Goal: Task Accomplishment & Management: Manage account settings

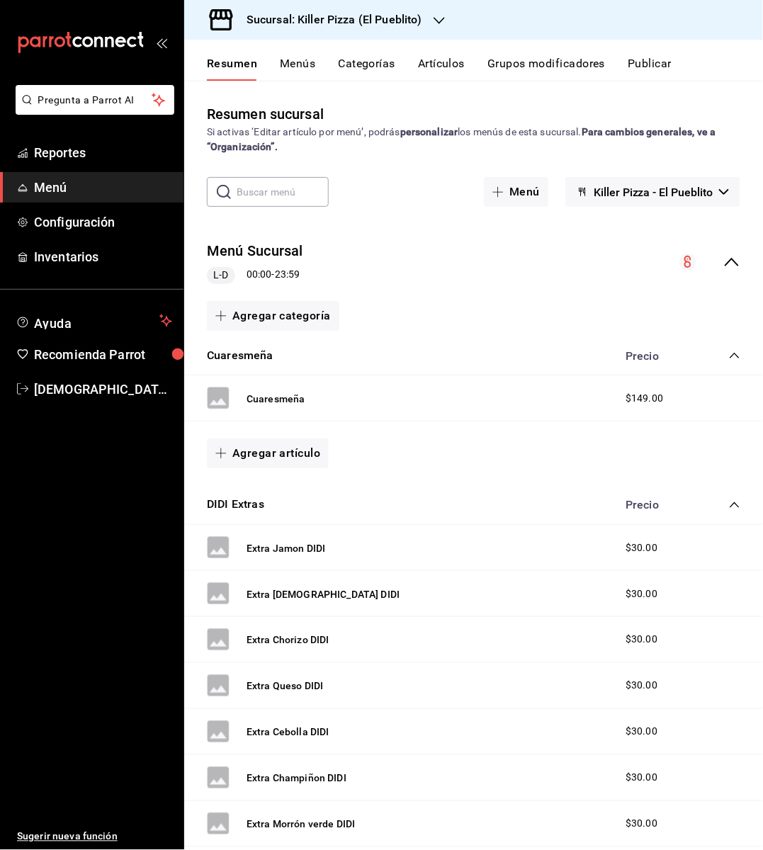
click at [482, 390] on div "Cuaresmeña $149.00" at bounding box center [473, 398] width 579 height 46
click at [395, 17] on h3 "Sucursal: Killer Pizza (El Pueblito)" at bounding box center [328, 19] width 187 height 17
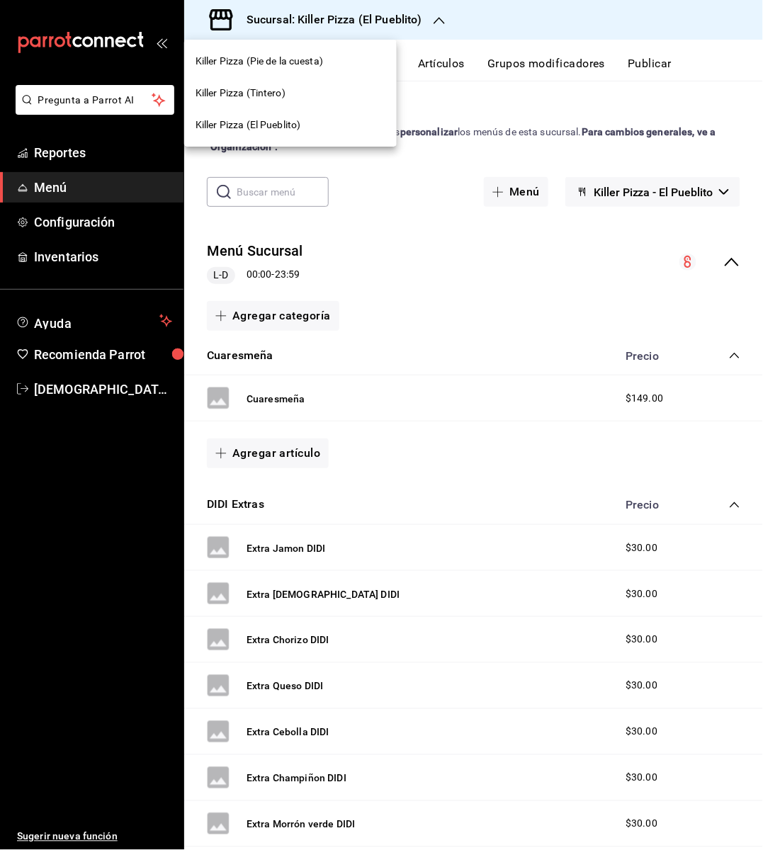
click at [302, 63] on span "Killer Pizza (Pie de la cuesta)" at bounding box center [258, 61] width 127 height 15
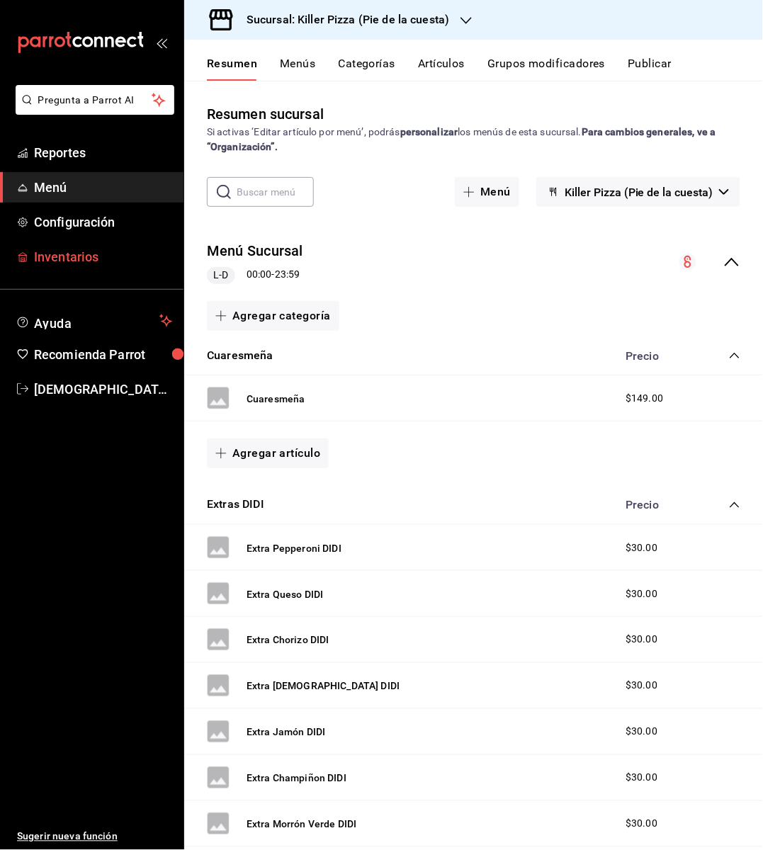
click at [63, 259] on span "Inventarios" at bounding box center [103, 256] width 138 height 19
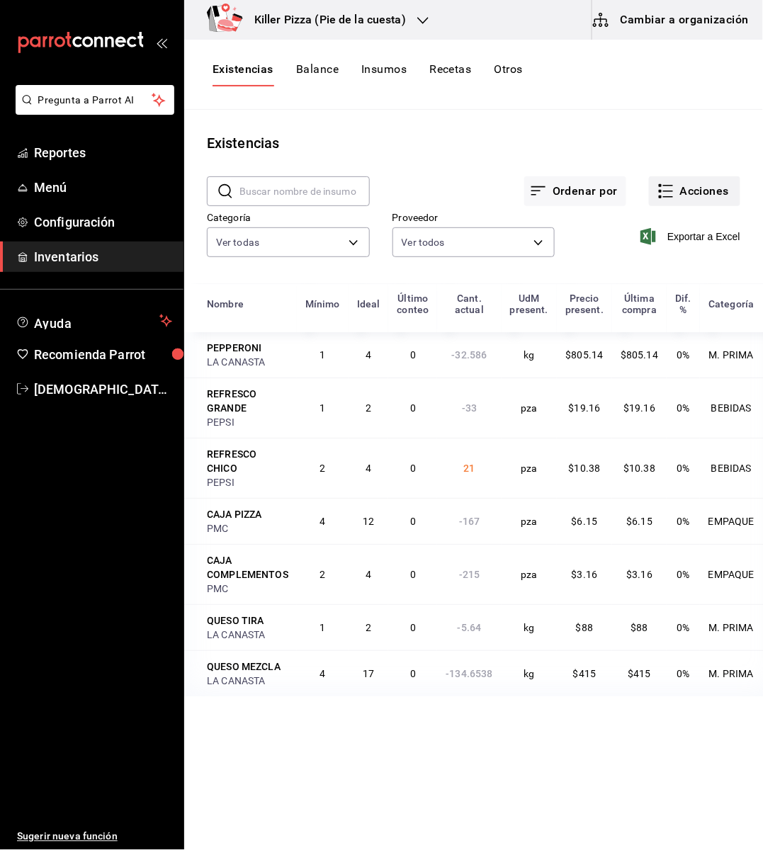
click at [718, 194] on button "Acciones" at bounding box center [694, 191] width 91 height 30
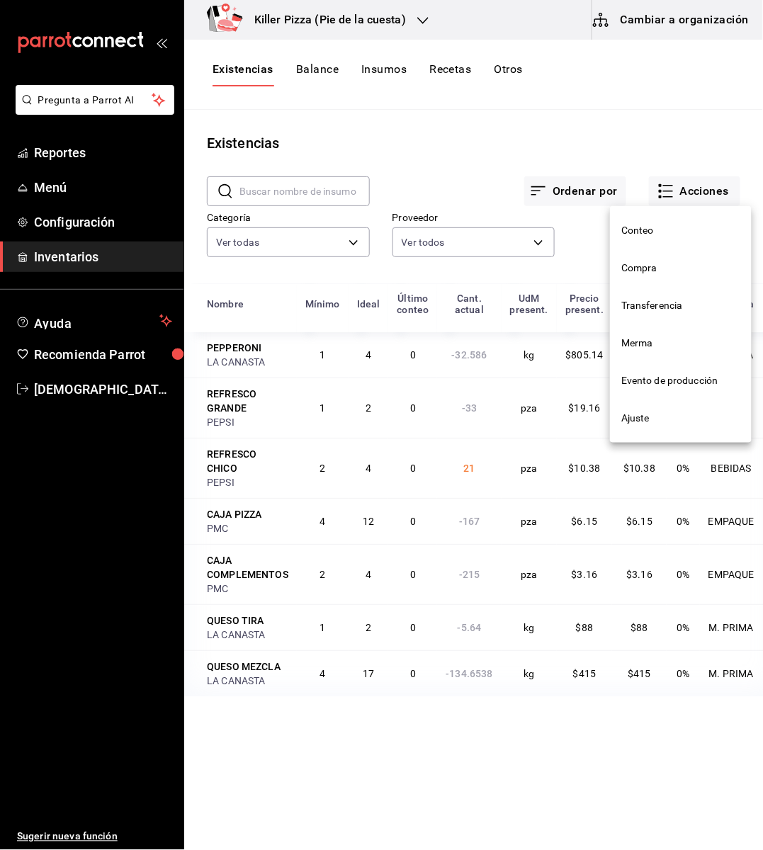
click at [660, 307] on span "Transferencia" at bounding box center [680, 305] width 119 height 15
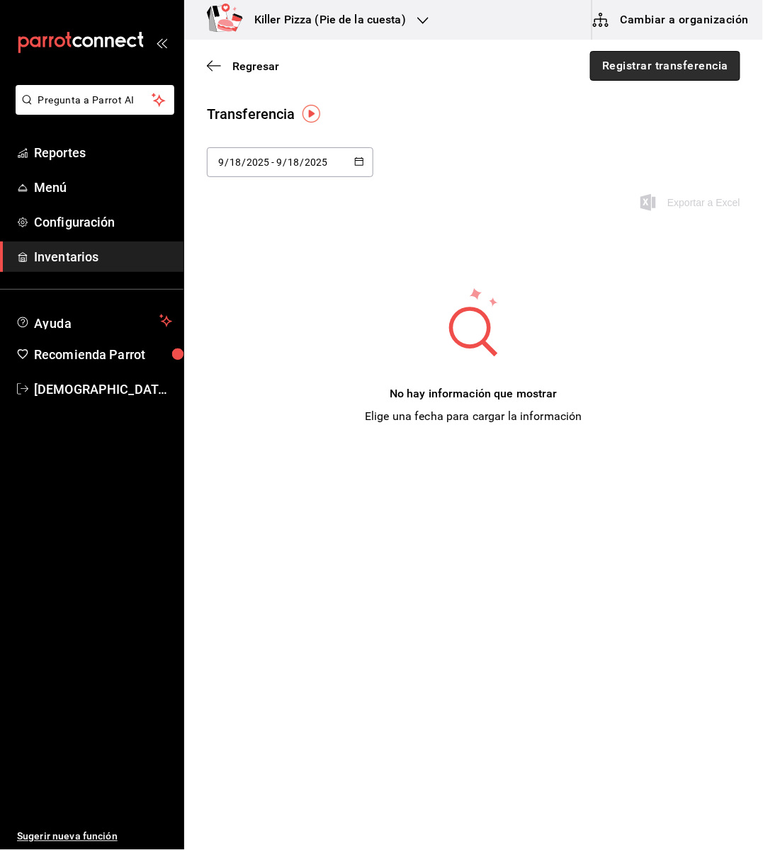
click at [653, 63] on button "Registrar transferencia" at bounding box center [665, 66] width 150 height 30
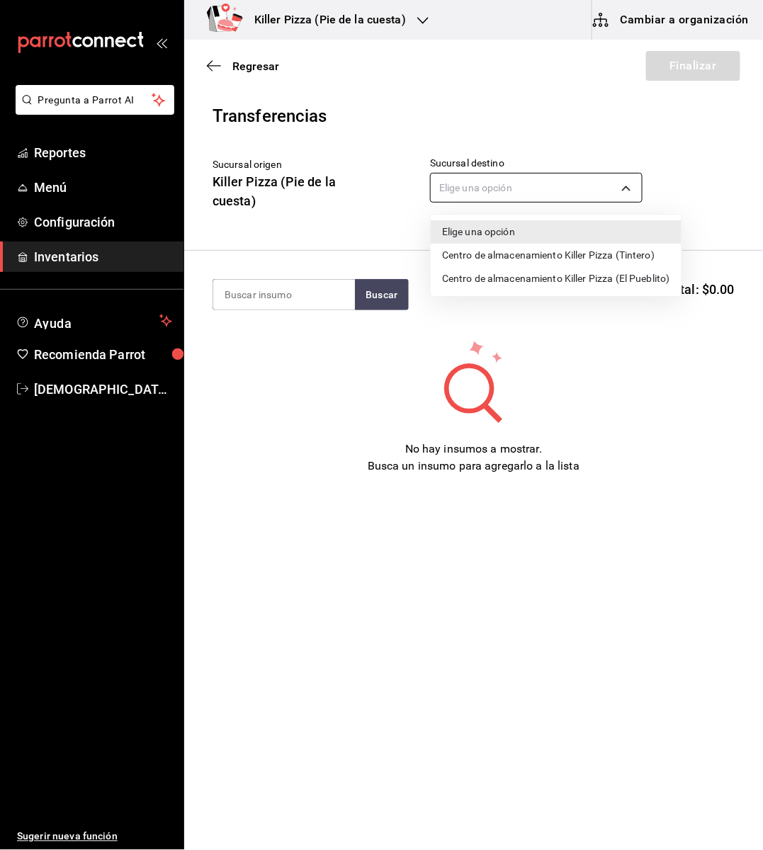
click at [550, 189] on body "Pregunta a Parrot AI Reportes Menú Configuración Inventarios Ayuda Recomienda P…" at bounding box center [381, 385] width 763 height 770
click at [542, 273] on li "Centro de almacenamiento Killer Pizza (El Pueblito)" at bounding box center [556, 278] width 251 height 23
type input "221d56ad-0e3d-49d9-8c73-2f5f4b3c7779"
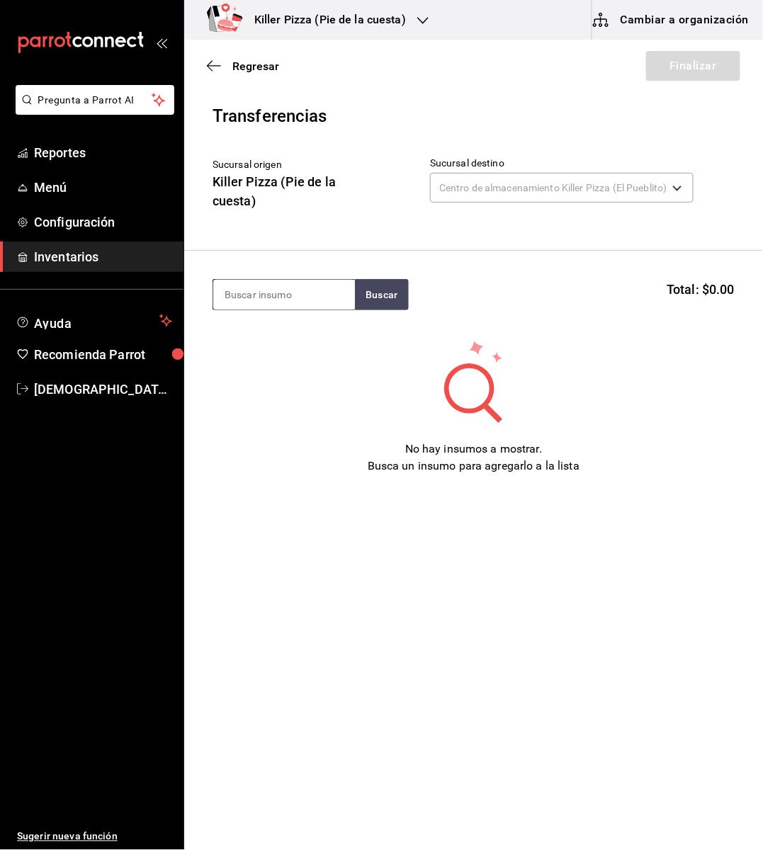
click at [300, 300] on input at bounding box center [284, 295] width 142 height 30
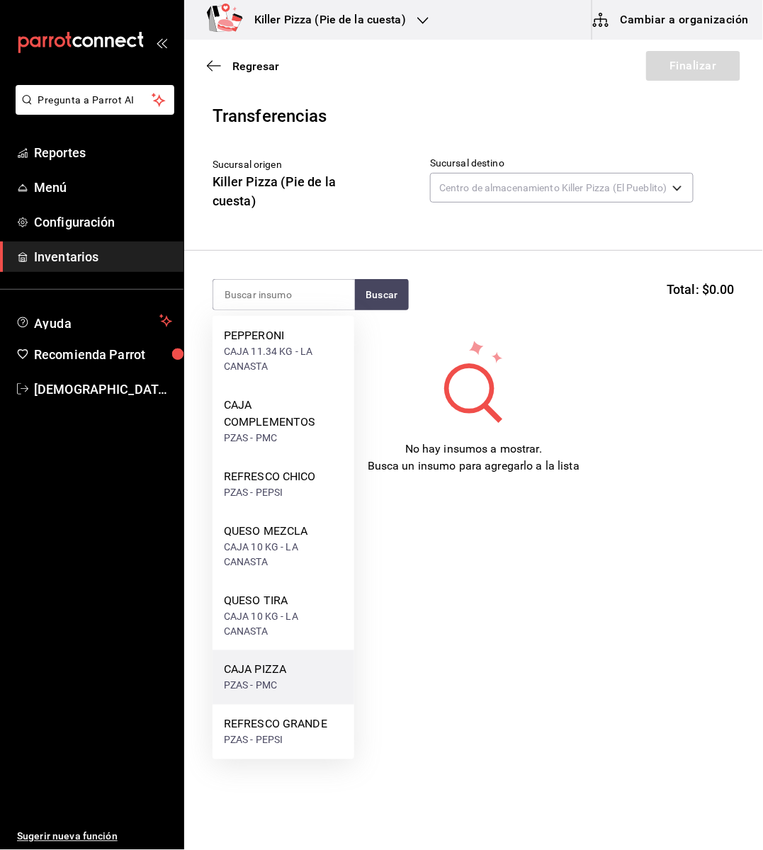
click at [268, 673] on div "CAJA PIZZA" at bounding box center [255, 670] width 62 height 17
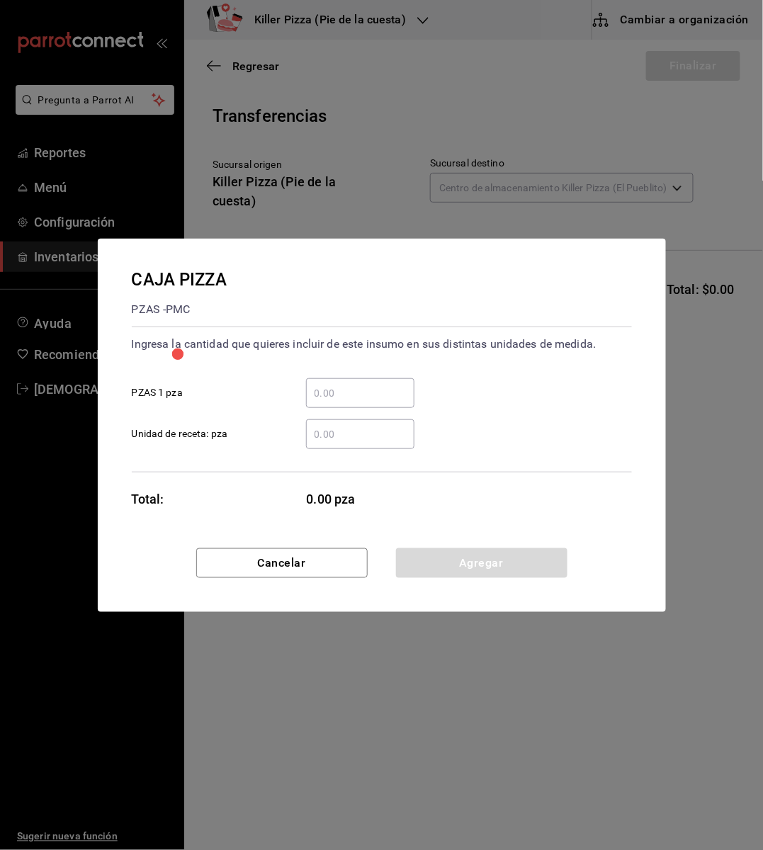
click at [329, 403] on div "​" at bounding box center [360, 393] width 108 height 30
click at [329, 402] on input "​ PZAS 1 pza" at bounding box center [360, 393] width 108 height 17
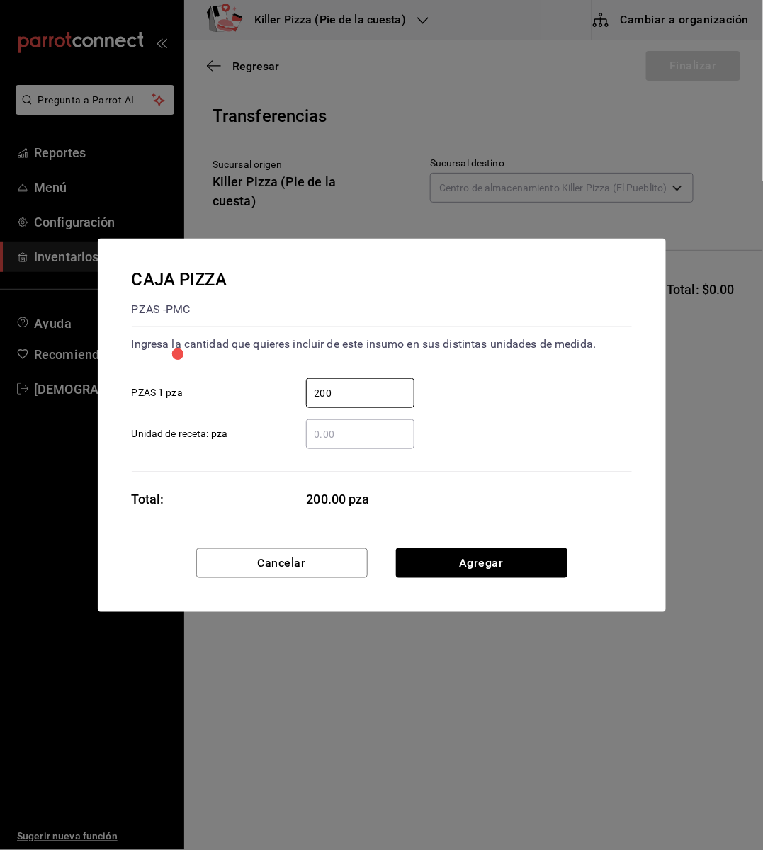
type input "200"
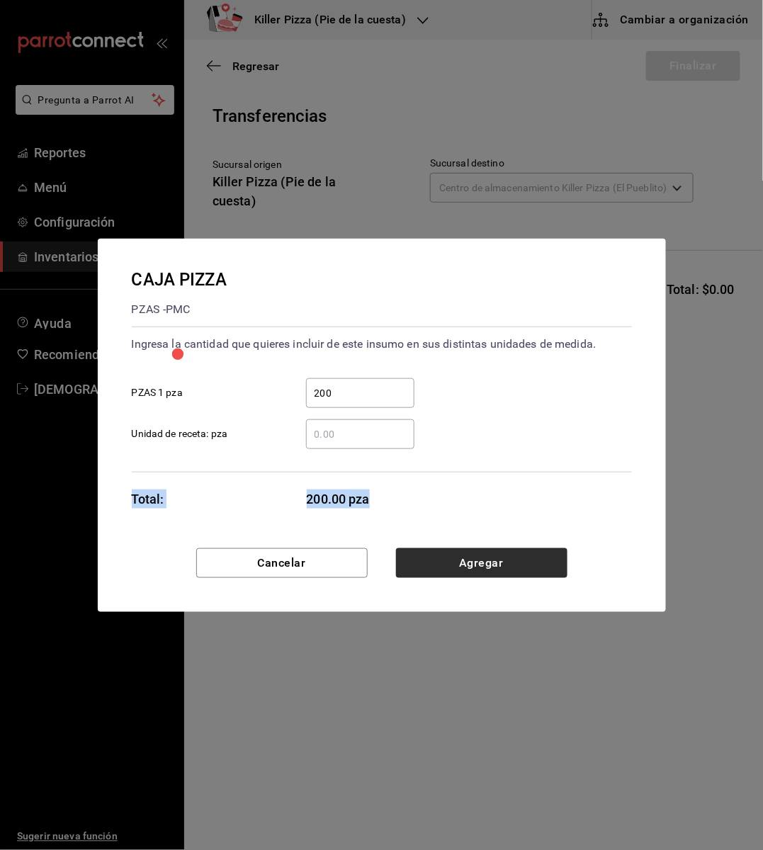
drag, startPoint x: 409, startPoint y: 465, endPoint x: 477, endPoint y: 572, distance: 127.3
click at [477, 572] on div "CAJA PIZZA PZAS - PMC Ingresa la cantidad que quieres incluir de este insumo en…" at bounding box center [382, 425] width 568 height 373
click at [477, 572] on button "Agregar" at bounding box center [481, 563] width 171 height 30
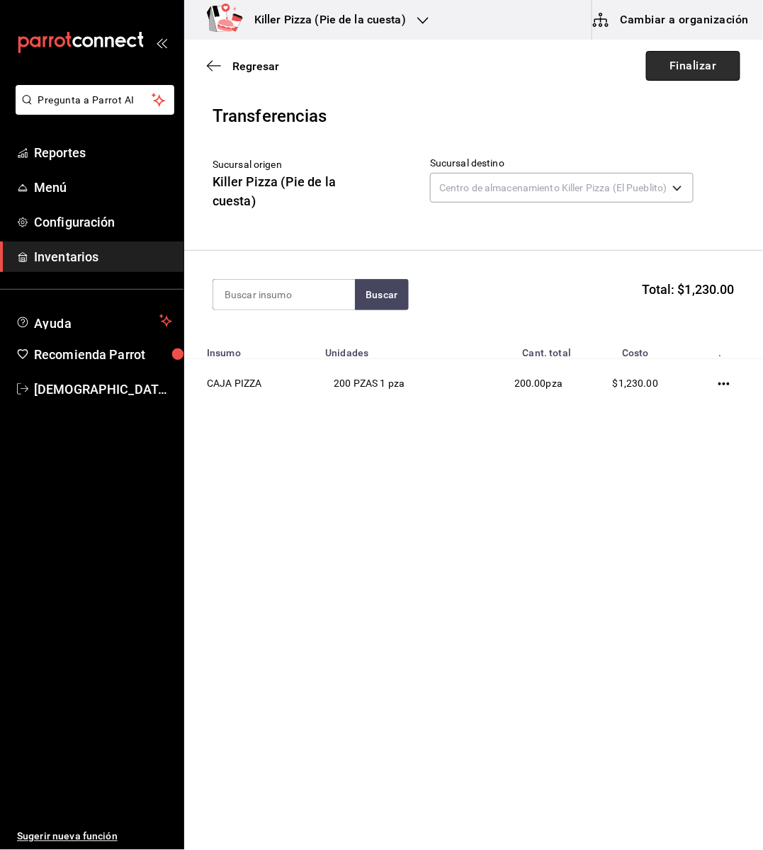
click at [696, 64] on button "Finalizar" at bounding box center [693, 66] width 94 height 30
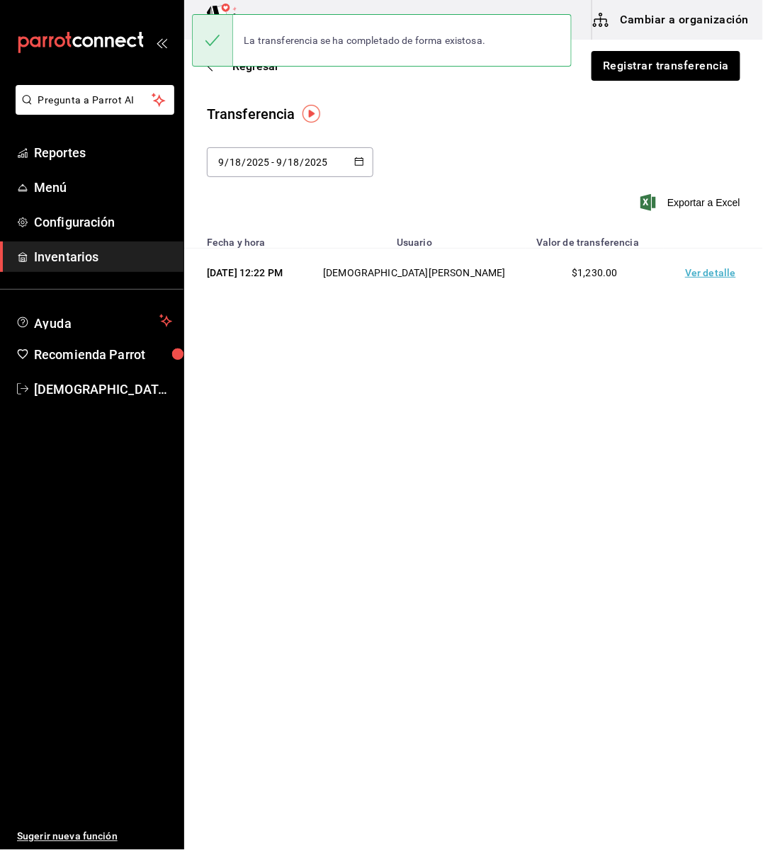
click at [548, 137] on div "Transferencia 2025-09-18 9 / 18 / 2025 - 2025-09-18 9 / 18 / 2025 Exportar a Ex…" at bounding box center [473, 165] width 579 height 125
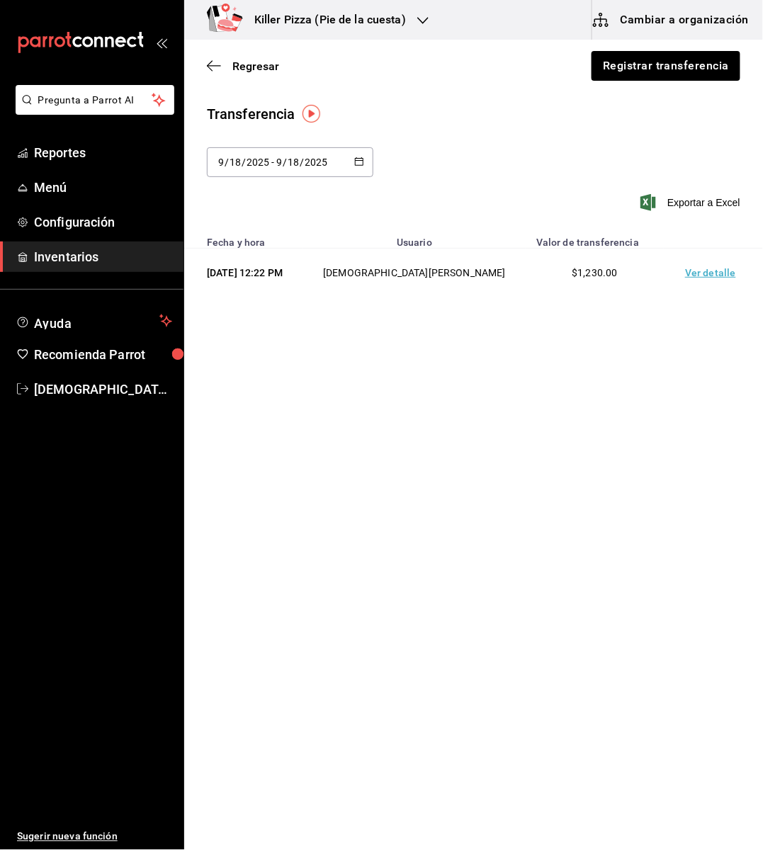
click at [211, 68] on icon "button" at bounding box center [214, 65] width 14 height 13
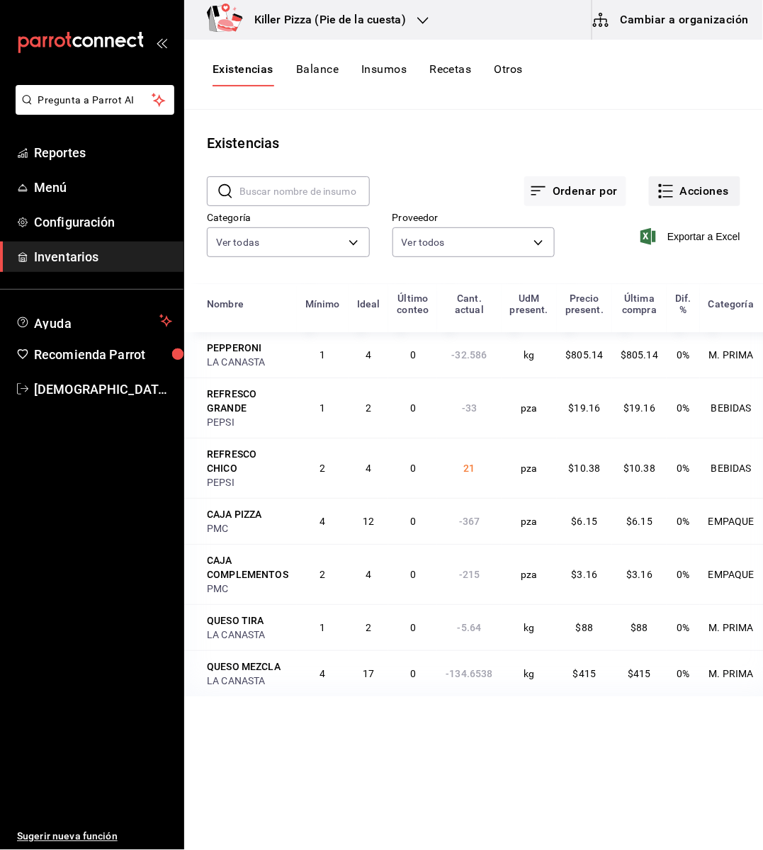
click at [703, 193] on button "Acciones" at bounding box center [694, 191] width 91 height 30
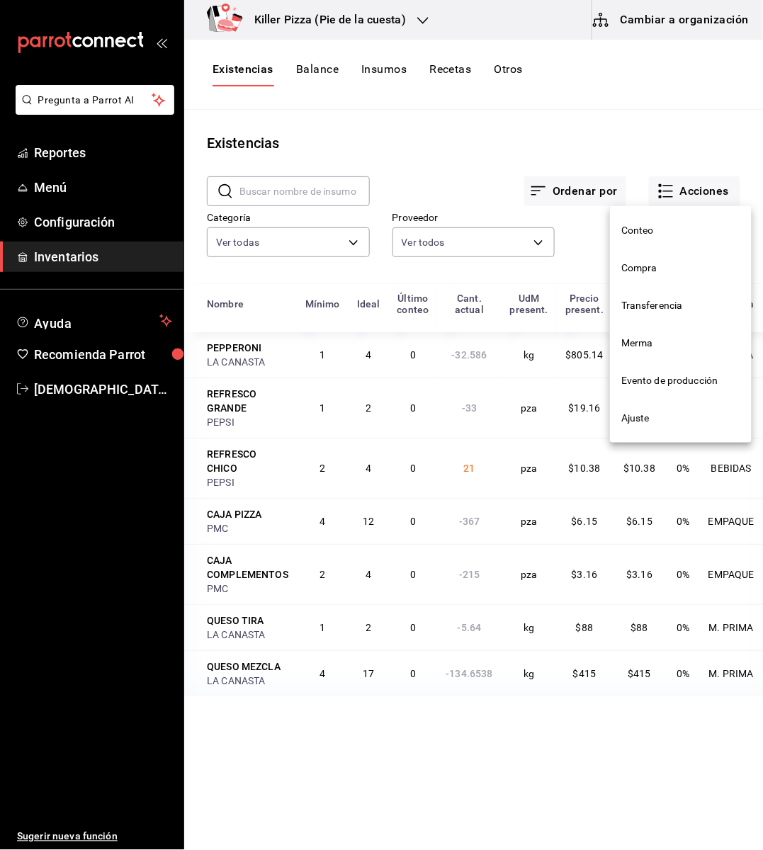
click at [643, 265] on span "Compra" at bounding box center [680, 268] width 119 height 15
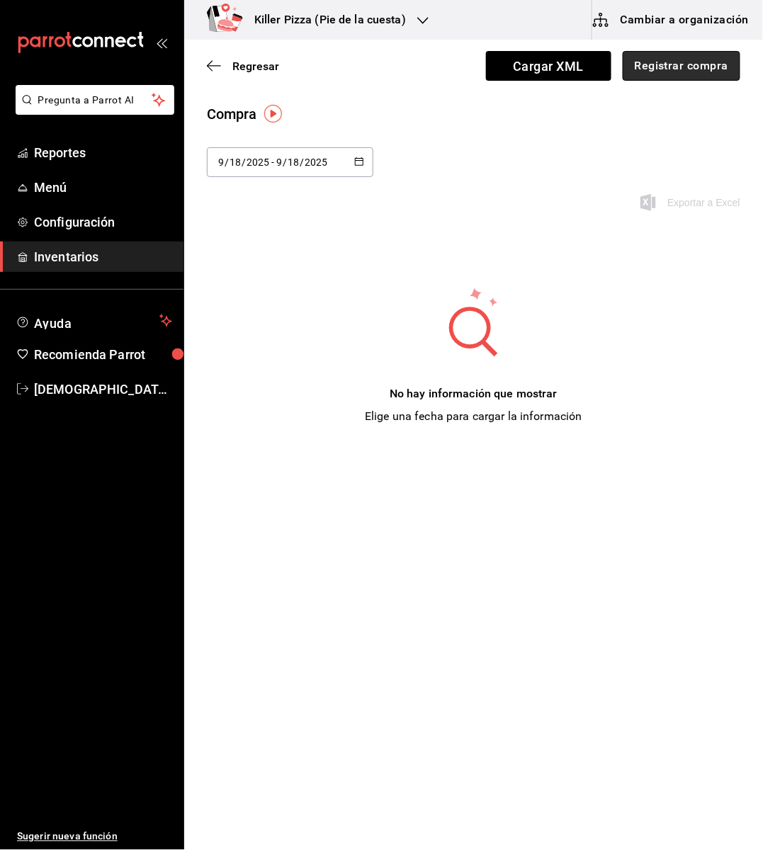
click at [677, 55] on button "Registrar compra" at bounding box center [682, 66] width 118 height 30
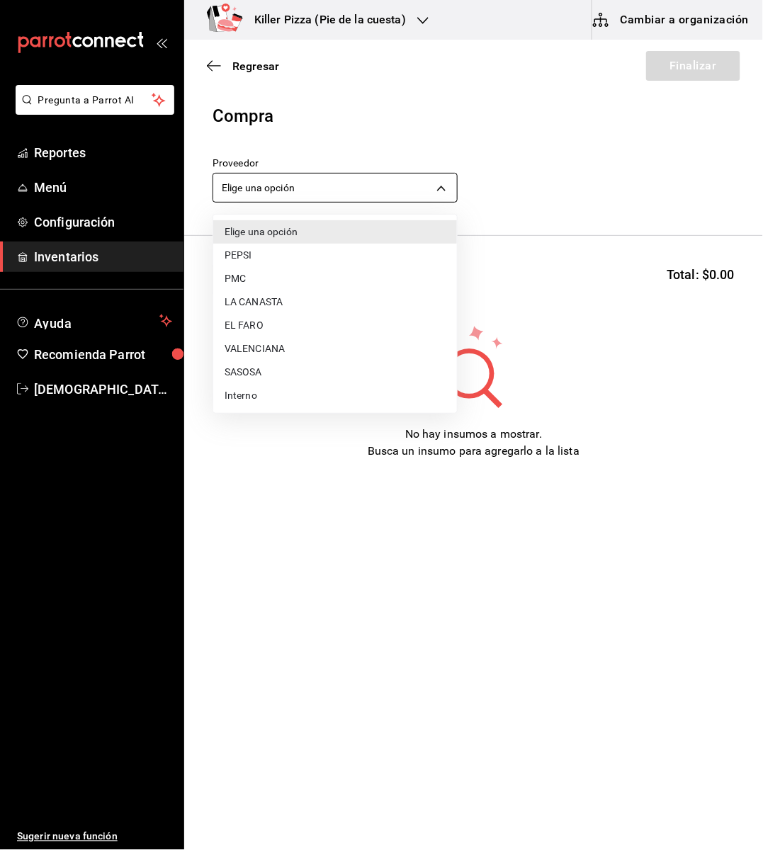
click at [373, 182] on body "Pregunta a Parrot AI Reportes Menú Configuración Inventarios Ayuda Recomienda P…" at bounding box center [381, 385] width 763 height 770
click at [250, 295] on li "LA CANASTA" at bounding box center [335, 301] width 244 height 23
type input "4ffaf8d4-ea6a-4cba-8bea-9e4dbdf91d95"
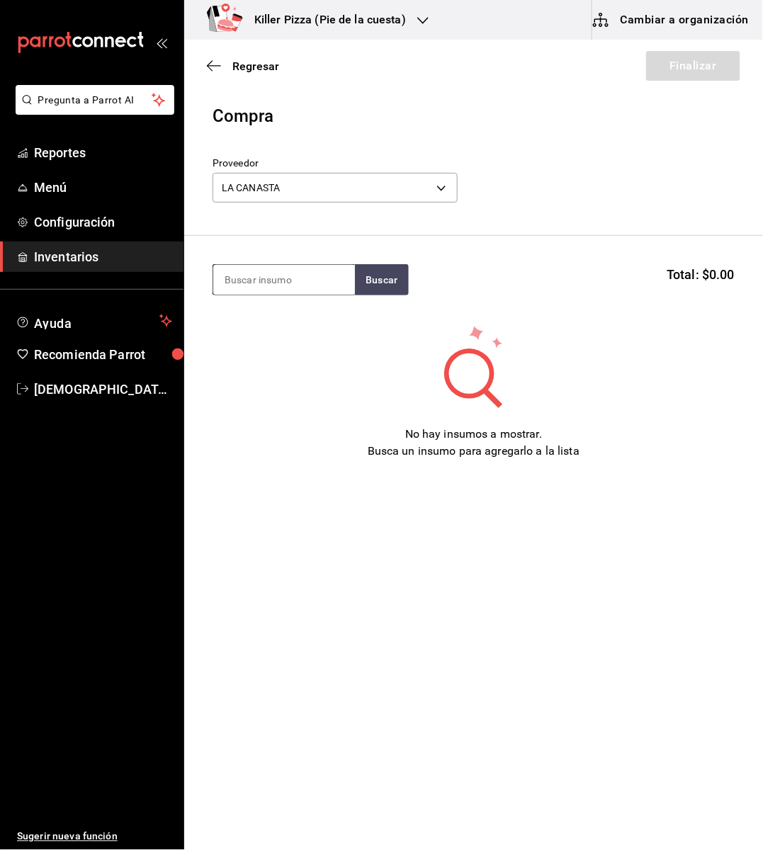
click at [273, 275] on input at bounding box center [284, 280] width 142 height 30
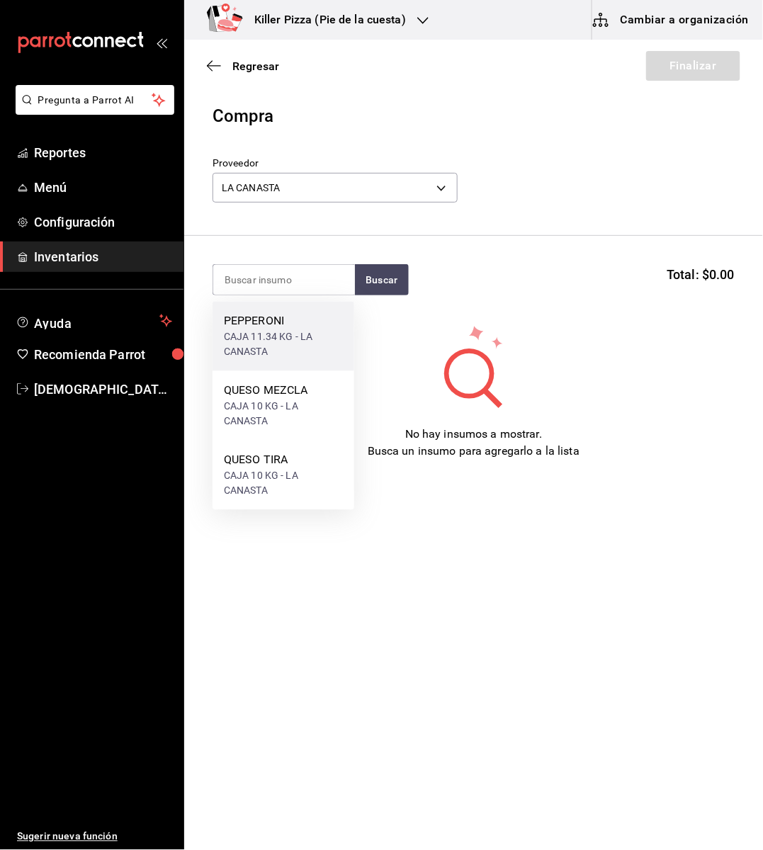
click at [270, 330] on div "CAJA 11.34 KG - LA CANASTA" at bounding box center [283, 345] width 119 height 30
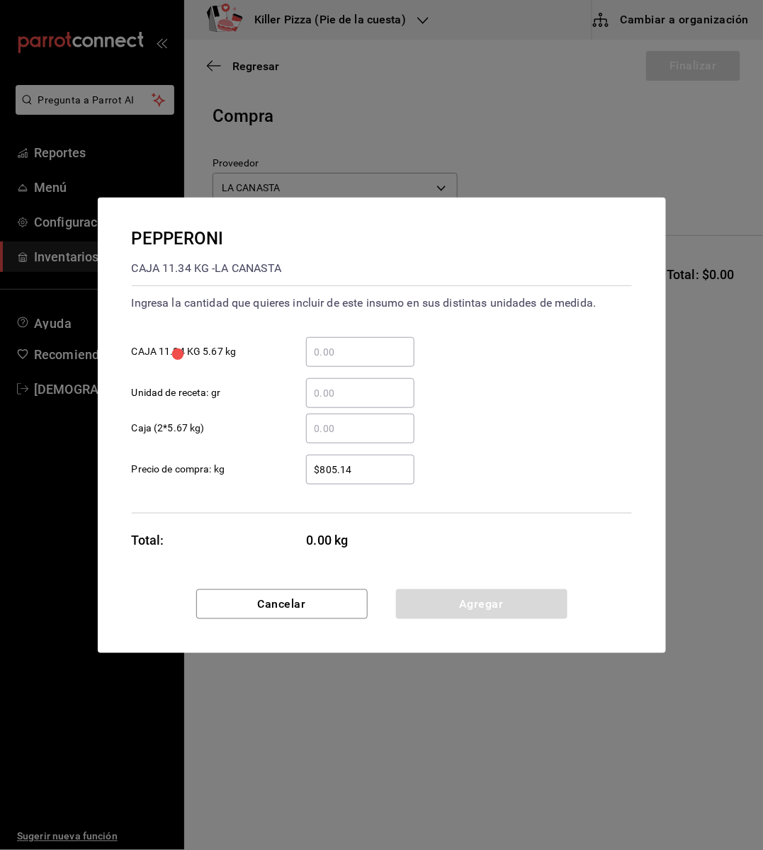
click at [334, 433] on input "​ Caja (2*5.67 kg)" at bounding box center [360, 428] width 108 height 17
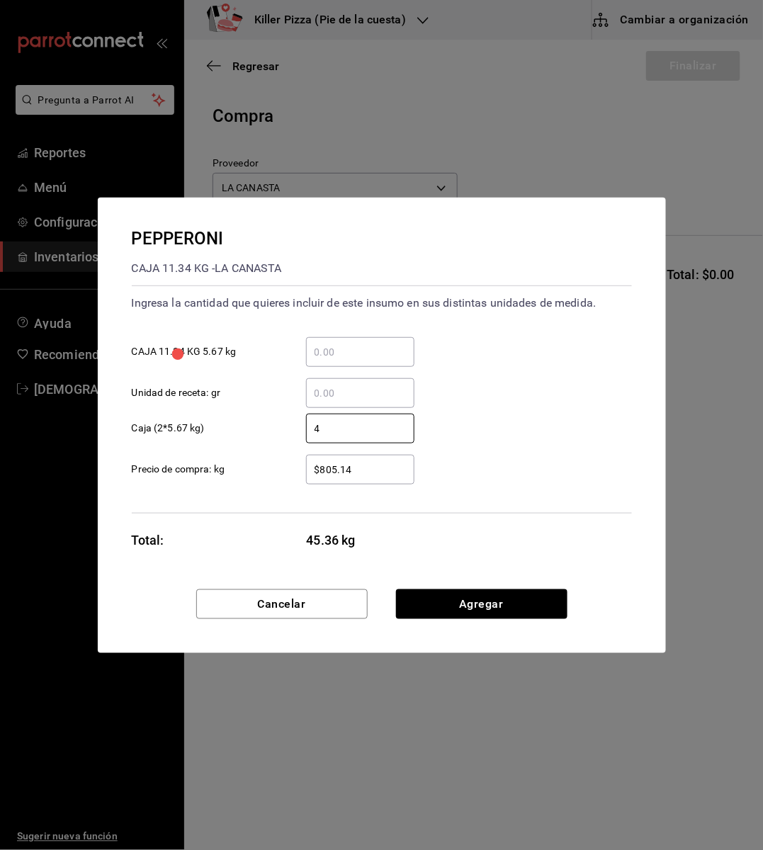
type input "4"
click at [513, 426] on div "4 ​ Caja (2*5.67 kg)" at bounding box center [375, 422] width 511 height 41
click at [460, 594] on button "Agregar" at bounding box center [481, 604] width 171 height 30
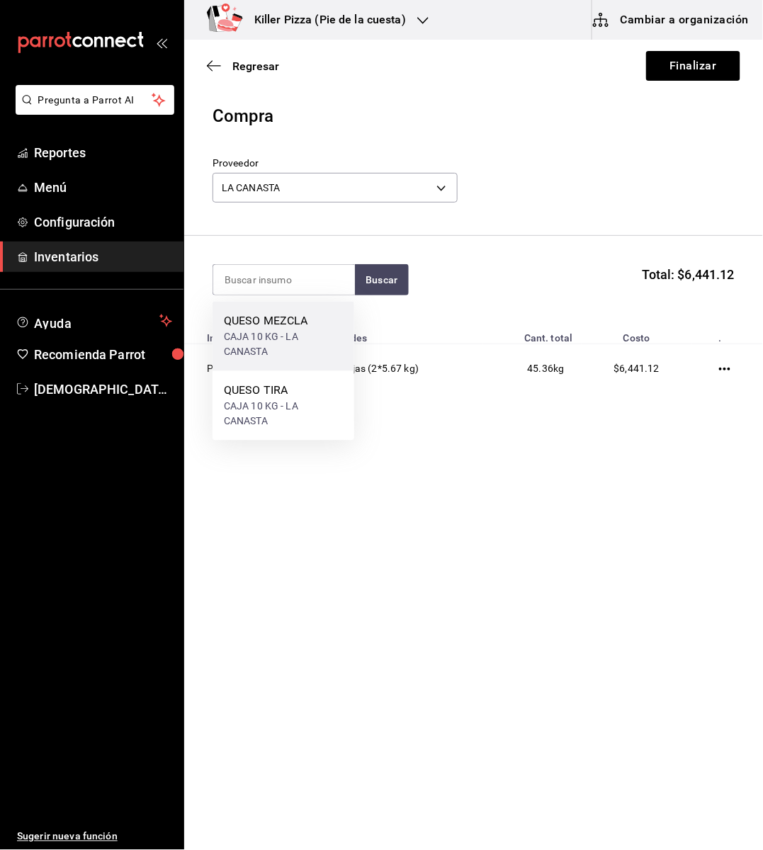
click at [271, 340] on div "CAJA 10 KG - LA CANASTA" at bounding box center [283, 345] width 119 height 30
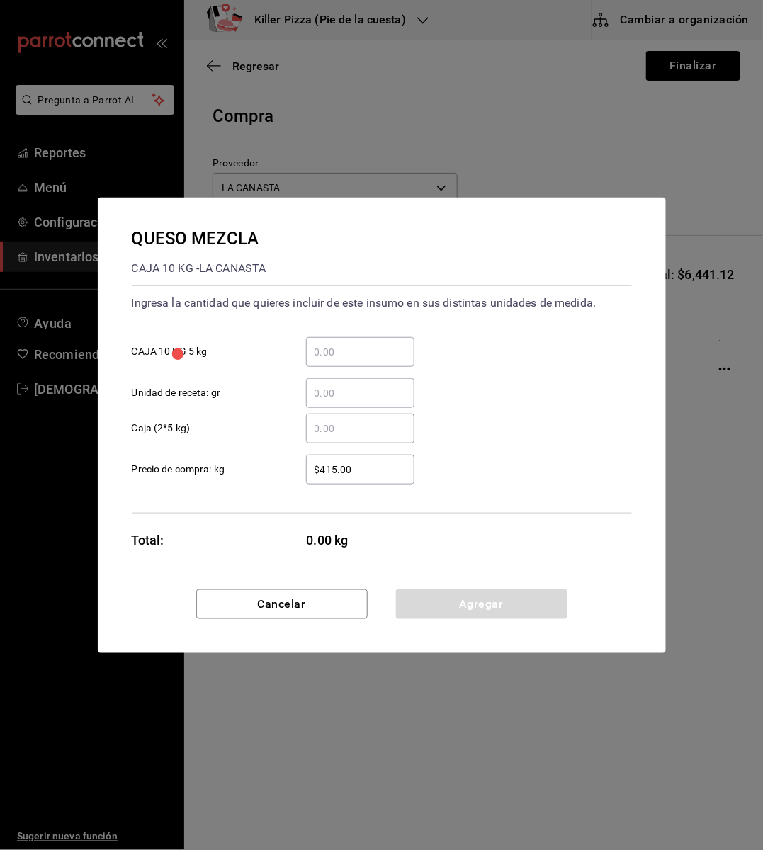
click at [353, 431] on input "​ Caja (2*5 kg)" at bounding box center [360, 428] width 108 height 17
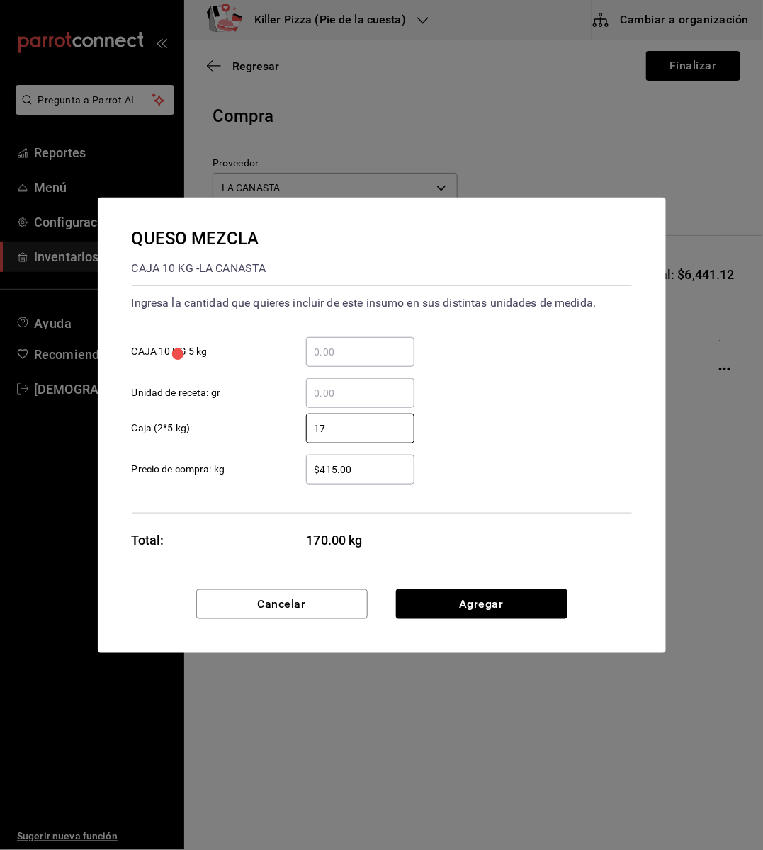
type input "17"
click at [521, 568] on div "QUESO MEZCLA CAJA 10 KG - LA CANASTA Ingresa la cantidad que quieres incluir de…" at bounding box center [382, 394] width 568 height 392
click at [509, 592] on button "Agregar" at bounding box center [481, 604] width 171 height 30
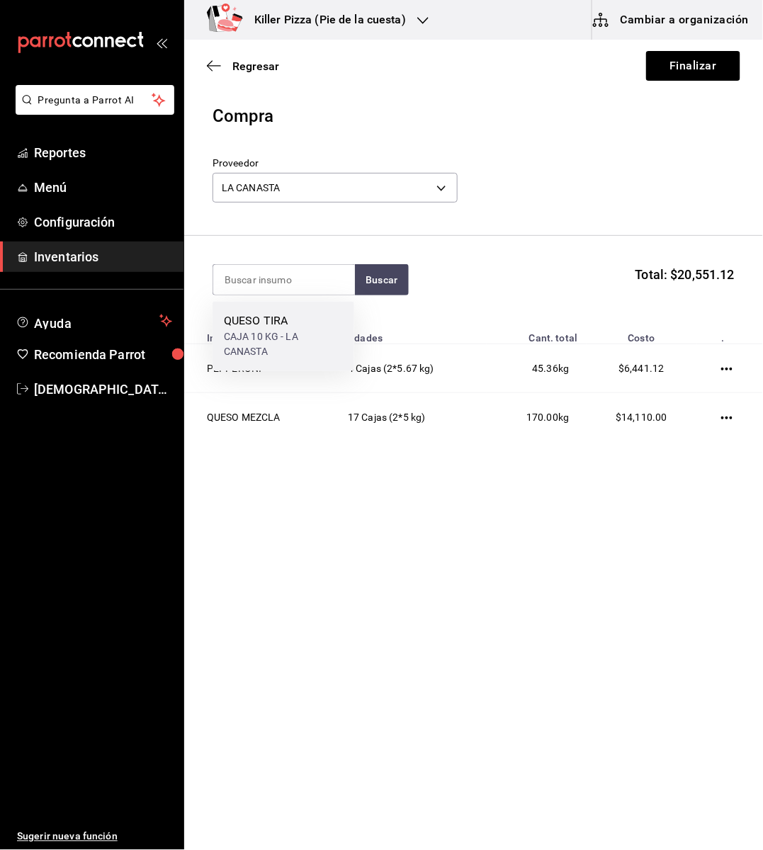
click at [248, 329] on div "QUESO TIRA" at bounding box center [283, 321] width 119 height 17
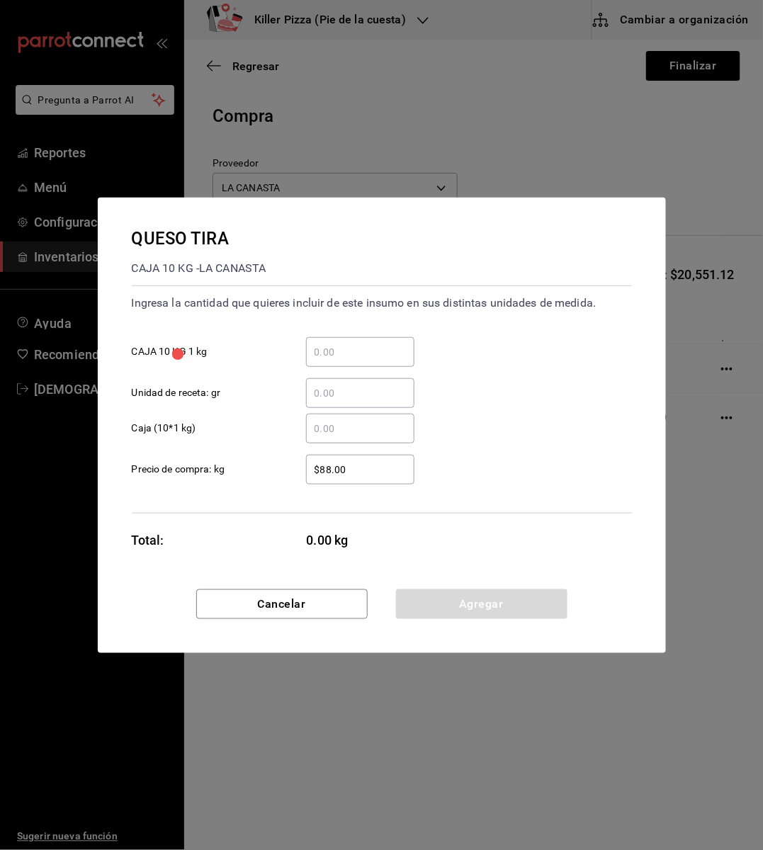
click at [317, 431] on input "​ Caja (10*1 kg)" at bounding box center [360, 428] width 108 height 17
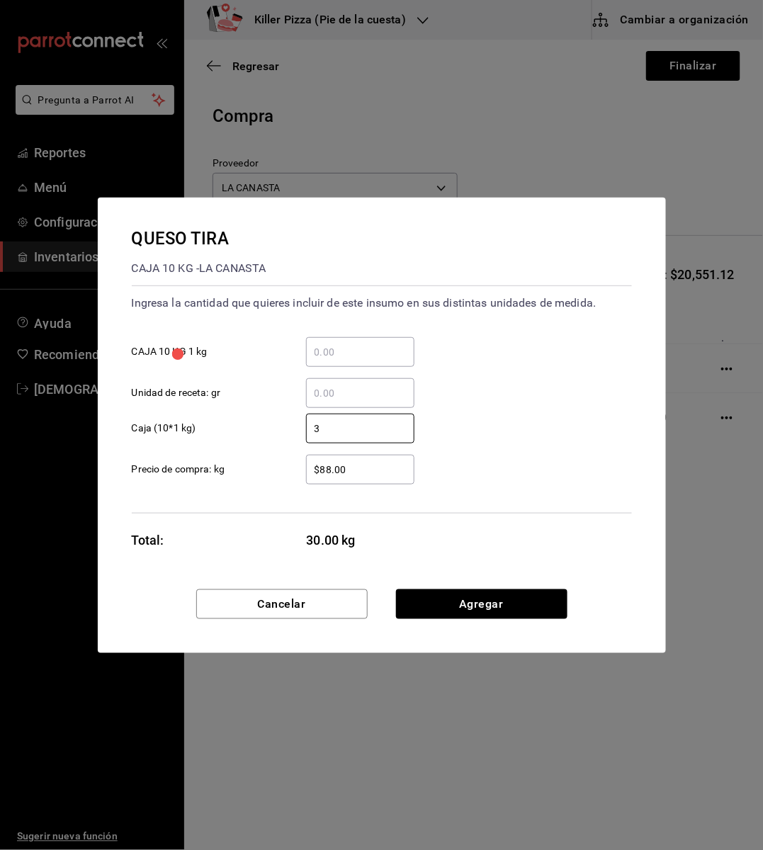
type input "3"
drag, startPoint x: 577, startPoint y: 548, endPoint x: 518, endPoint y: 595, distance: 75.1
click at [518, 595] on div "QUESO TIRA CAJA 10 KG - LA CANASTA Ingresa la cantidad que quieres incluir de e…" at bounding box center [382, 425] width 568 height 455
click at [518, 595] on button "Agregar" at bounding box center [481, 604] width 171 height 30
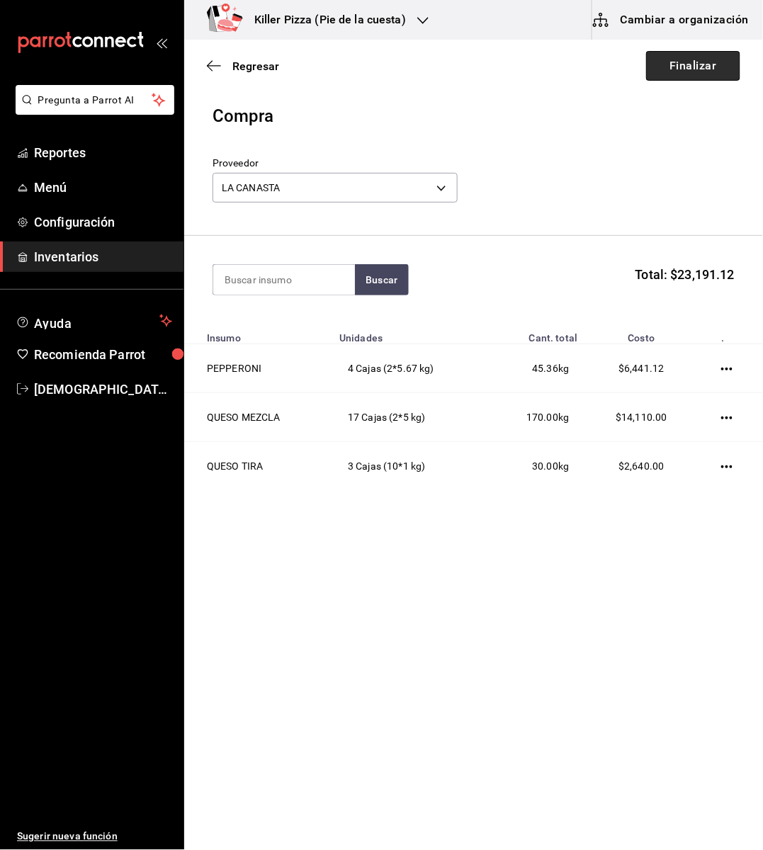
click at [669, 61] on button "Finalizar" at bounding box center [693, 66] width 94 height 30
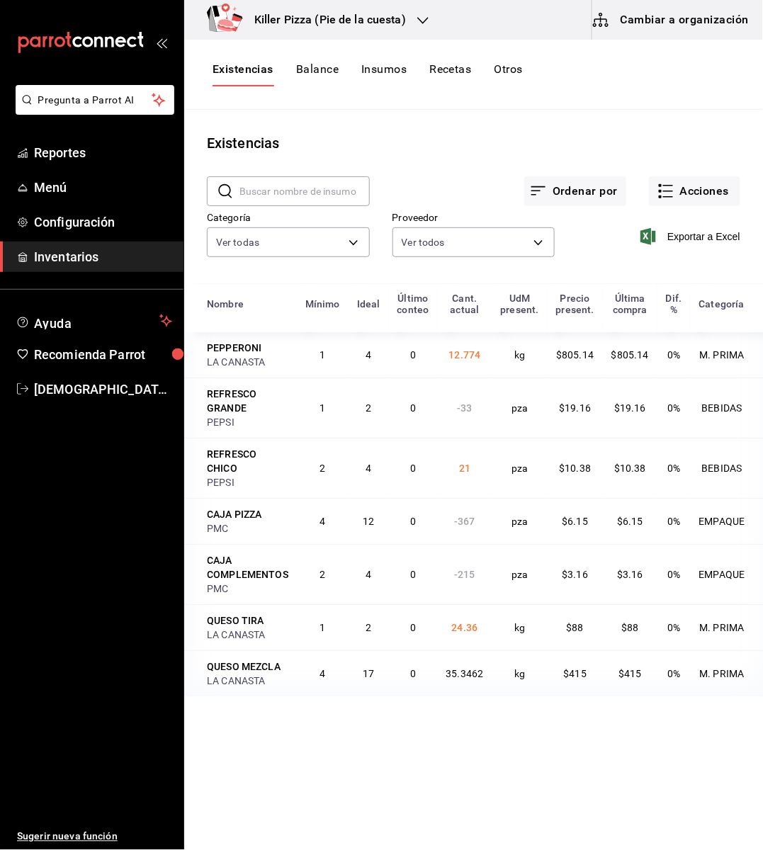
click at [417, 25] on icon "button" at bounding box center [422, 20] width 11 height 11
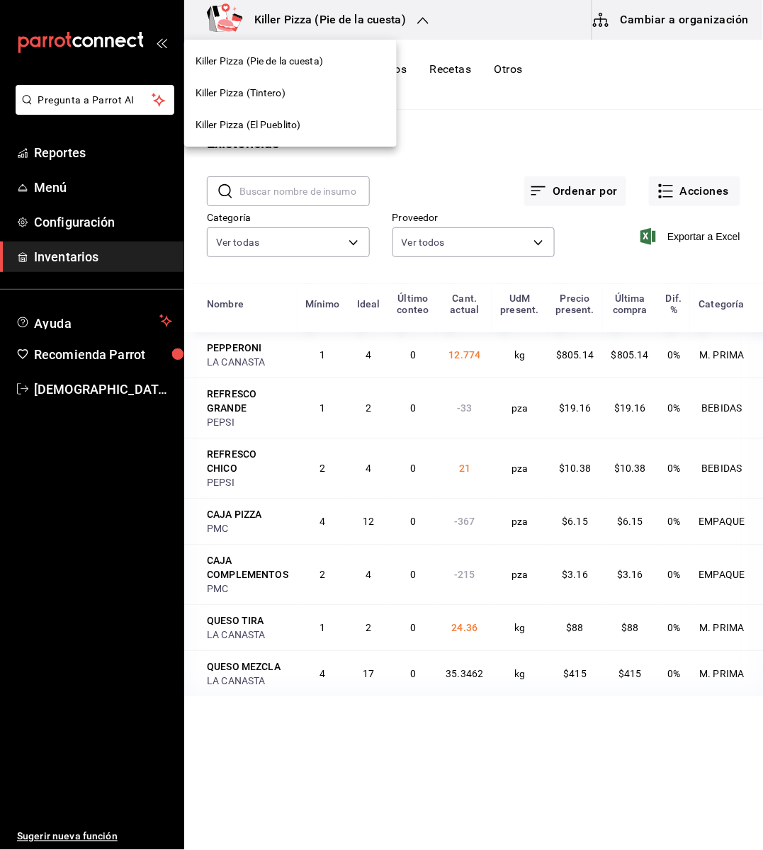
click at [325, 119] on div "Killer Pizza (El Pueblito)" at bounding box center [290, 125] width 190 height 15
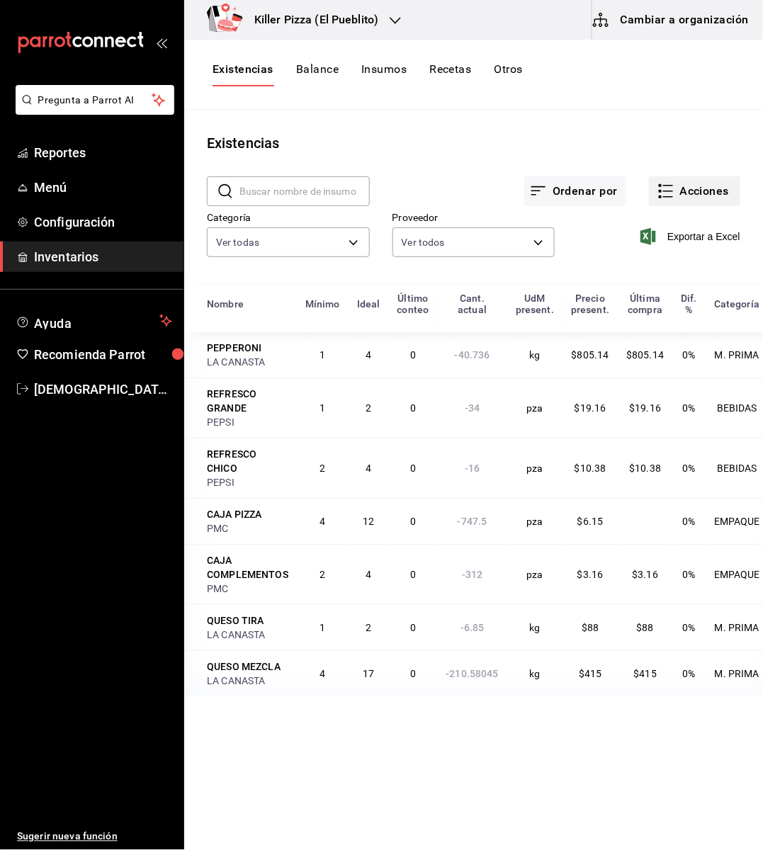
click at [702, 183] on button "Acciones" at bounding box center [694, 191] width 91 height 30
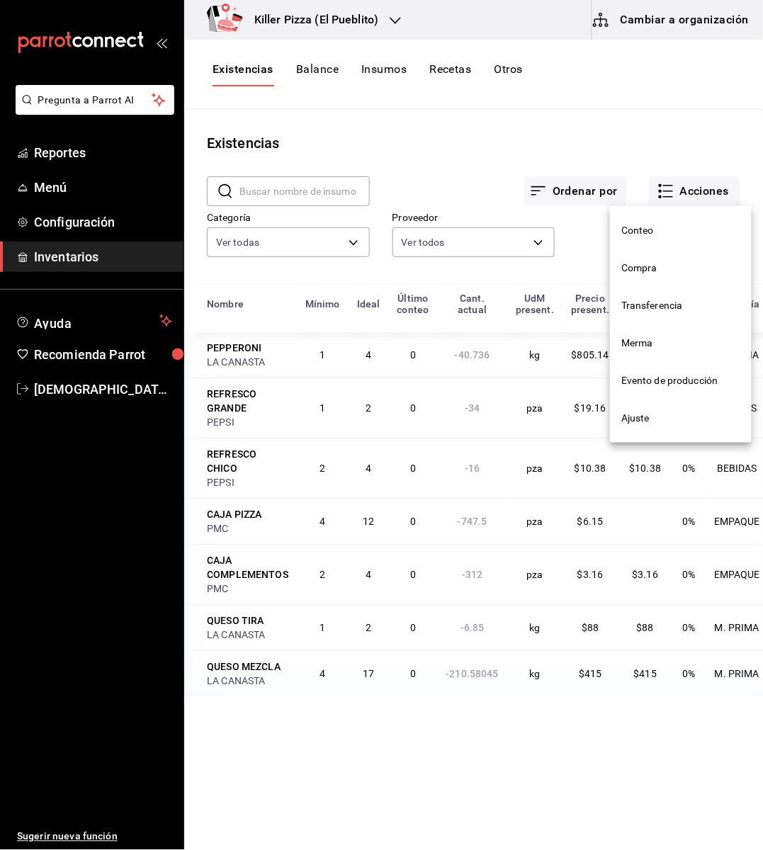
click at [647, 265] on span "Compra" at bounding box center [680, 268] width 119 height 15
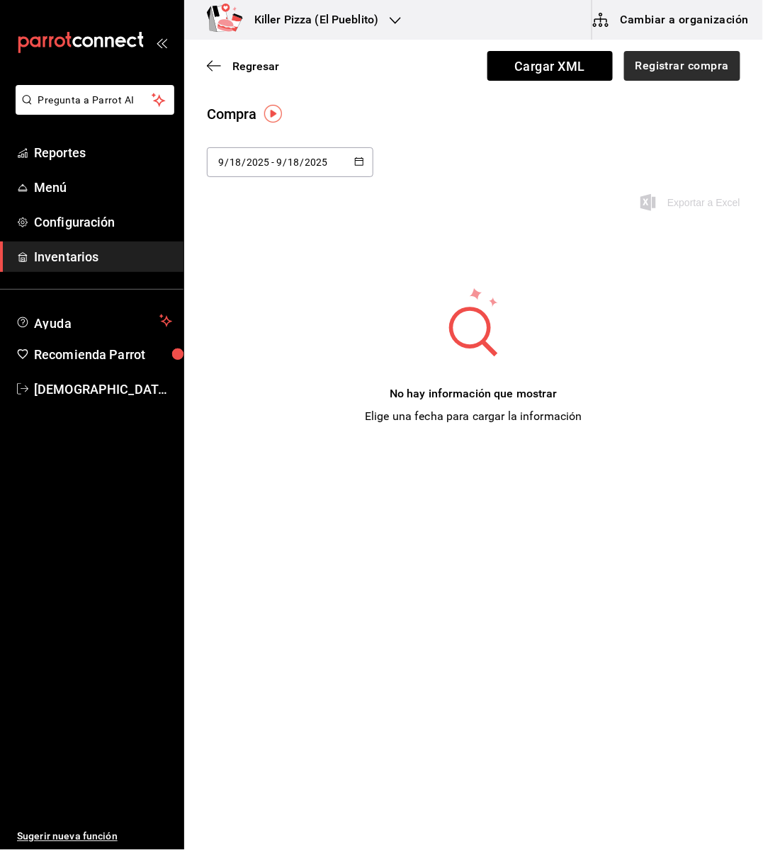
drag, startPoint x: 687, startPoint y: 82, endPoint x: 687, endPoint y: 66, distance: 16.3
click at [687, 66] on div "Regresar Cargar XML Registrar compra" at bounding box center [473, 66] width 579 height 52
click at [687, 66] on button "Registrar compra" at bounding box center [682, 66] width 118 height 30
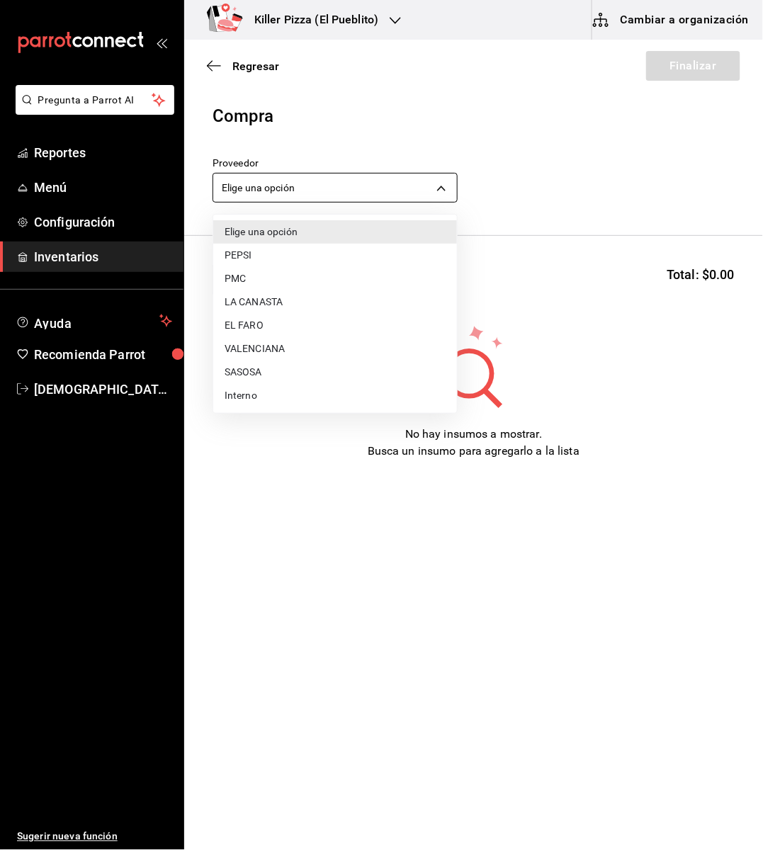
click at [393, 186] on body "Pregunta a Parrot AI Reportes Menú Configuración Inventarios Ayuda Recomienda P…" at bounding box center [381, 385] width 763 height 770
click at [254, 255] on li "PEPSI" at bounding box center [335, 255] width 244 height 23
type input "72e10760-4da9-40c0-bd9a-3c2460720aa1"
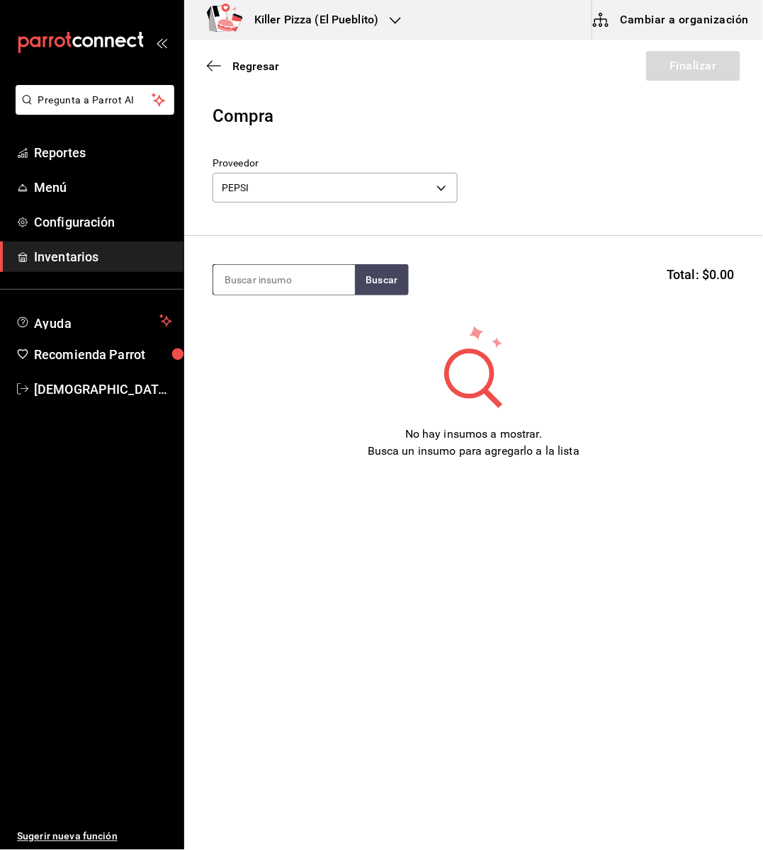
click at [279, 286] on input at bounding box center [284, 280] width 142 height 30
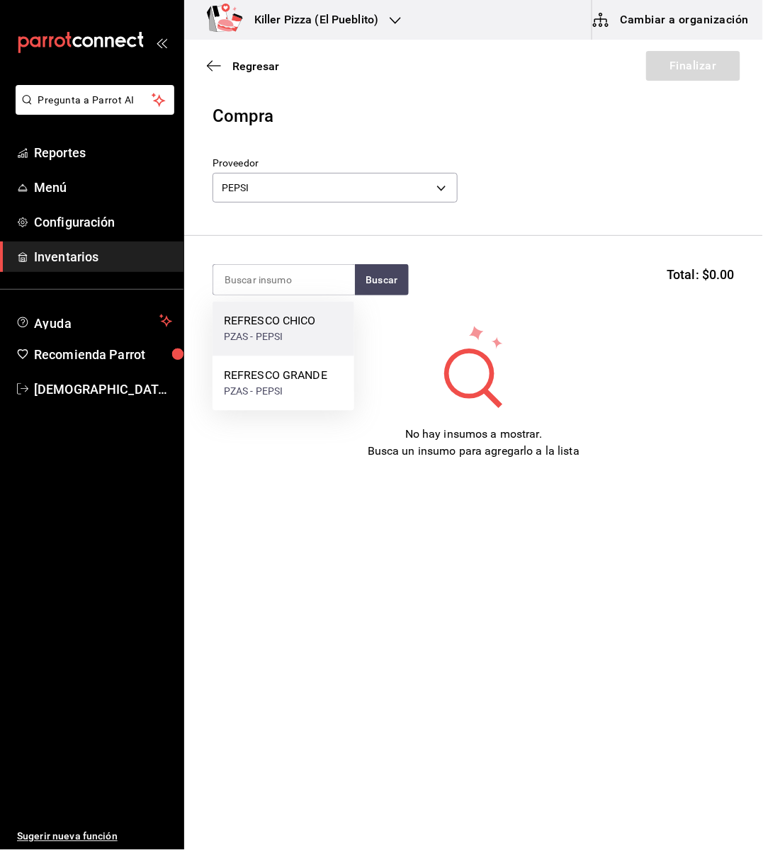
click at [278, 322] on div "REFRESCO CHICO" at bounding box center [270, 321] width 92 height 17
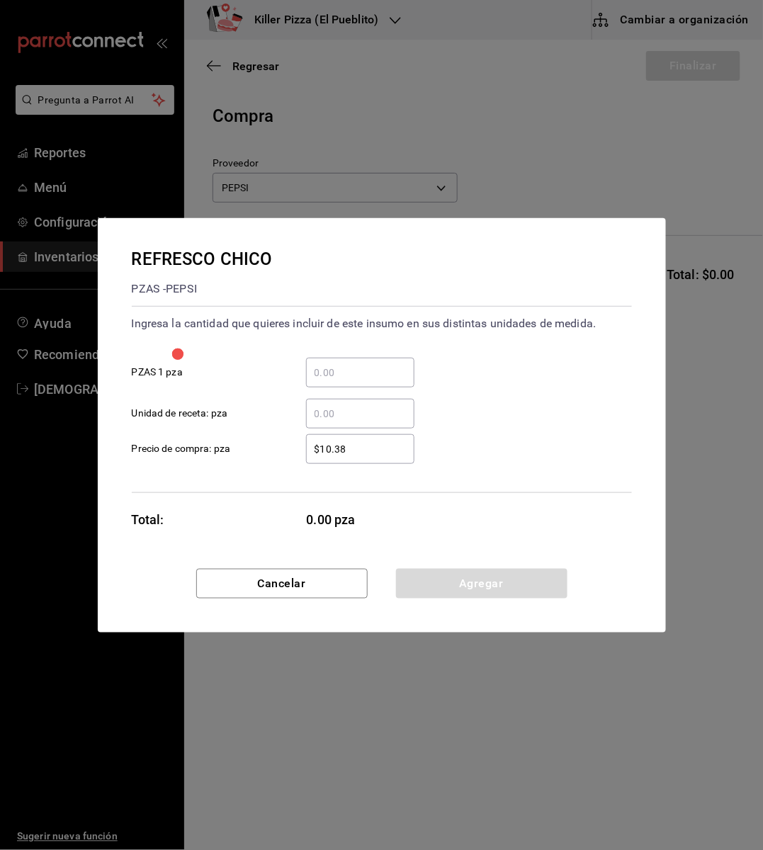
click at [390, 371] on input "​ PZAS 1 pza" at bounding box center [360, 372] width 108 height 17
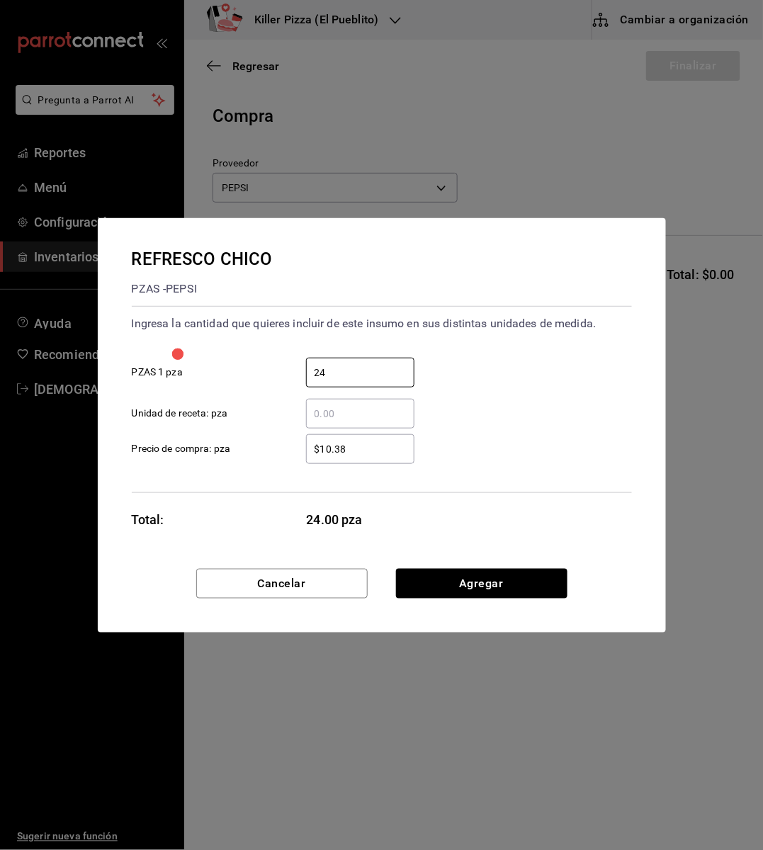
type input "24"
drag, startPoint x: 507, startPoint y: 546, endPoint x: 500, endPoint y: 576, distance: 30.6
click at [500, 576] on div "REFRESCO CHICO PZAS - PEPSI Ingresa la cantidad que quieres incluir de este ins…" at bounding box center [382, 425] width 568 height 414
click at [500, 576] on button "Agregar" at bounding box center [481, 584] width 171 height 30
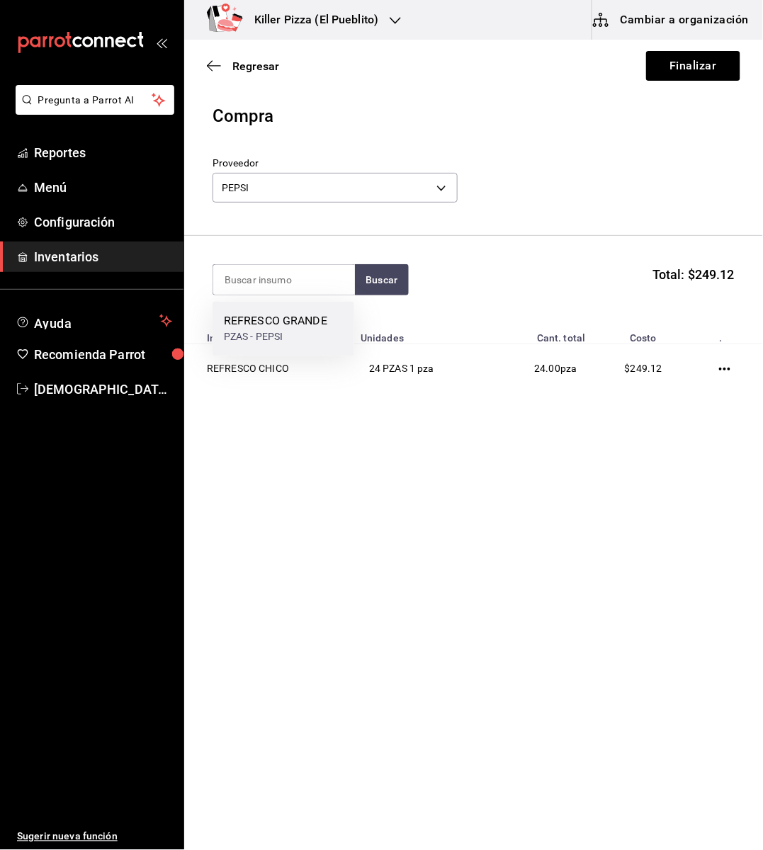
click at [300, 337] on div "PZAS - PEPSI" at bounding box center [275, 337] width 103 height 15
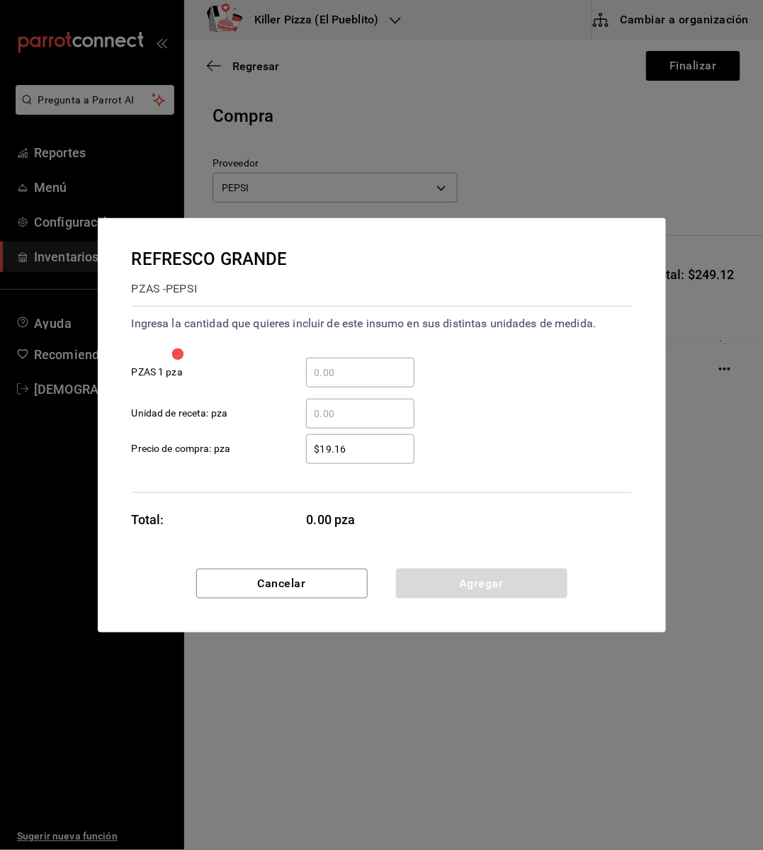
click at [337, 378] on input "​ PZAS 1 pza" at bounding box center [360, 372] width 108 height 17
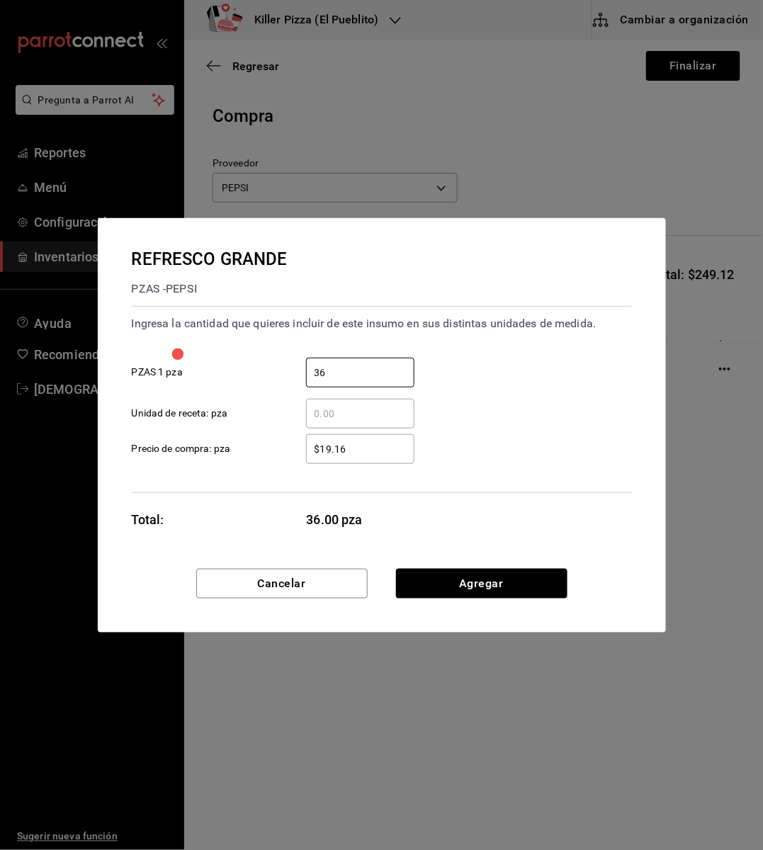
type input "36"
drag, startPoint x: 572, startPoint y: 528, endPoint x: 528, endPoint y: 573, distance: 62.1
click at [528, 573] on div "REFRESCO GRANDE PZAS - PEPSI Ingresa la cantidad que quieres incluir de este in…" at bounding box center [382, 425] width 568 height 414
click at [528, 573] on button "Agregar" at bounding box center [481, 584] width 171 height 30
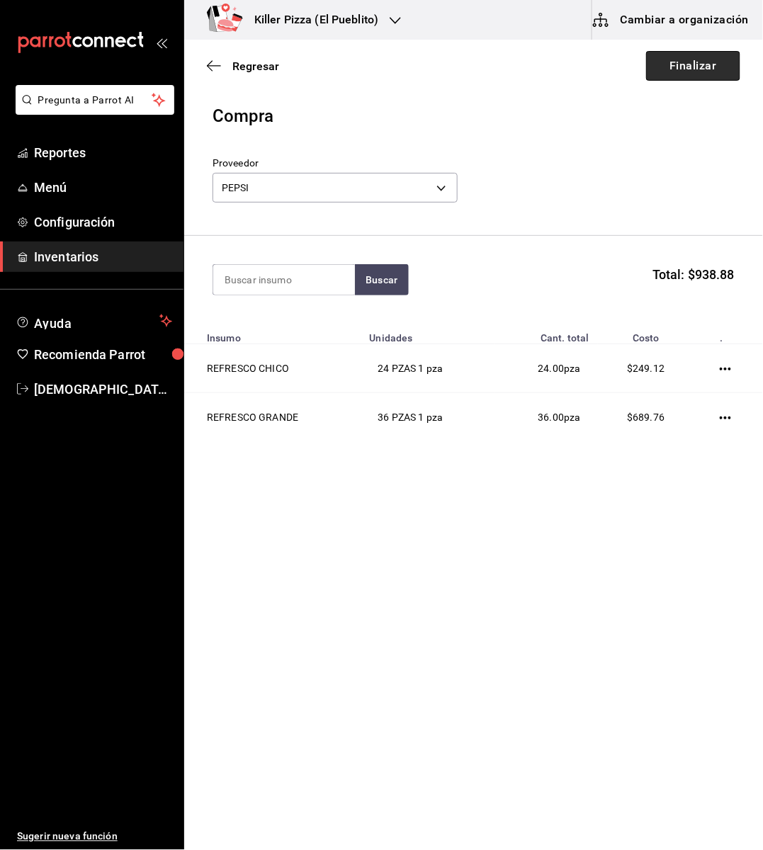
click at [691, 71] on button "Finalizar" at bounding box center [693, 66] width 94 height 30
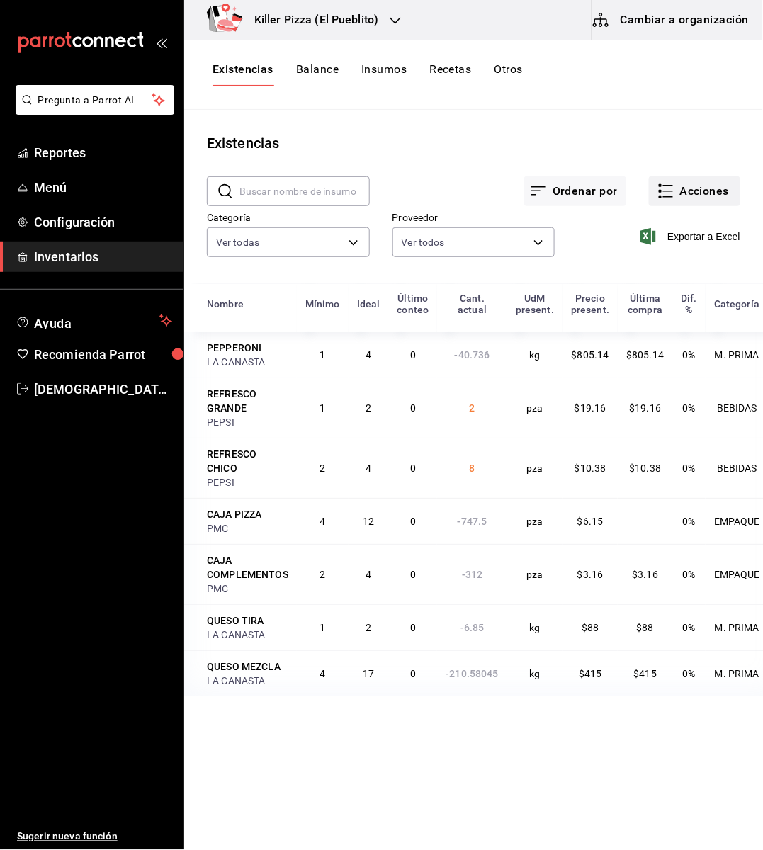
click at [691, 190] on button "Acciones" at bounding box center [694, 191] width 91 height 30
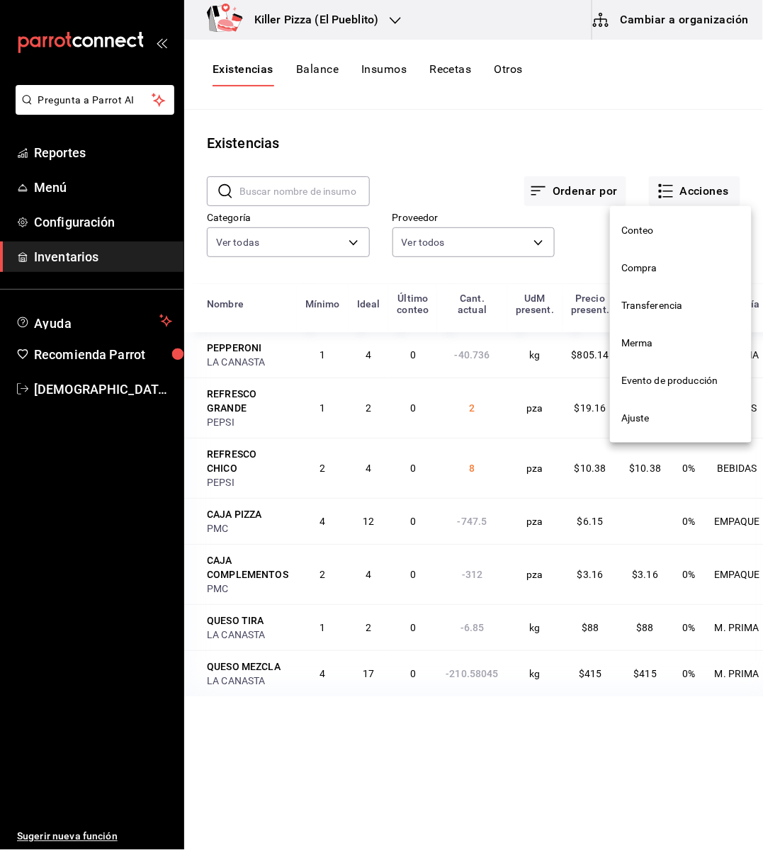
click at [647, 275] on span "Compra" at bounding box center [680, 268] width 119 height 15
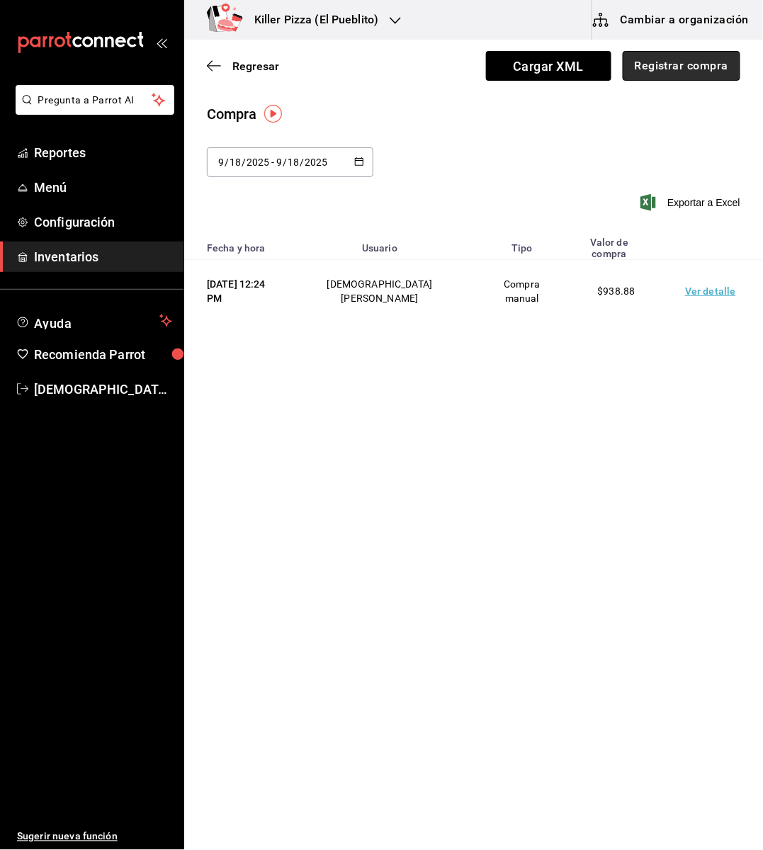
click at [673, 76] on button "Registrar compra" at bounding box center [682, 66] width 118 height 30
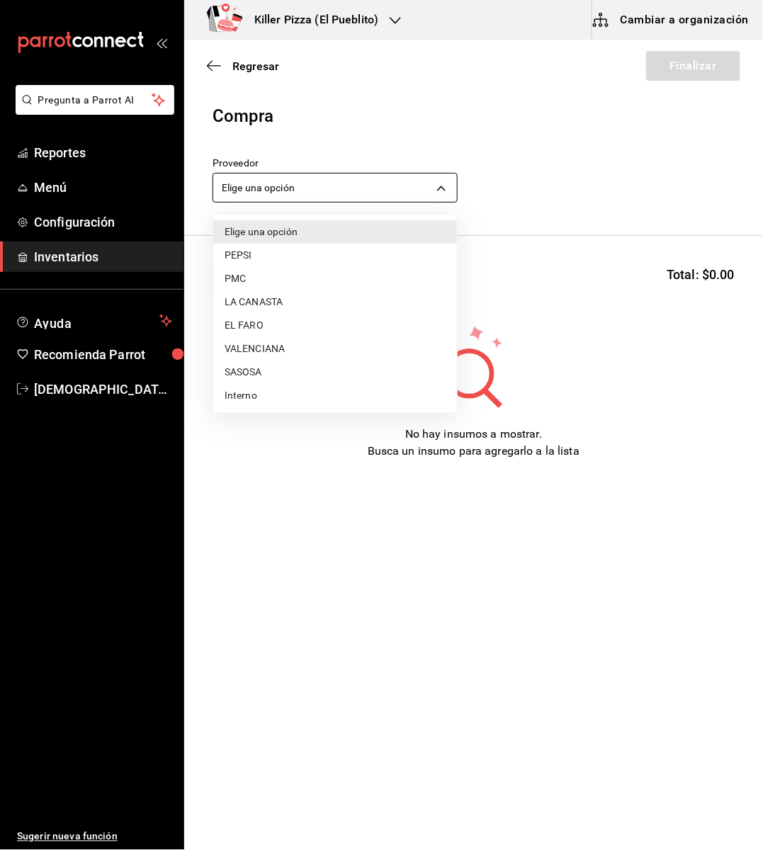
click at [434, 202] on body "Pregunta a Parrot AI Reportes Menú Configuración Inventarios Ayuda Recomienda P…" at bounding box center [381, 385] width 763 height 770
click at [300, 297] on li "LA CANASTA" at bounding box center [335, 301] width 244 height 23
type input "4ffaf8d4-ea6a-4cba-8bea-9e4dbdf91d95"
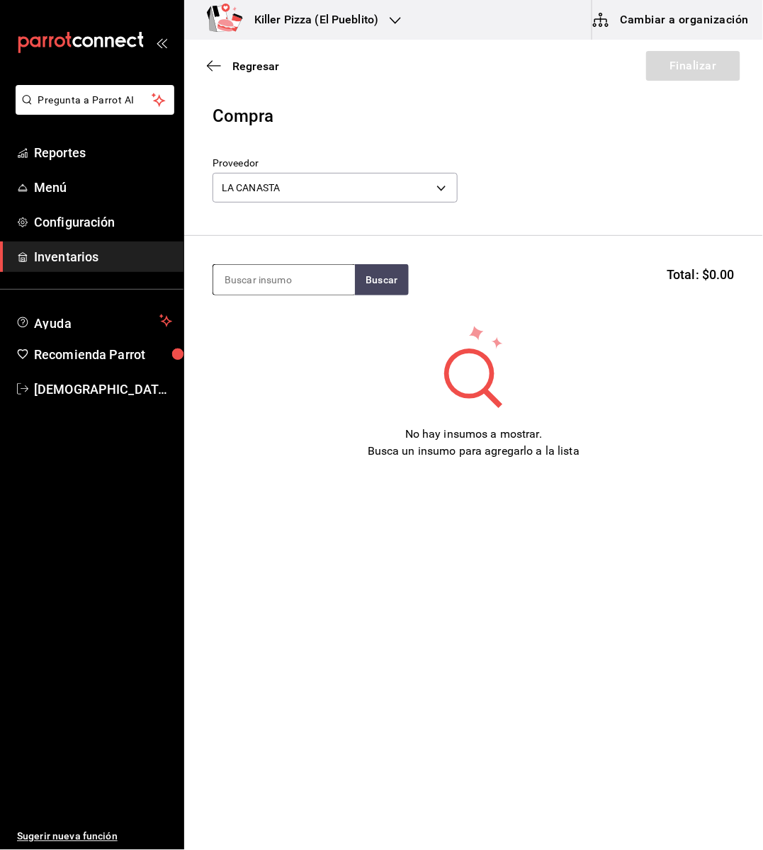
click at [277, 288] on input at bounding box center [284, 280] width 142 height 30
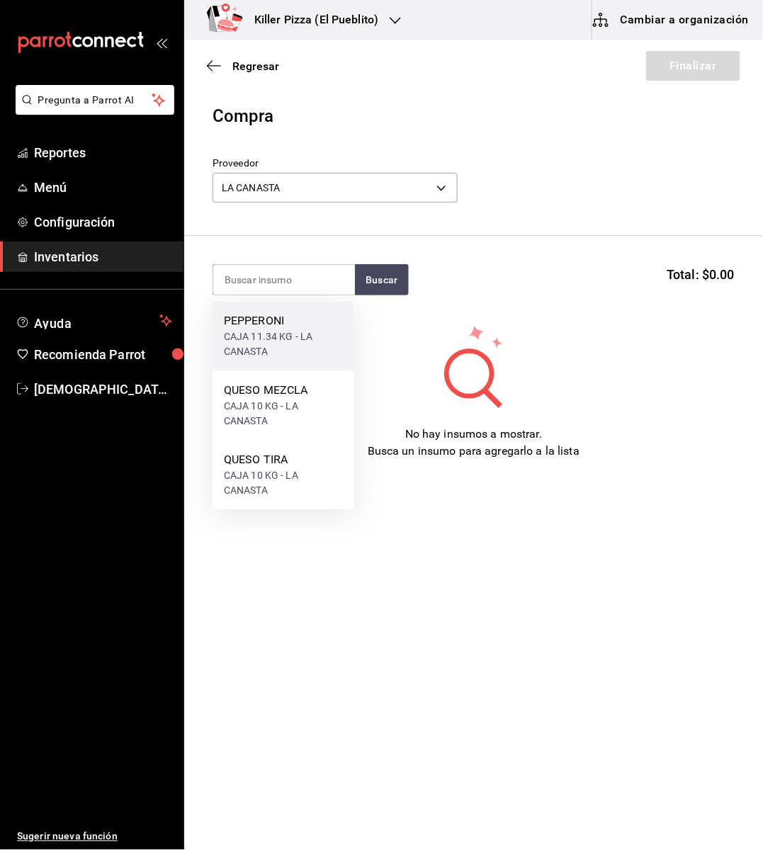
click at [264, 340] on div "CAJA 11.34 KG - LA CANASTA" at bounding box center [283, 345] width 119 height 30
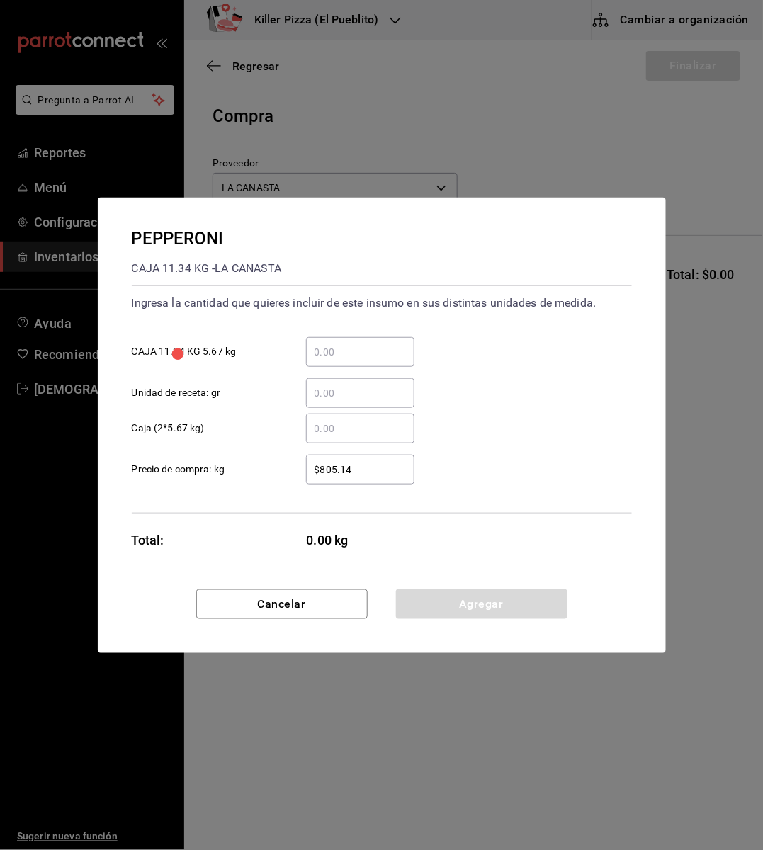
click at [327, 426] on input "​ Caja (2*5.67 kg)" at bounding box center [360, 428] width 108 height 17
click at [312, 426] on input "​ Caja (2*5.67 kg)" at bounding box center [360, 428] width 108 height 17
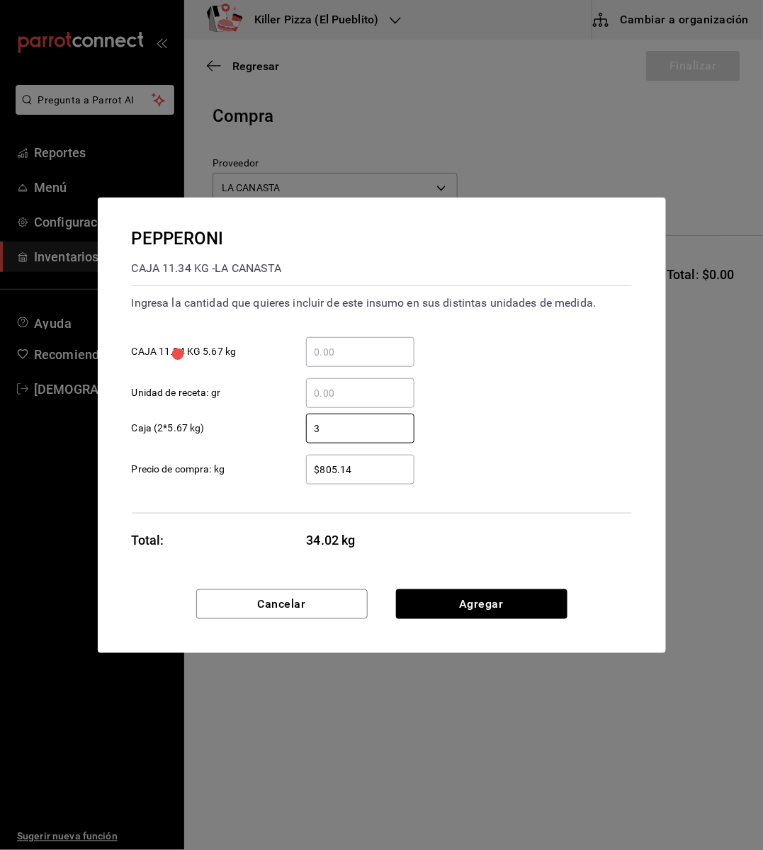
type input "3"
drag, startPoint x: 426, startPoint y: 541, endPoint x: 481, endPoint y: 613, distance: 91.0
click at [481, 613] on div "PEPPERONI CAJA 11.34 KG - LA CANASTA Ingresa la cantidad que quieres incluir de…" at bounding box center [382, 425] width 568 height 455
click at [481, 613] on button "Agregar" at bounding box center [481, 604] width 171 height 30
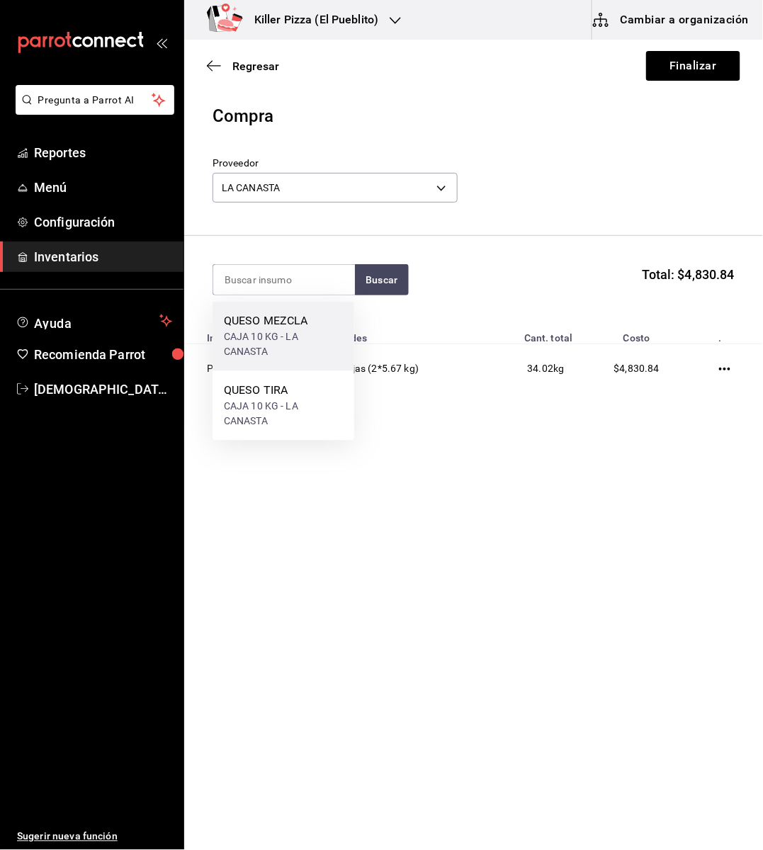
click at [283, 340] on div "CAJA 10 KG - LA CANASTA" at bounding box center [283, 345] width 119 height 30
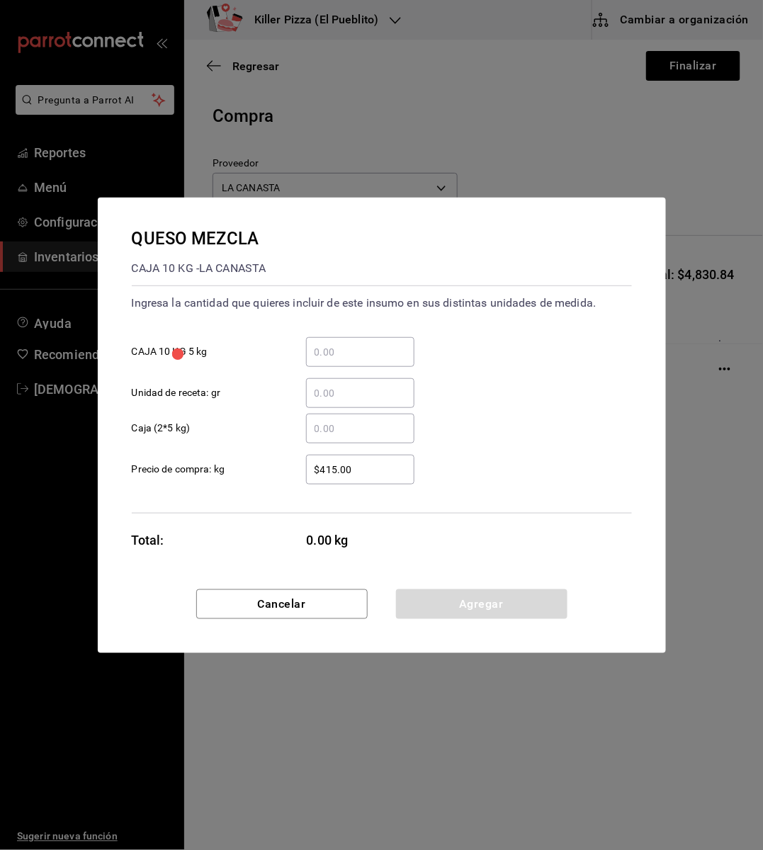
click at [345, 429] on input "​ Caja (2*5 kg)" at bounding box center [360, 428] width 108 height 17
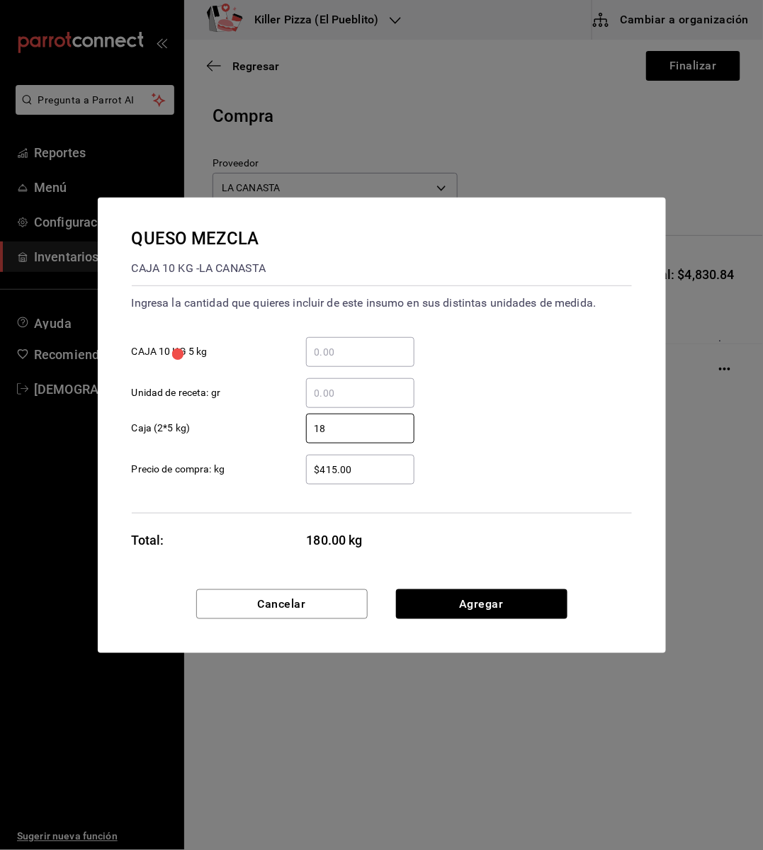
type input "18"
click at [609, 572] on div "QUESO MEZCLA CAJA 10 KG - LA CANASTA Ingresa la cantidad que quieres incluir de…" at bounding box center [382, 394] width 568 height 392
click at [509, 599] on button "Agregar" at bounding box center [481, 604] width 171 height 30
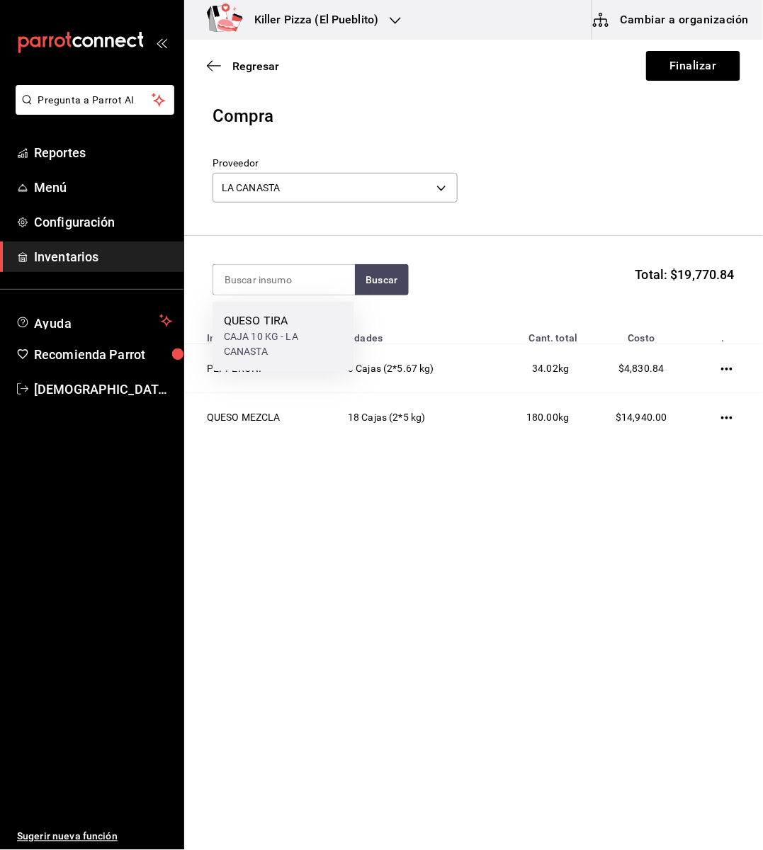
click at [248, 330] on div "CAJA 10 KG - LA CANASTA" at bounding box center [283, 345] width 119 height 30
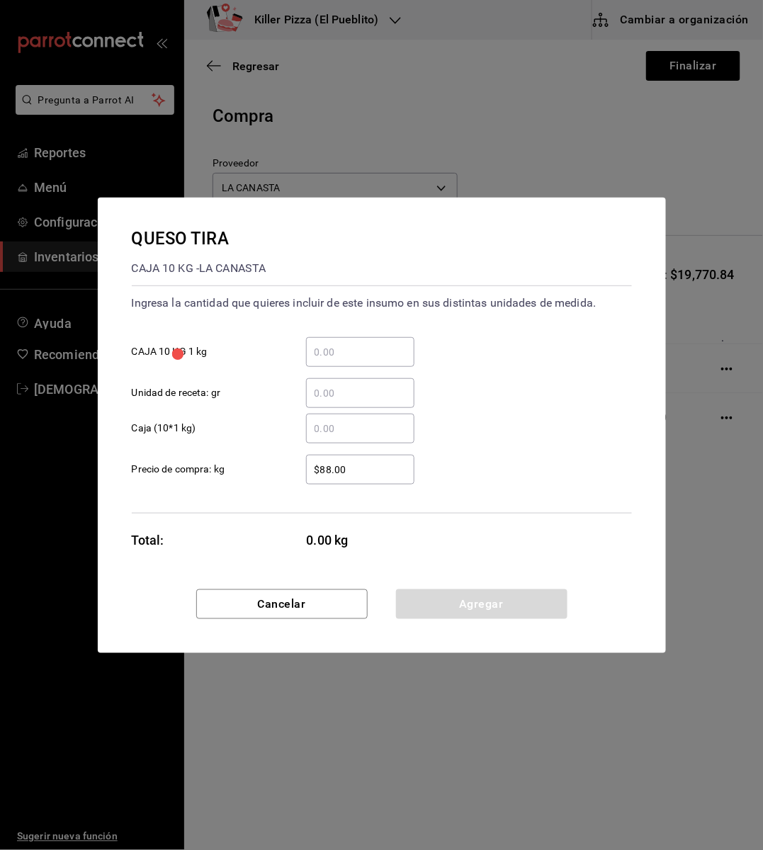
click at [348, 420] on input "​ Caja (10*1 kg)" at bounding box center [360, 428] width 108 height 17
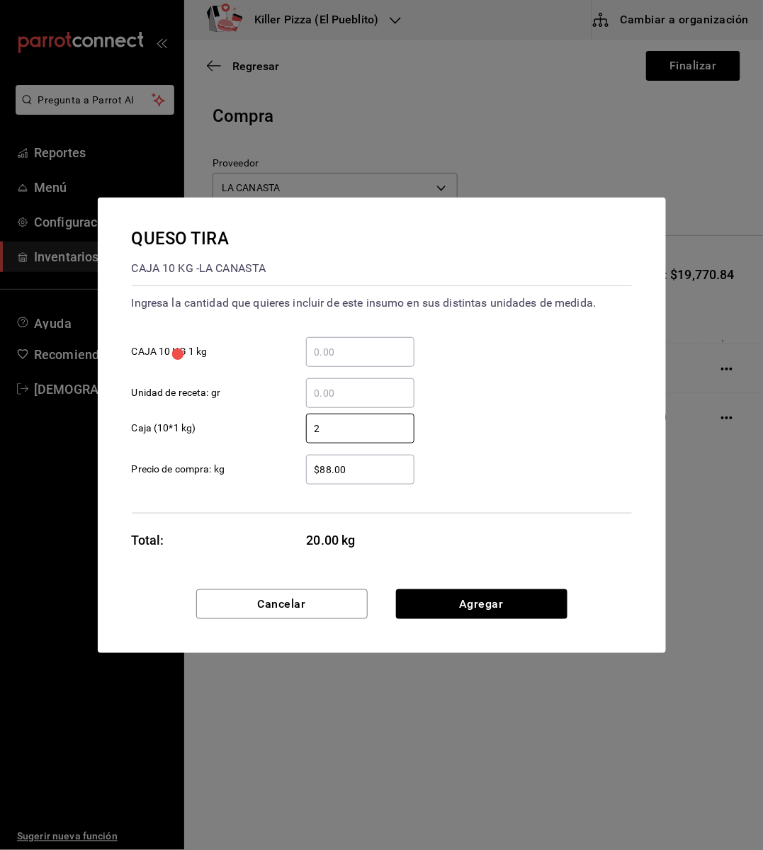
type input "2"
click at [579, 518] on div "QUESO TIRA CAJA 10 KG - LA CANASTA Ingresa la cantidad que quieres incluir de e…" at bounding box center [382, 394] width 568 height 392
click at [511, 596] on button "Agregar" at bounding box center [481, 604] width 171 height 30
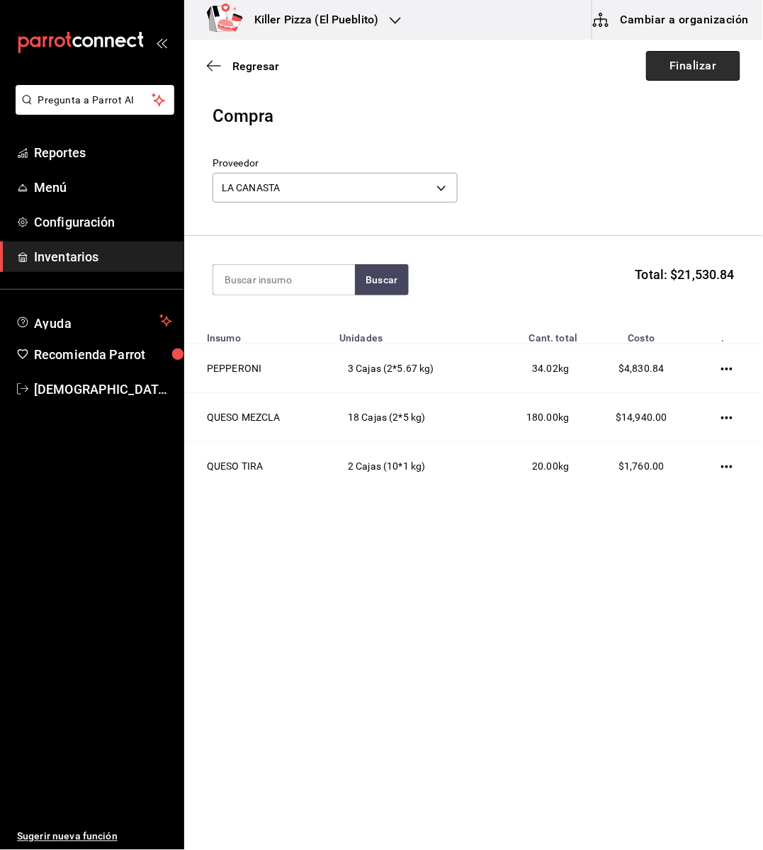
click at [703, 72] on button "Finalizar" at bounding box center [693, 66] width 94 height 30
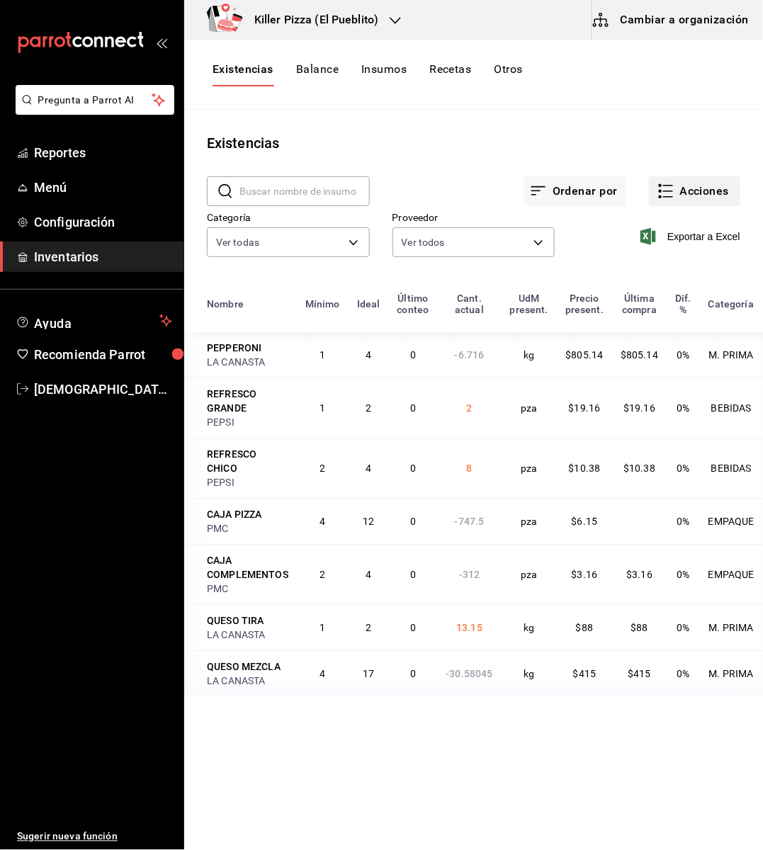
click at [698, 199] on button "Acciones" at bounding box center [694, 191] width 91 height 30
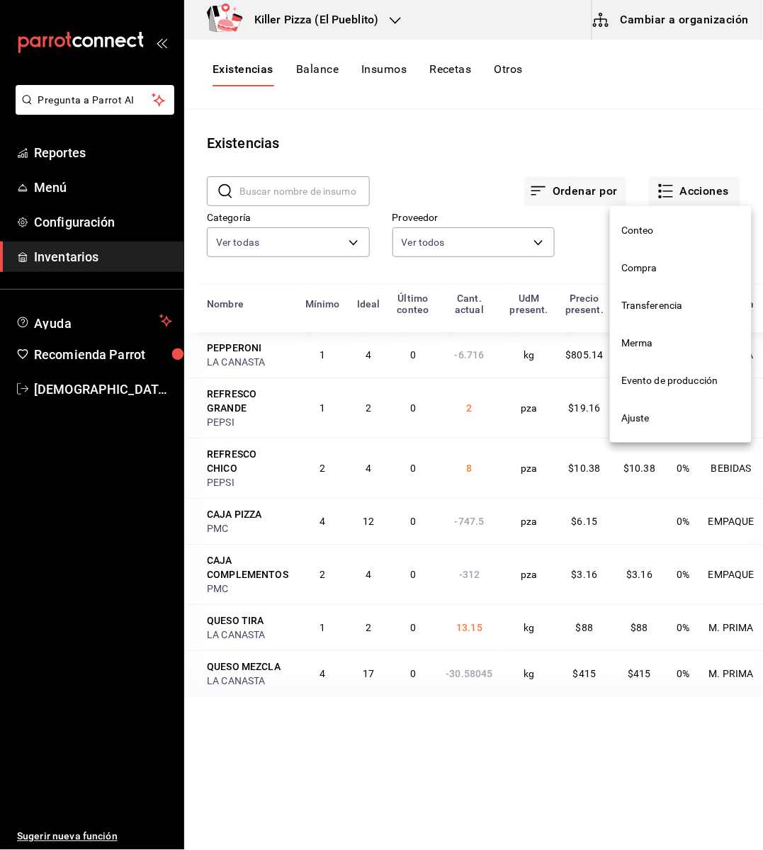
click at [687, 308] on span "Transferencia" at bounding box center [680, 305] width 119 height 15
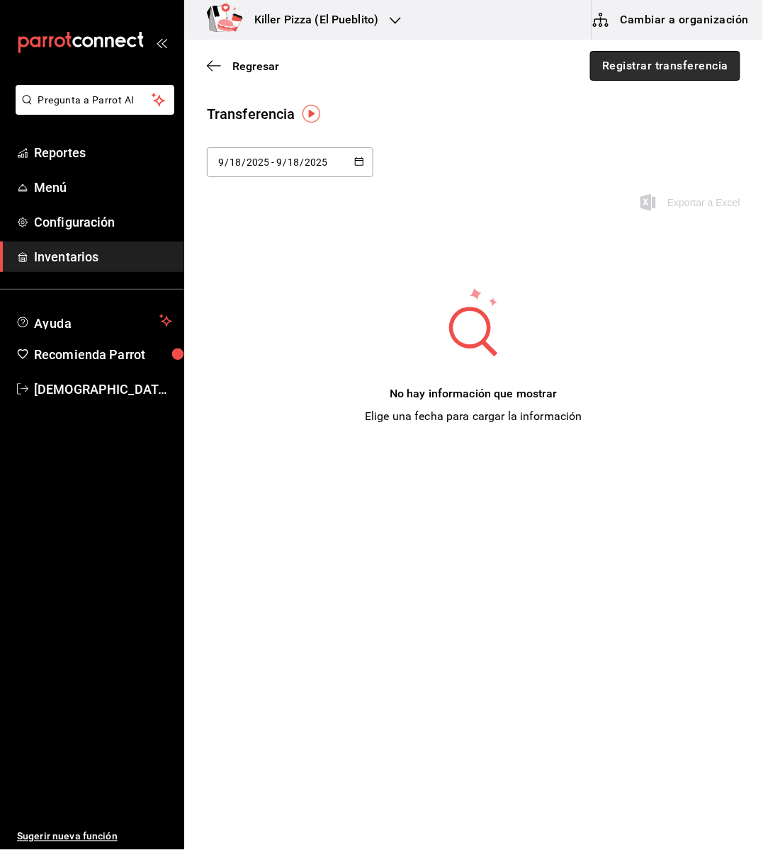
click at [613, 74] on button "Registrar transferencia" at bounding box center [665, 66] width 150 height 30
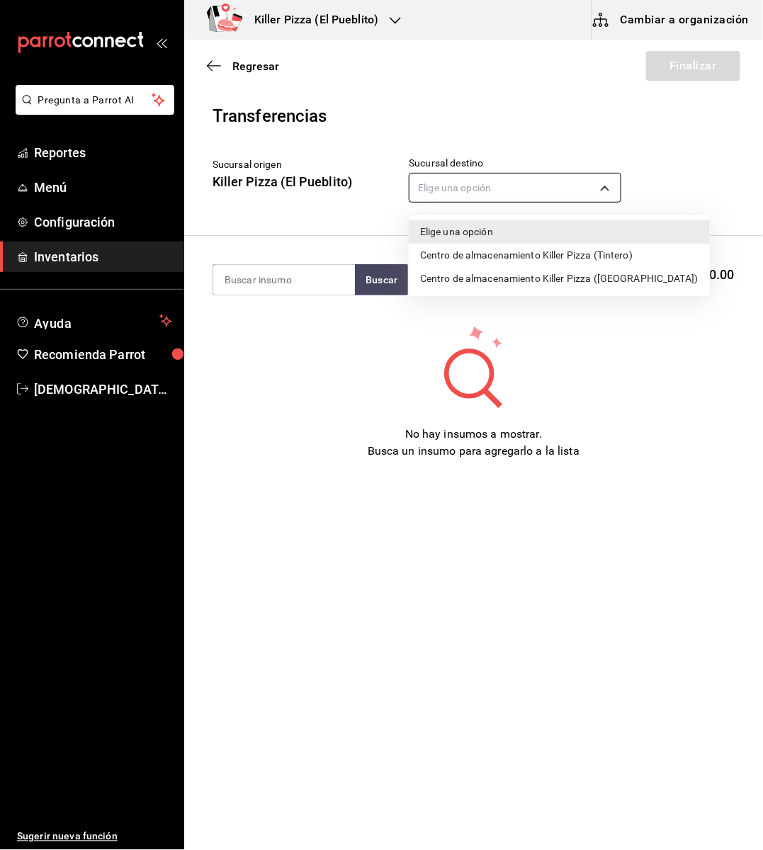
click at [494, 184] on body "Pregunta a Parrot AI Reportes Menú Configuración Inventarios Ayuda Recomienda P…" at bounding box center [381, 385] width 763 height 770
click at [511, 280] on li "Centro de almacenamiento Killer Pizza ([GEOGRAPHIC_DATA])" at bounding box center [559, 278] width 301 height 23
type input "d57e5bc2-2621-4e5d-9776-e79d586c90a7"
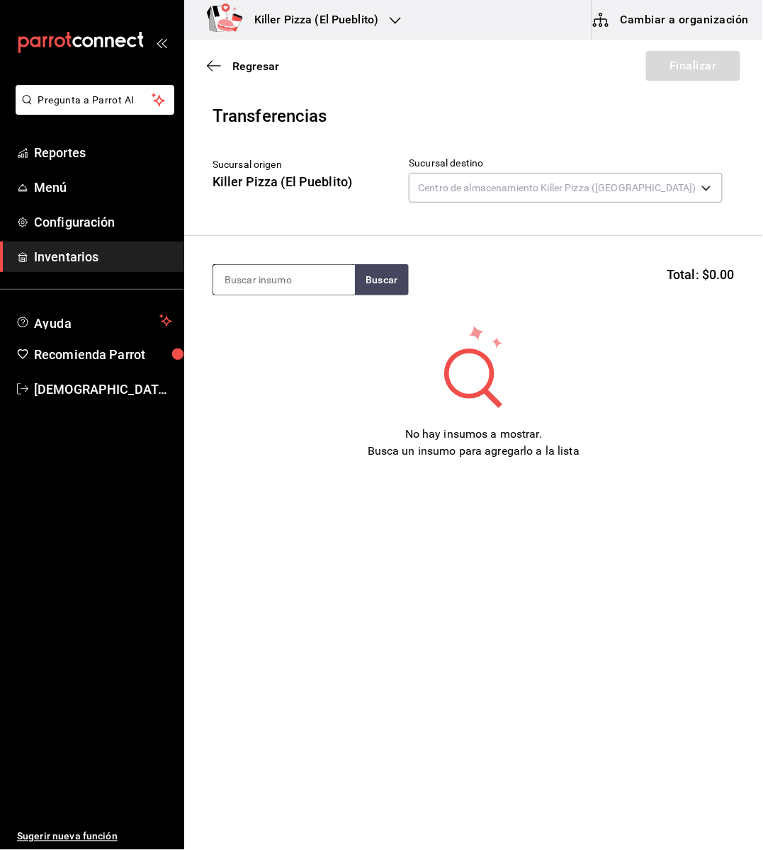
click at [322, 278] on input at bounding box center [284, 280] width 142 height 30
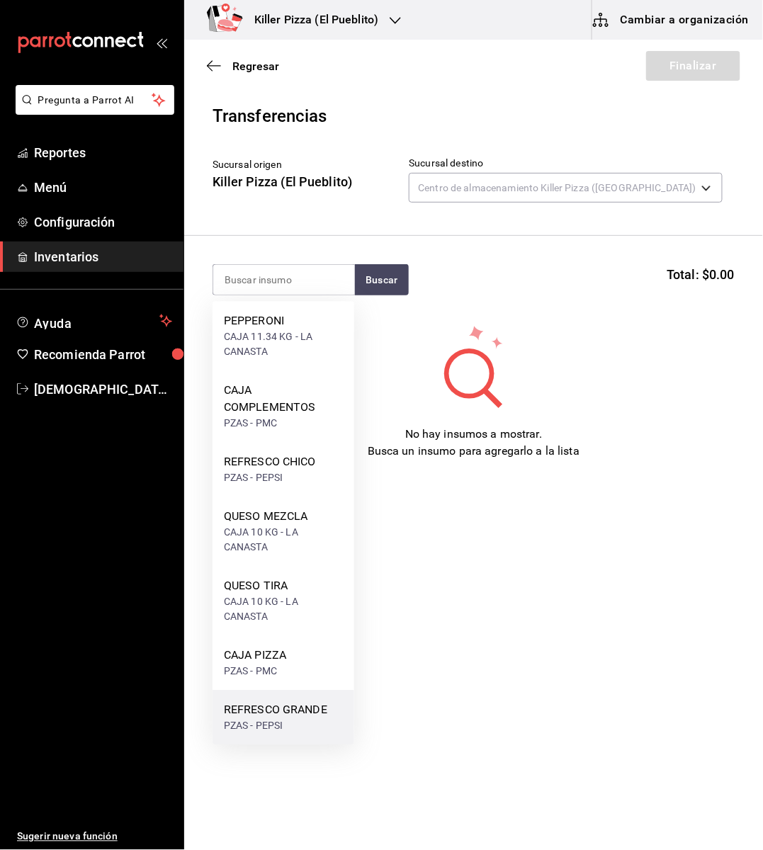
click at [266, 711] on div "REFRESCO GRANDE" at bounding box center [275, 710] width 103 height 17
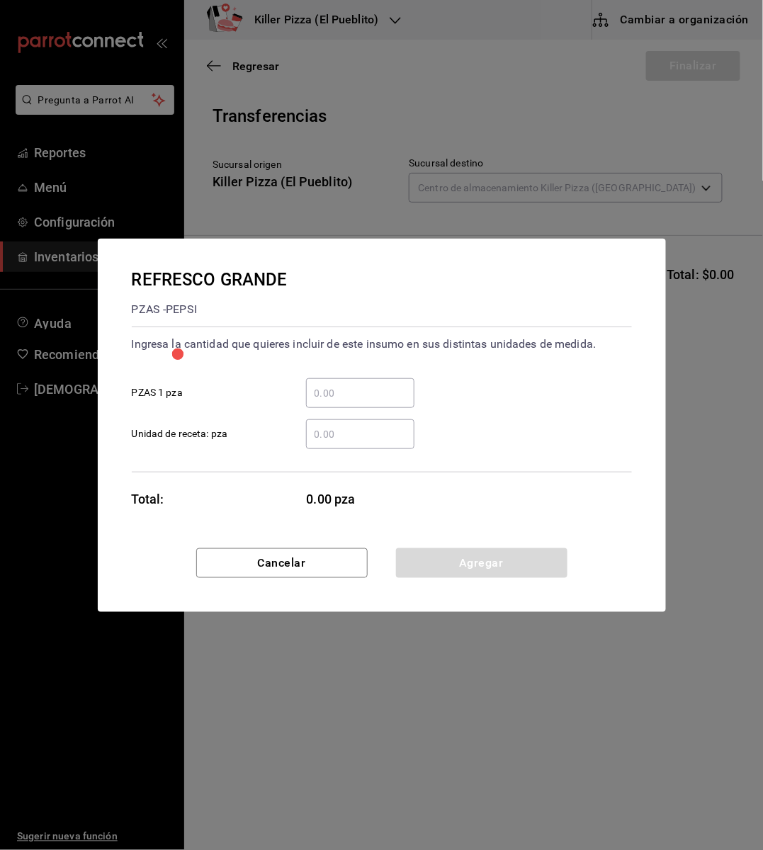
click at [362, 402] on div "​" at bounding box center [360, 393] width 108 height 30
click at [362, 402] on input "​ PZAS 1 pza" at bounding box center [360, 393] width 108 height 17
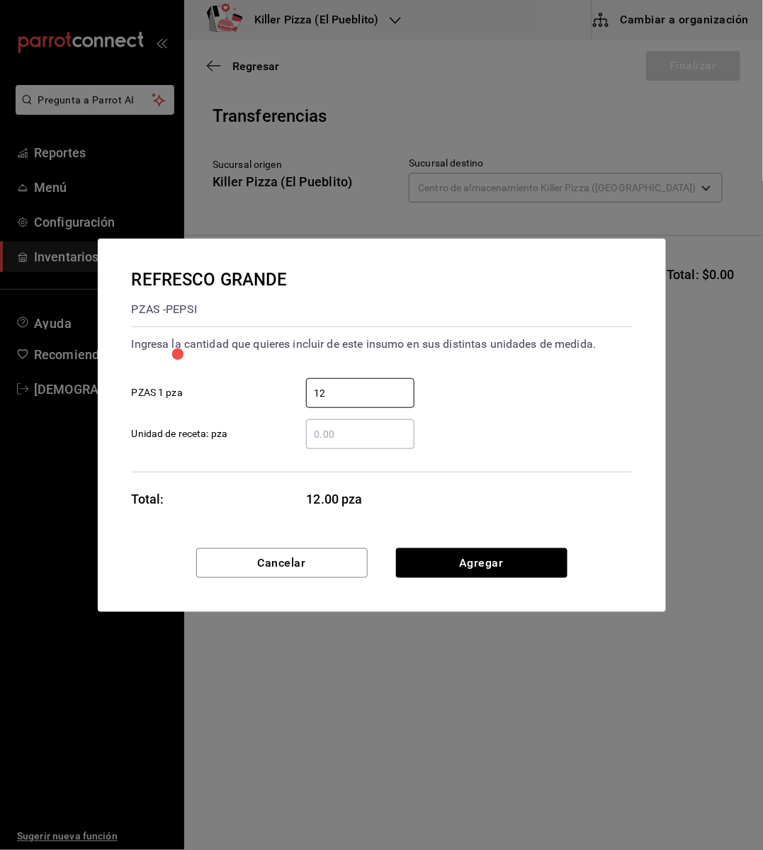
type input "12"
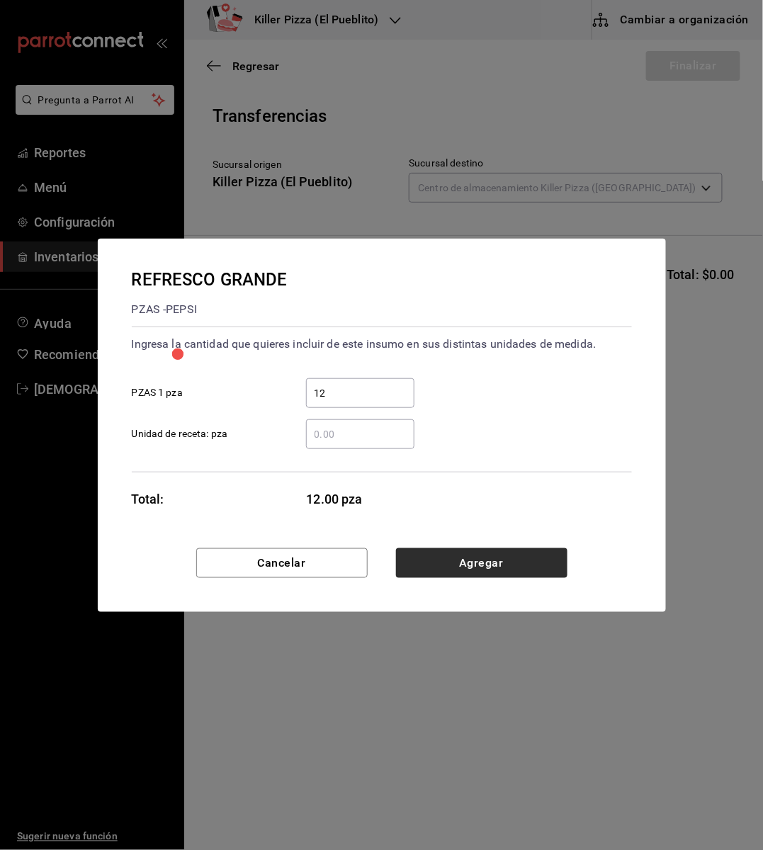
drag, startPoint x: 526, startPoint y: 496, endPoint x: 490, endPoint y: 562, distance: 75.8
click at [490, 562] on div "REFRESCO GRANDE PZAS - PEPSI Ingresa la cantidad que quieres incluir de este in…" at bounding box center [382, 425] width 568 height 373
click at [490, 562] on button "Agregar" at bounding box center [481, 563] width 171 height 30
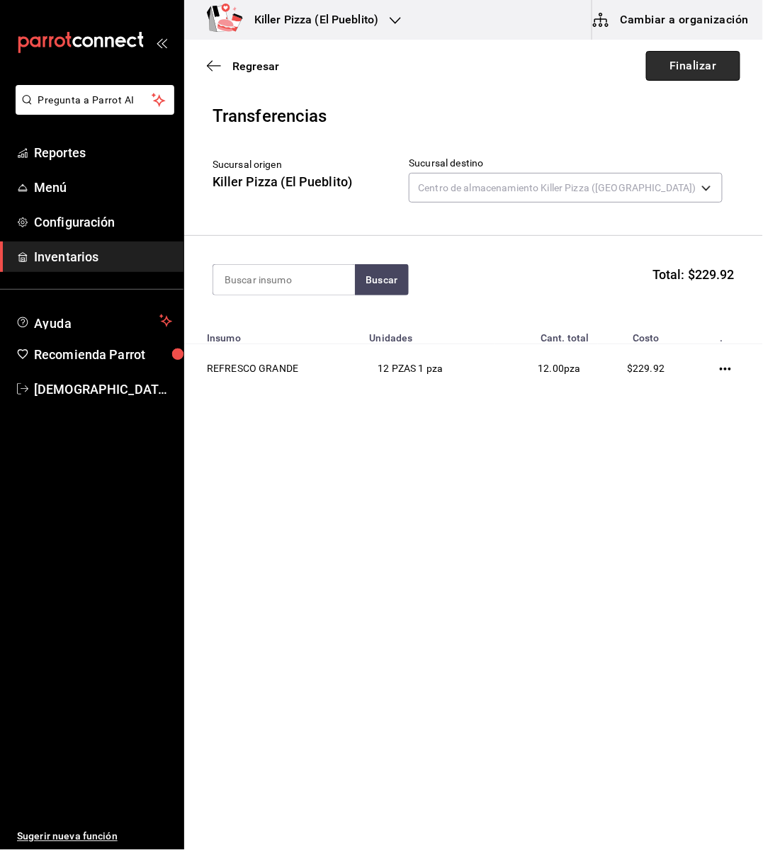
click at [691, 67] on button "Finalizar" at bounding box center [693, 66] width 94 height 30
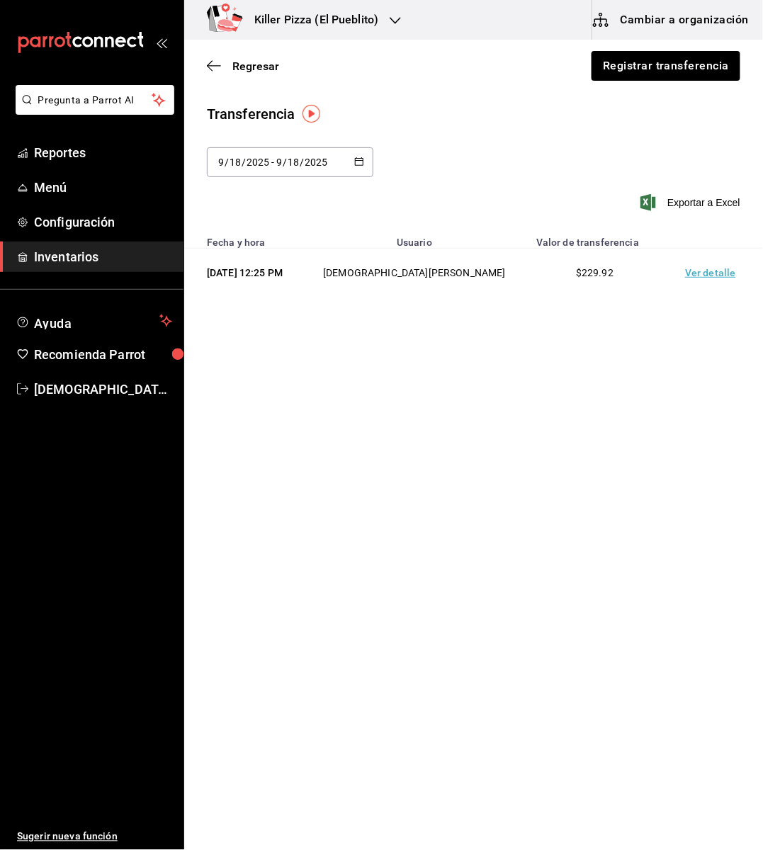
click at [368, 99] on main "Regresar Registrar transferencia Transferencia 2025-09-18 9 / 18 / 2025 - 2025-…" at bounding box center [473, 180] width 579 height 280
click at [265, 29] on div "Killer Pizza (El Pueblito)" at bounding box center [300, 20] width 211 height 40
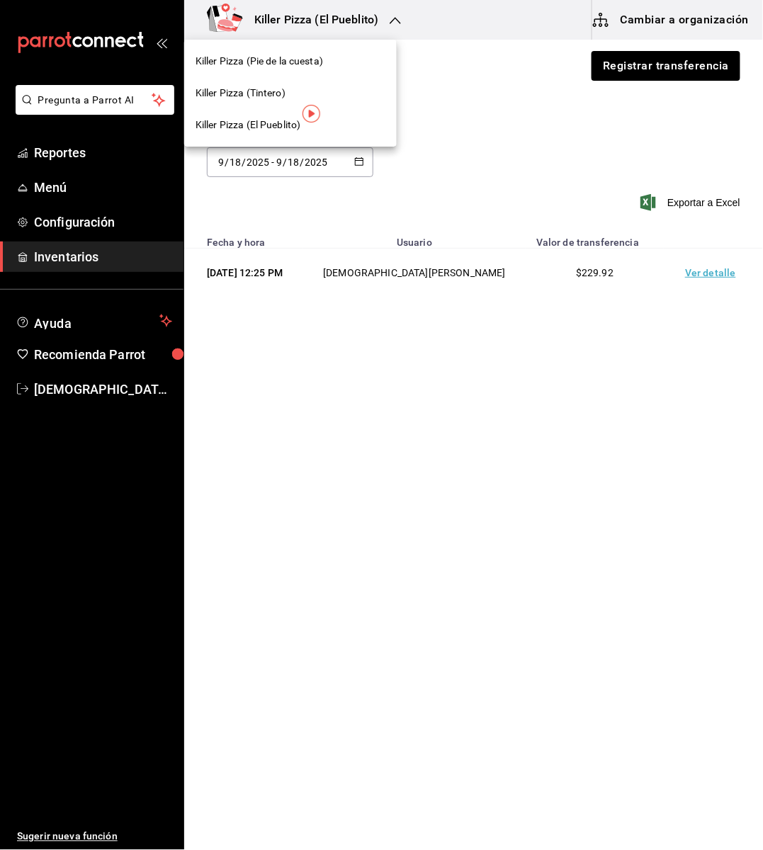
click at [267, 63] on span "Killer Pizza (Pie de la cuesta)" at bounding box center [258, 61] width 127 height 15
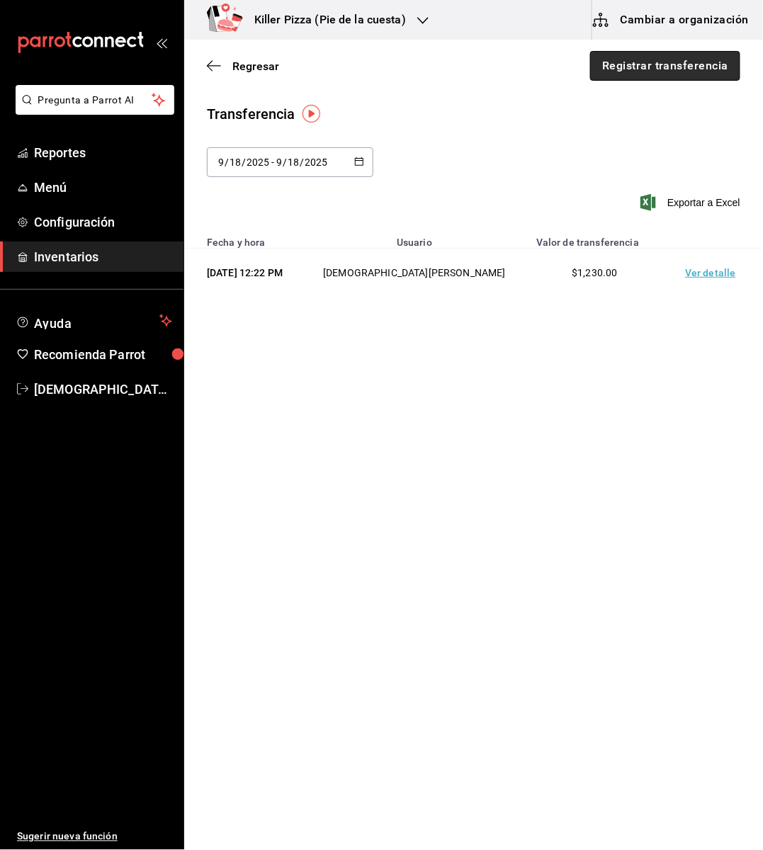
click at [647, 76] on button "Registrar transferencia" at bounding box center [665, 66] width 150 height 30
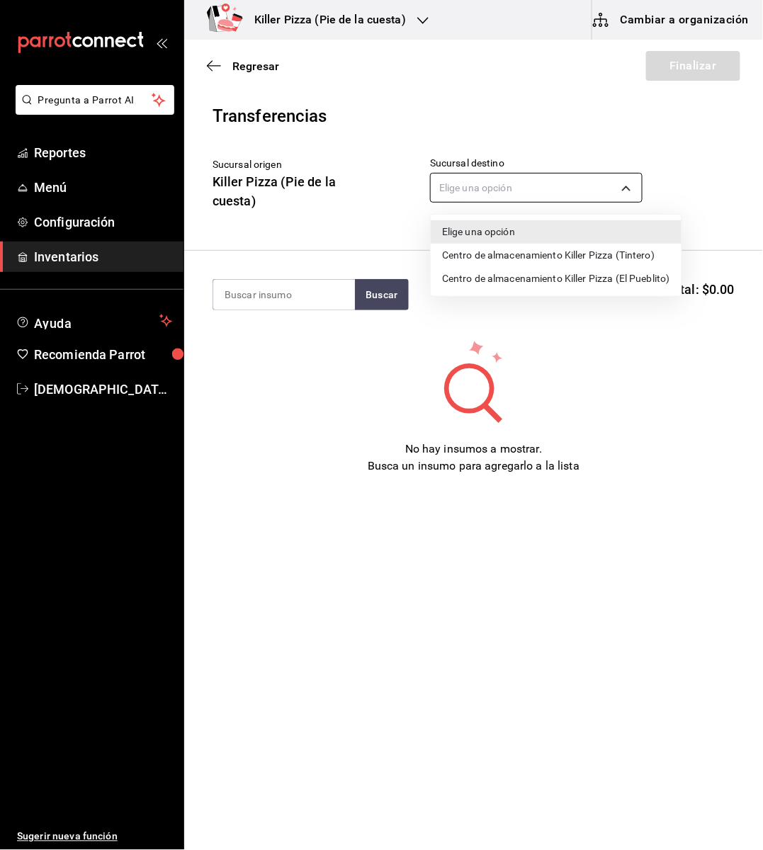
click at [579, 182] on body "Pregunta a Parrot AI Reportes Menú Configuración Inventarios Ayuda Recomienda P…" at bounding box center [381, 385] width 763 height 770
click at [546, 283] on li "Centro de almacenamiento Killer Pizza (El Pueblito)" at bounding box center [556, 278] width 251 height 23
type input "221d56ad-0e3d-49d9-8c73-2f5f4b3c7779"
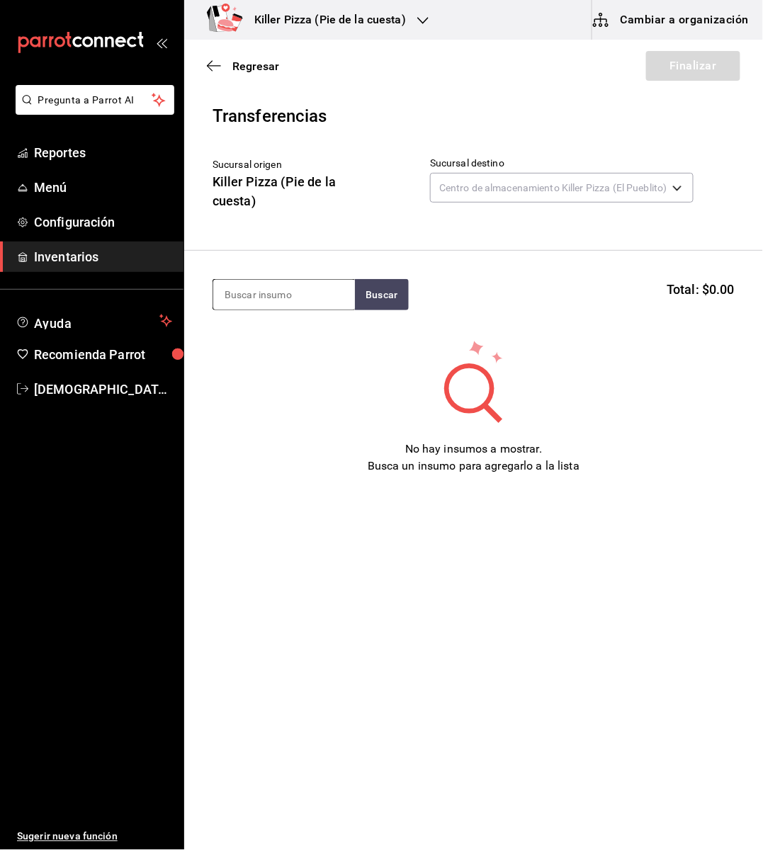
click at [278, 296] on input at bounding box center [284, 295] width 142 height 30
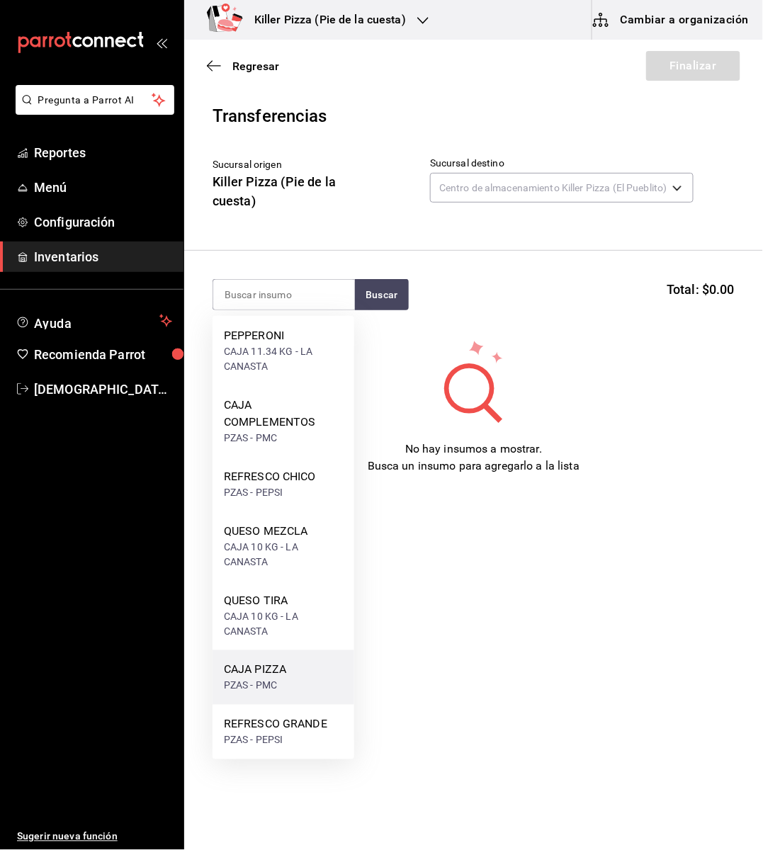
click at [273, 671] on div "CAJA PIZZA" at bounding box center [255, 670] width 62 height 17
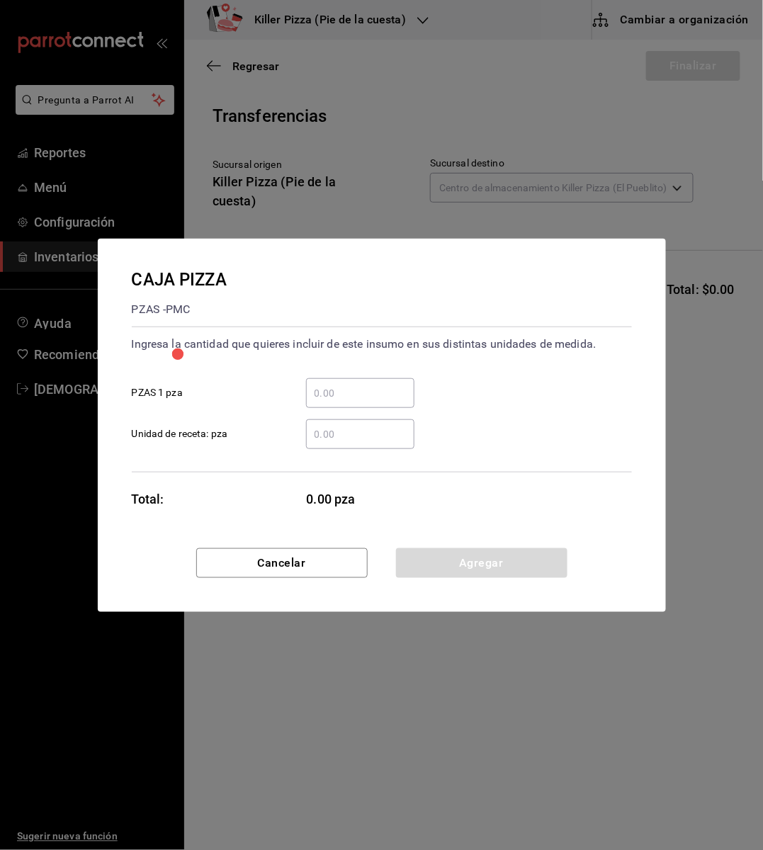
click at [358, 397] on input "​ PZAS 1 pza" at bounding box center [360, 393] width 108 height 17
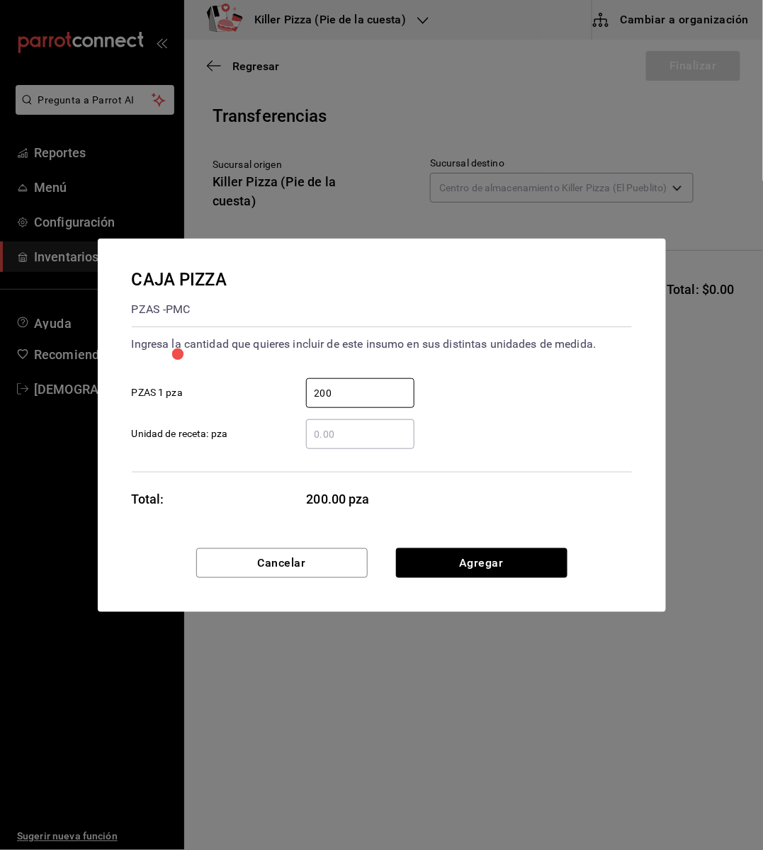
type input "200"
click at [465, 503] on div "CAJA PIZZA PZAS - PMC Ingresa la cantidad que quieres incluir de este insumo en…" at bounding box center [382, 394] width 568 height 310
click at [483, 548] on button "Agregar" at bounding box center [481, 563] width 171 height 30
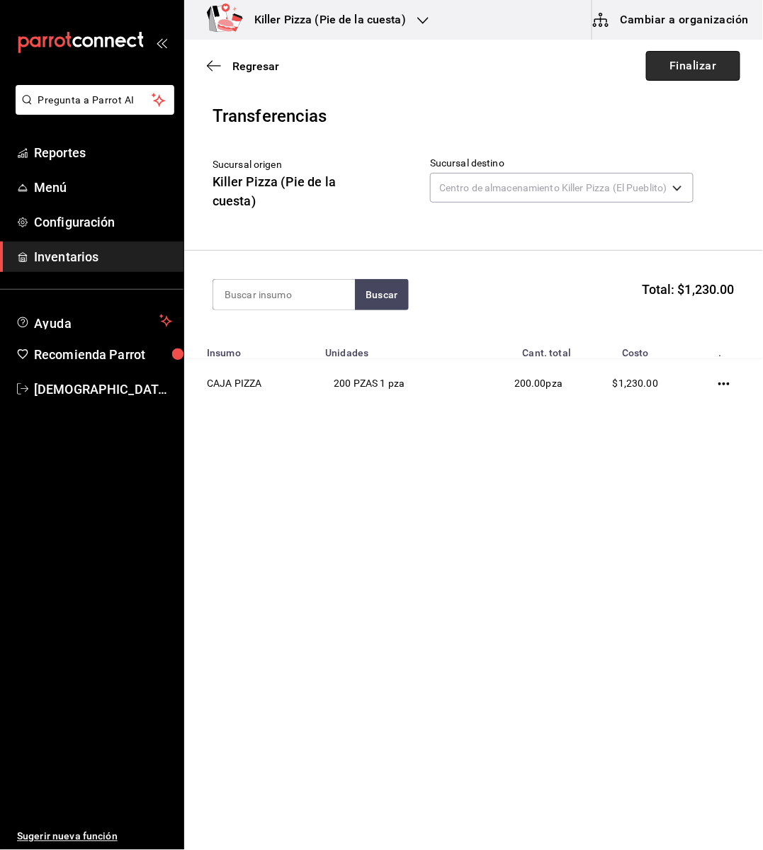
click at [704, 71] on button "Finalizar" at bounding box center [693, 66] width 94 height 30
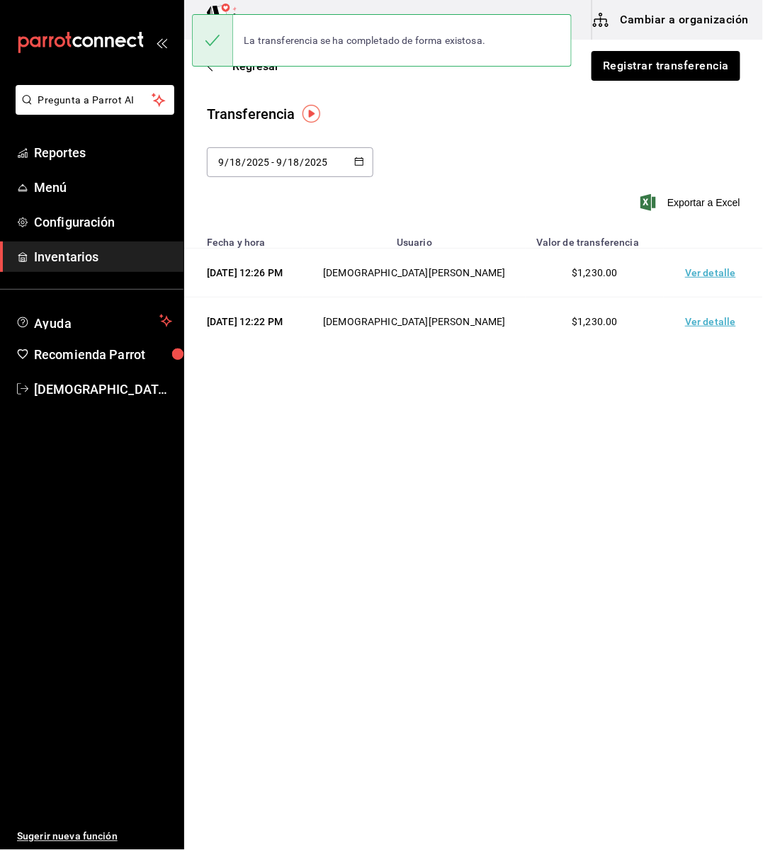
click at [411, 143] on div "Transferencia 2025-09-18 9 / 18 / 2025 - 2025-09-18 9 / 18 / 2025 Exportar a Ex…" at bounding box center [473, 165] width 579 height 125
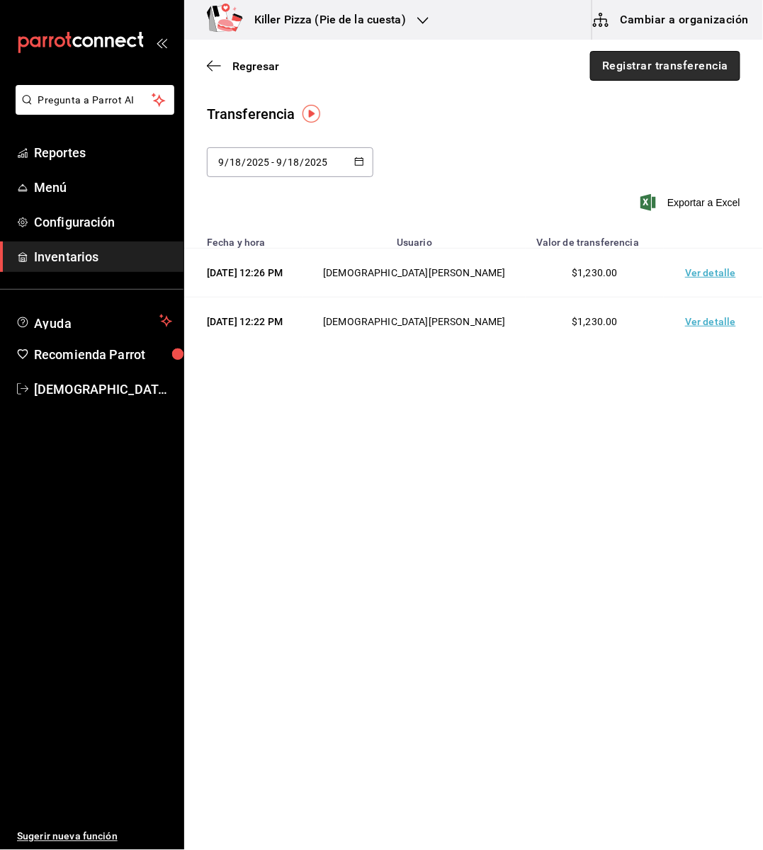
click at [634, 66] on button "Registrar transferencia" at bounding box center [665, 66] width 150 height 30
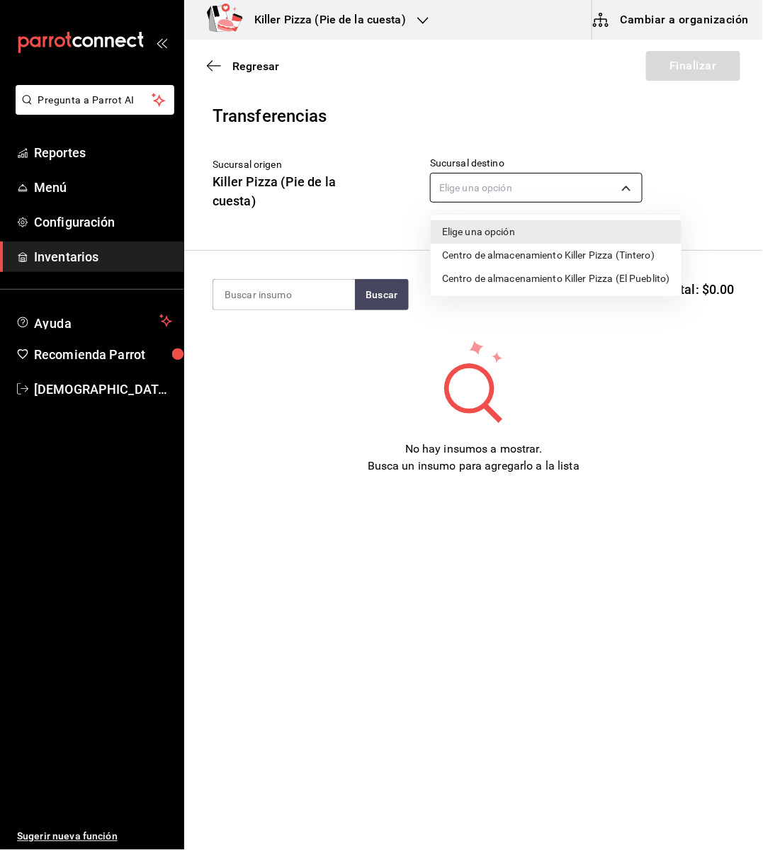
click at [572, 194] on body "Pregunta a Parrot AI Reportes Menú Configuración Inventarios Ayuda Recomienda P…" at bounding box center [381, 385] width 763 height 770
click at [556, 273] on li "Centro de almacenamiento Killer Pizza (El Pueblito)" at bounding box center [556, 278] width 251 height 23
type input "221d56ad-0e3d-49d9-8c73-2f5f4b3c7779"
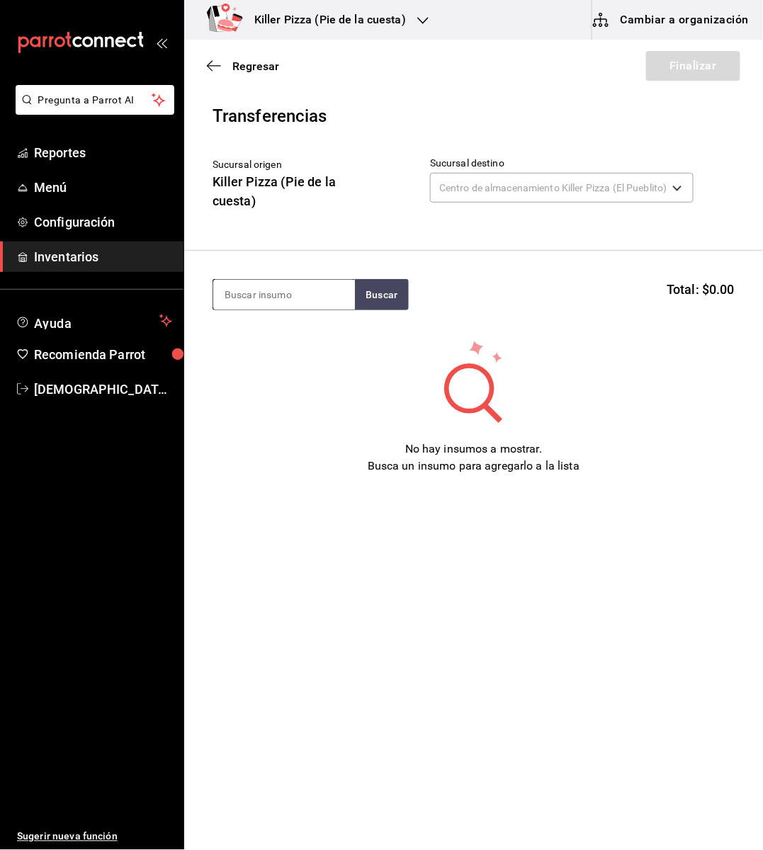
click at [296, 301] on input at bounding box center [284, 295] width 142 height 30
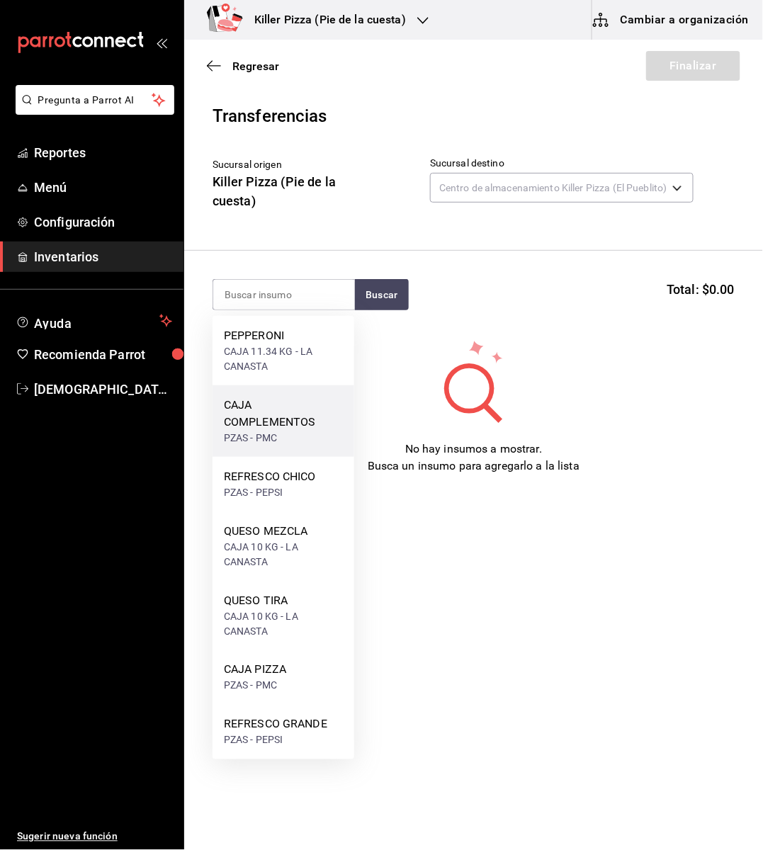
click at [256, 412] on div "CAJA COMPLEMENTOS" at bounding box center [283, 414] width 119 height 34
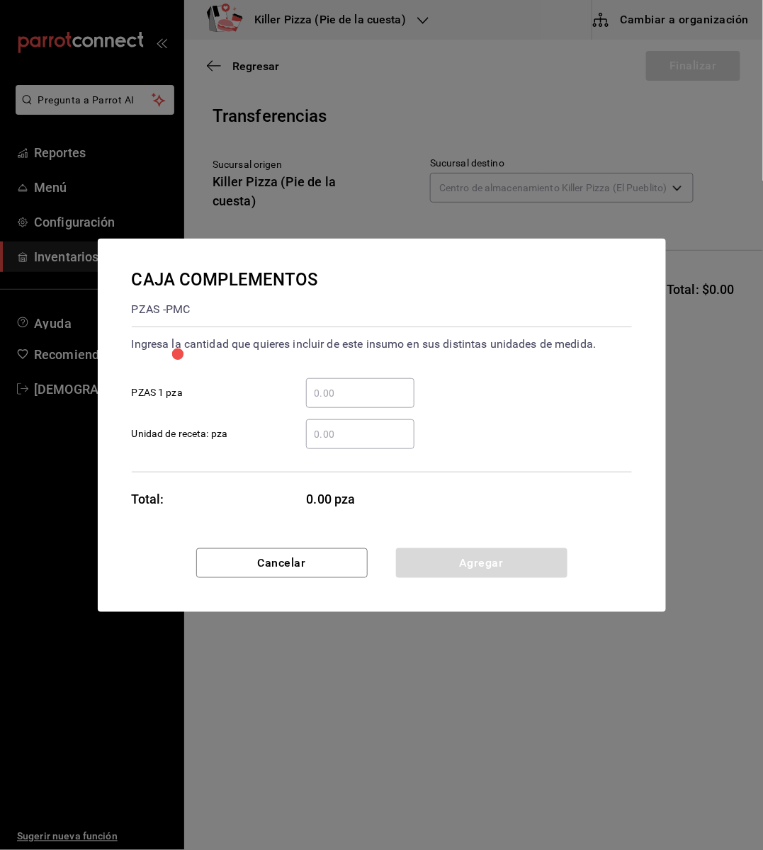
click at [390, 393] on input "​ PZAS 1 pza" at bounding box center [360, 393] width 108 height 17
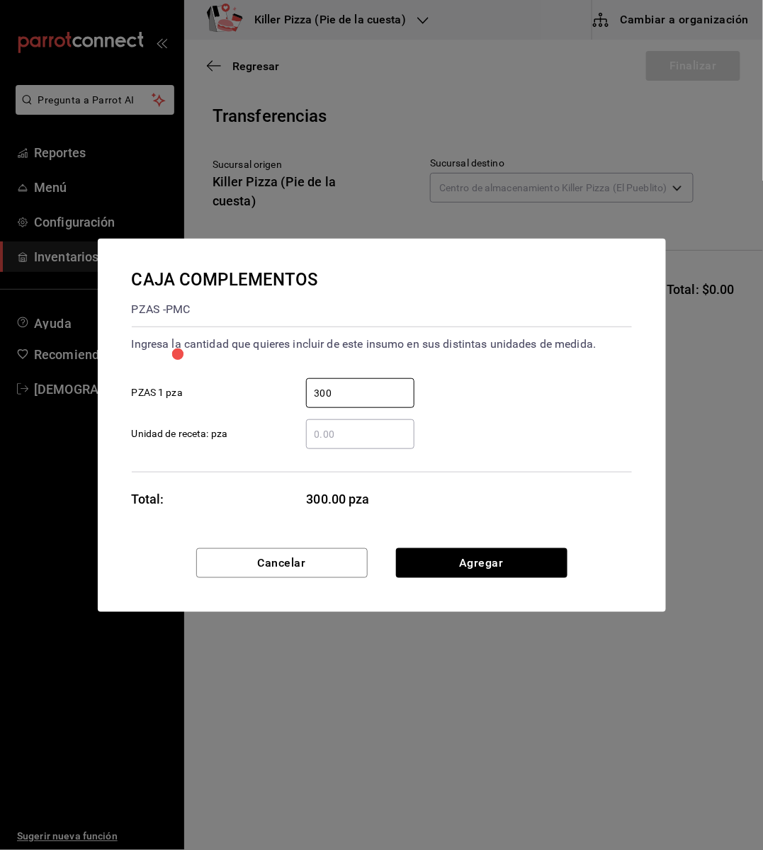
type input "300"
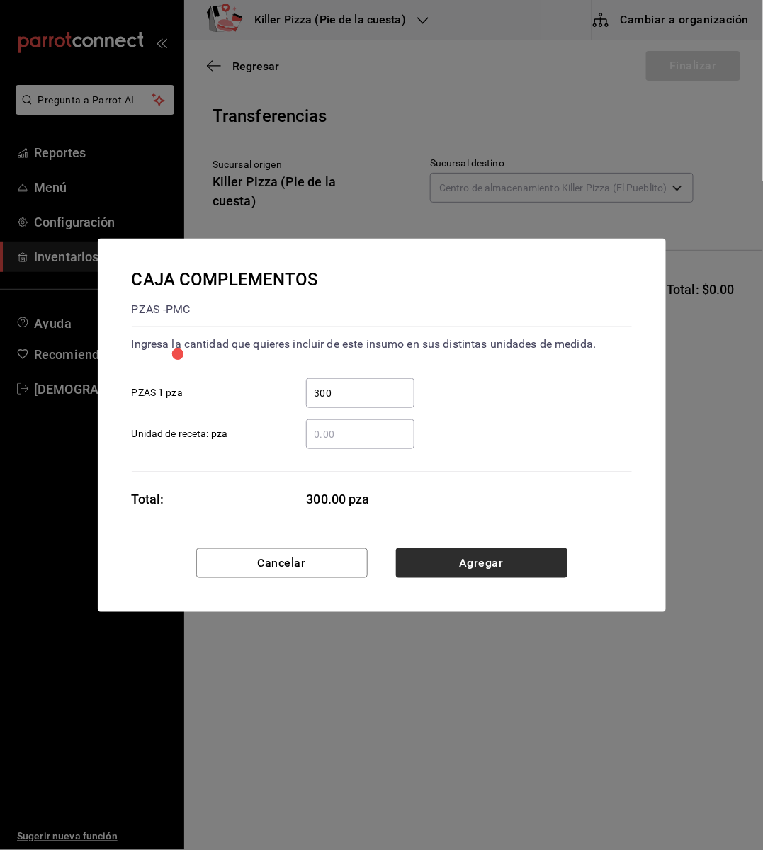
drag, startPoint x: 514, startPoint y: 490, endPoint x: 505, endPoint y: 569, distance: 79.1
click at [505, 569] on div "CAJA COMPLEMENTOS PZAS - PMC Ingresa la cantidad que quieres incluir de este in…" at bounding box center [382, 425] width 568 height 373
click at [505, 569] on button "Agregar" at bounding box center [481, 563] width 171 height 30
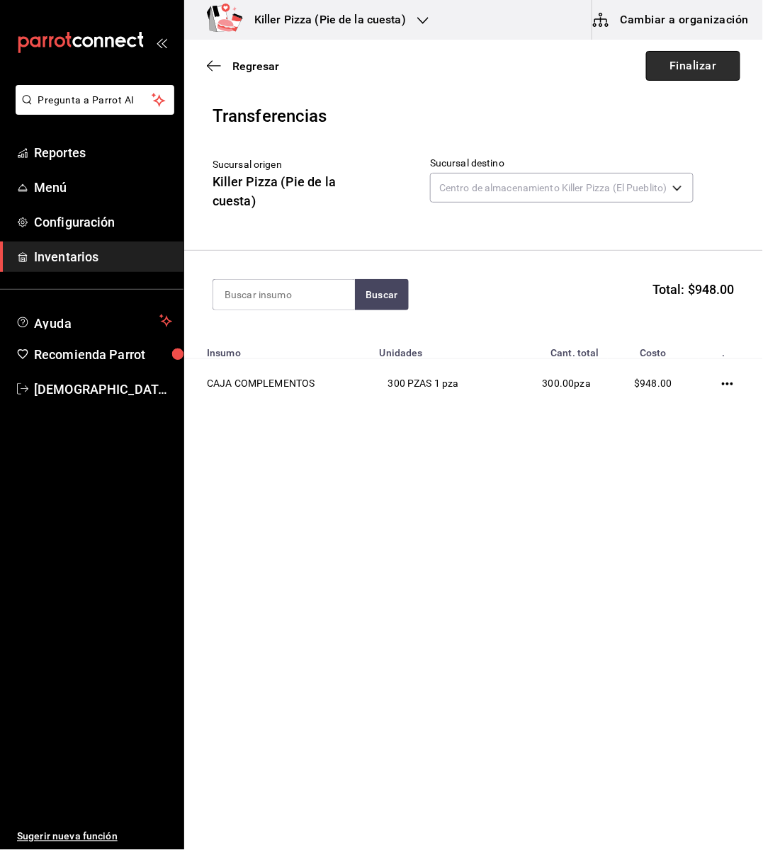
click at [683, 62] on button "Finalizar" at bounding box center [693, 66] width 94 height 30
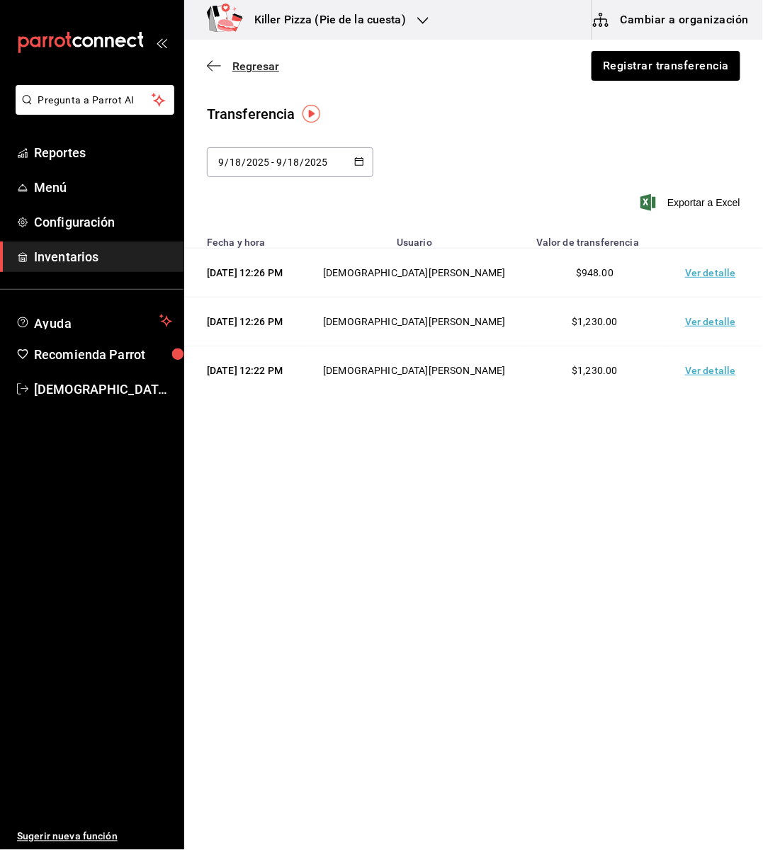
click at [212, 66] on icon "button" at bounding box center [214, 65] width 14 height 1
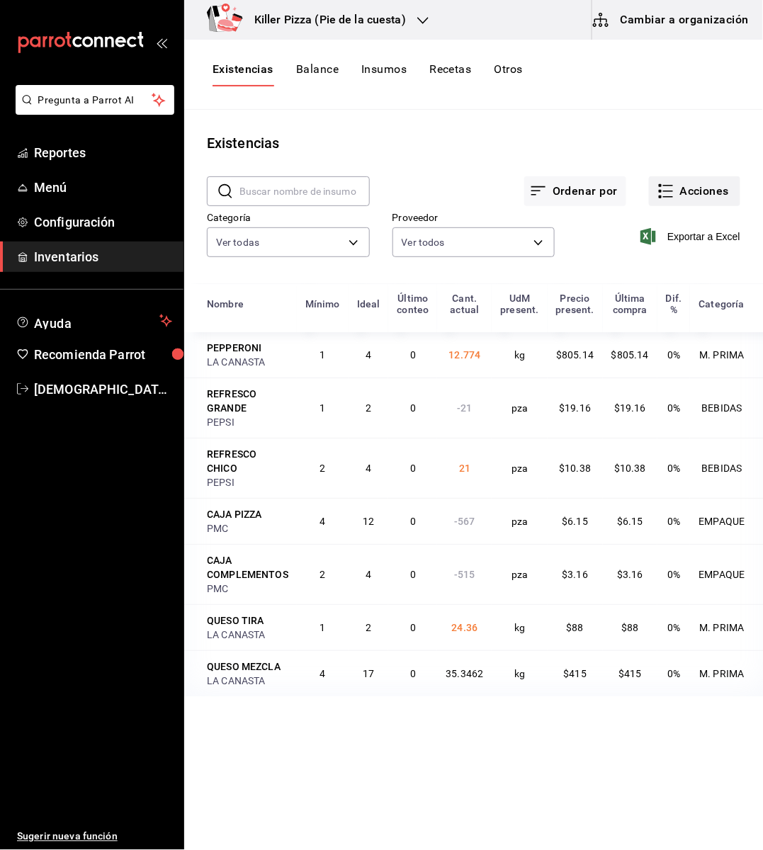
click at [701, 193] on button "Acciones" at bounding box center [694, 191] width 91 height 30
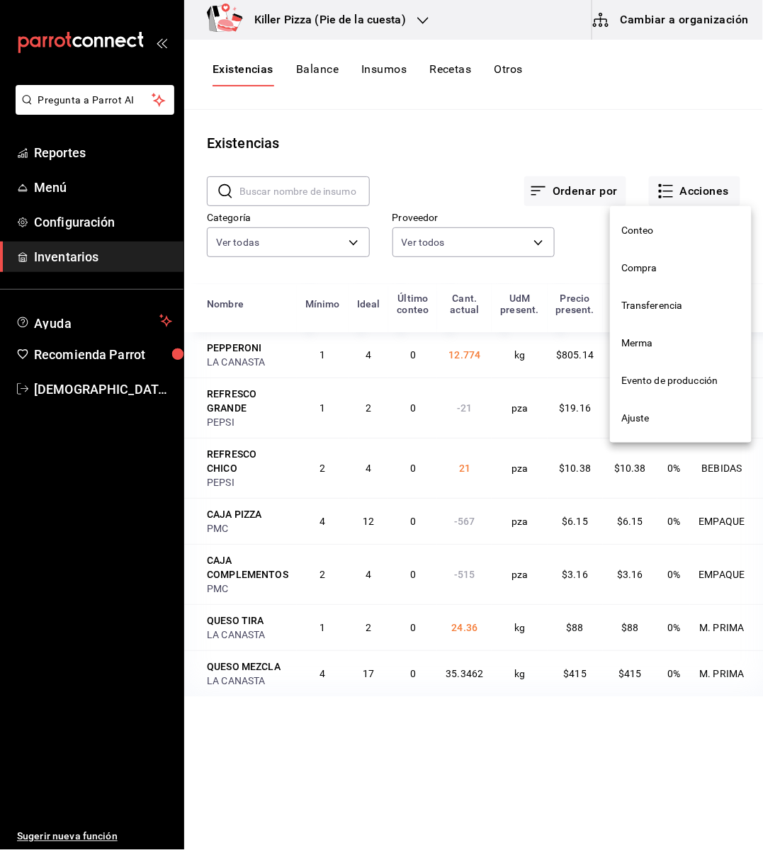
click at [647, 263] on span "Compra" at bounding box center [680, 268] width 119 height 15
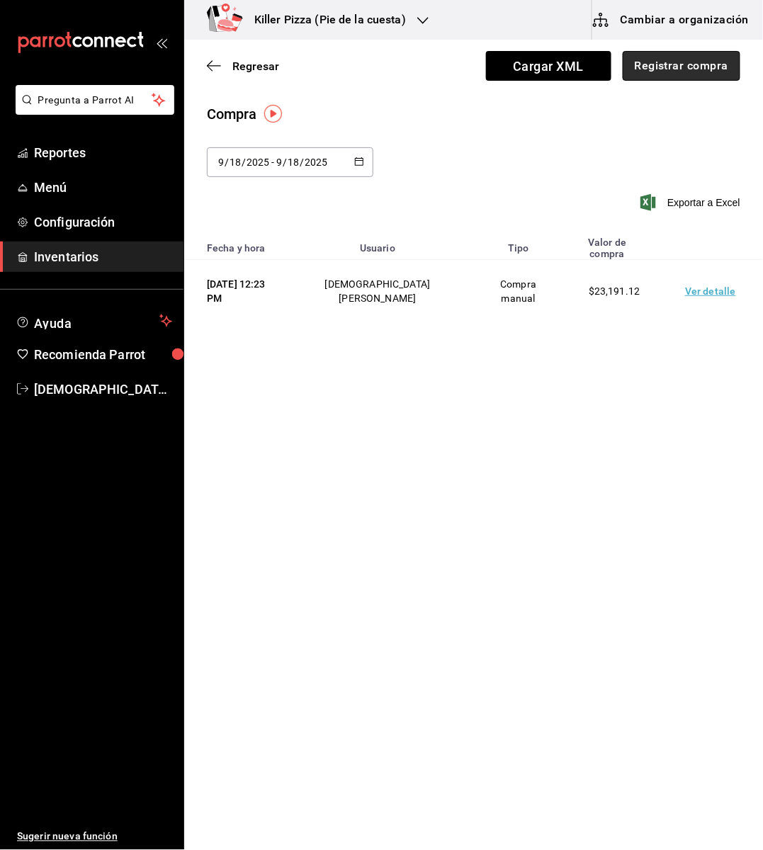
click at [694, 59] on button "Registrar compra" at bounding box center [682, 66] width 118 height 30
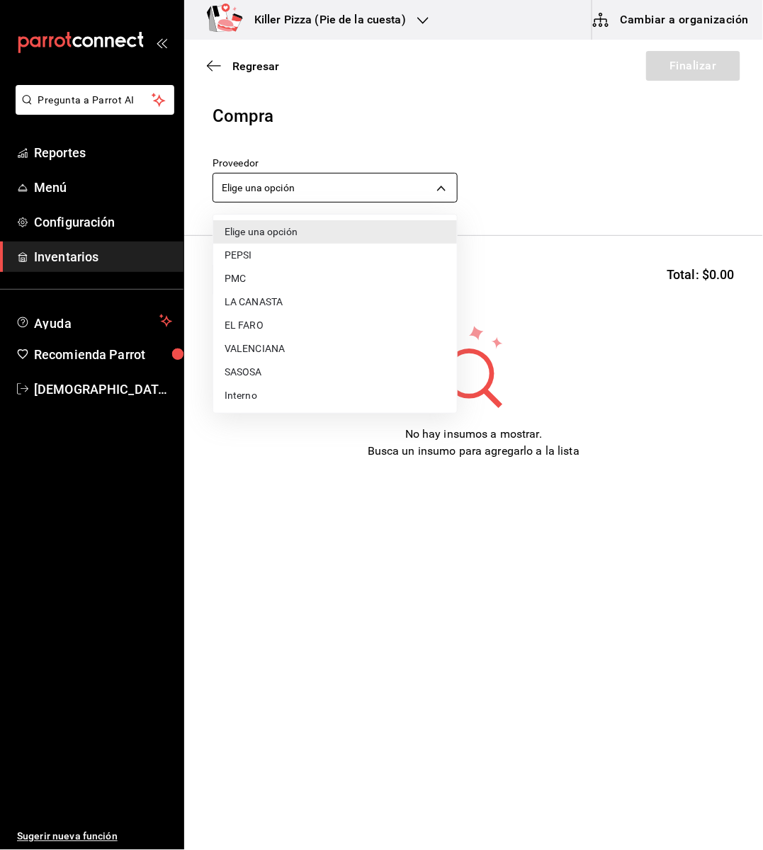
click at [414, 185] on body "Pregunta a Parrot AI Reportes Menú Configuración Inventarios Ayuda Recomienda P…" at bounding box center [381, 385] width 763 height 770
click at [290, 272] on li "PMC" at bounding box center [335, 278] width 244 height 23
type input "b89e2025-32e5-4bad-afa7-dd9c489ec5d4"
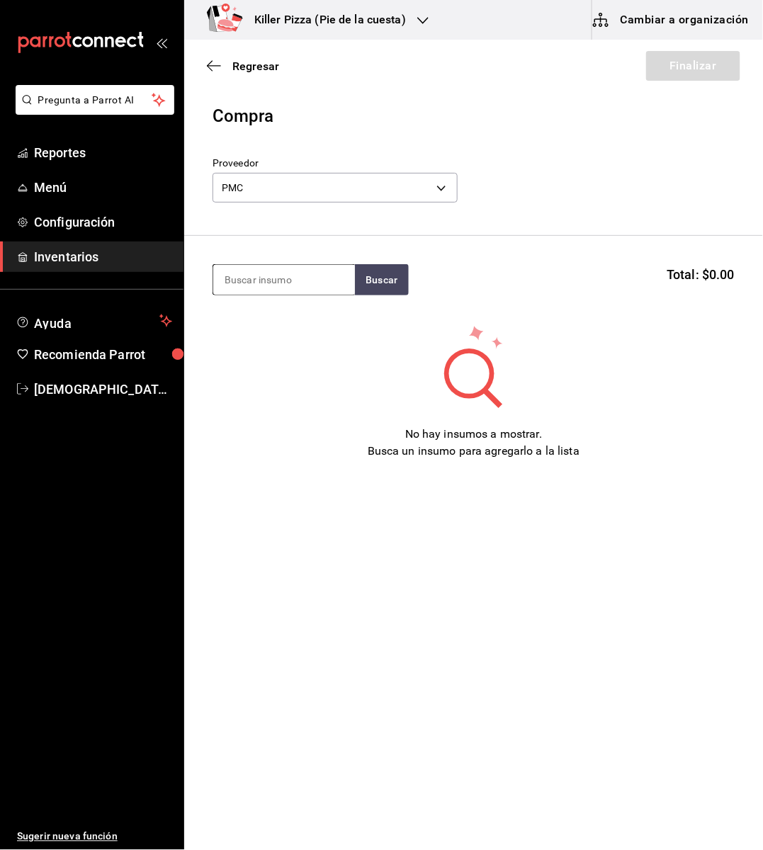
click at [290, 278] on input at bounding box center [284, 280] width 142 height 30
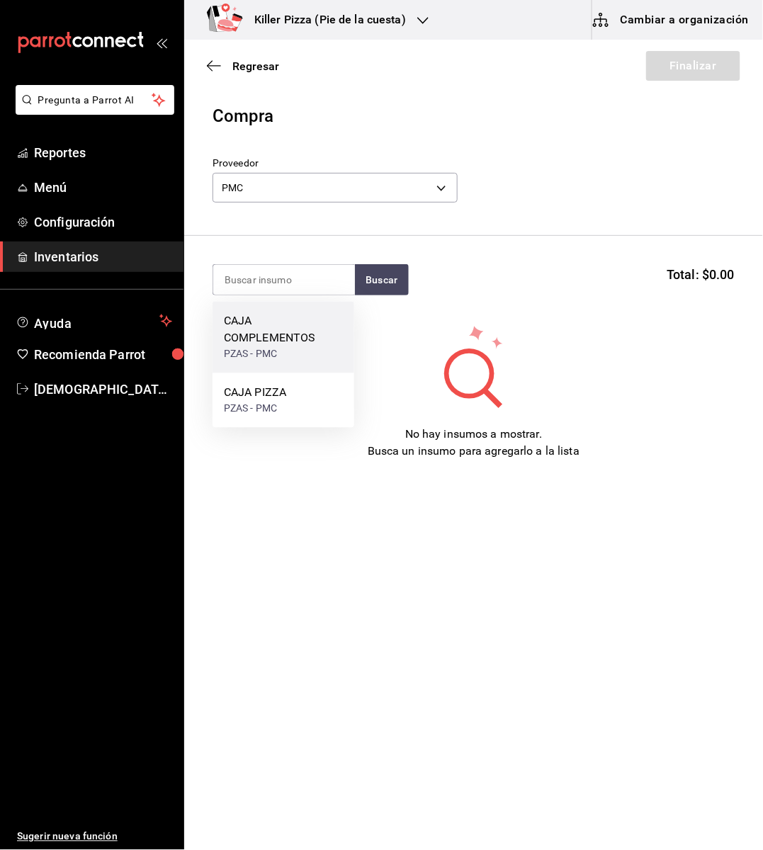
click at [277, 329] on div "CAJA COMPLEMENTOS" at bounding box center [283, 330] width 119 height 34
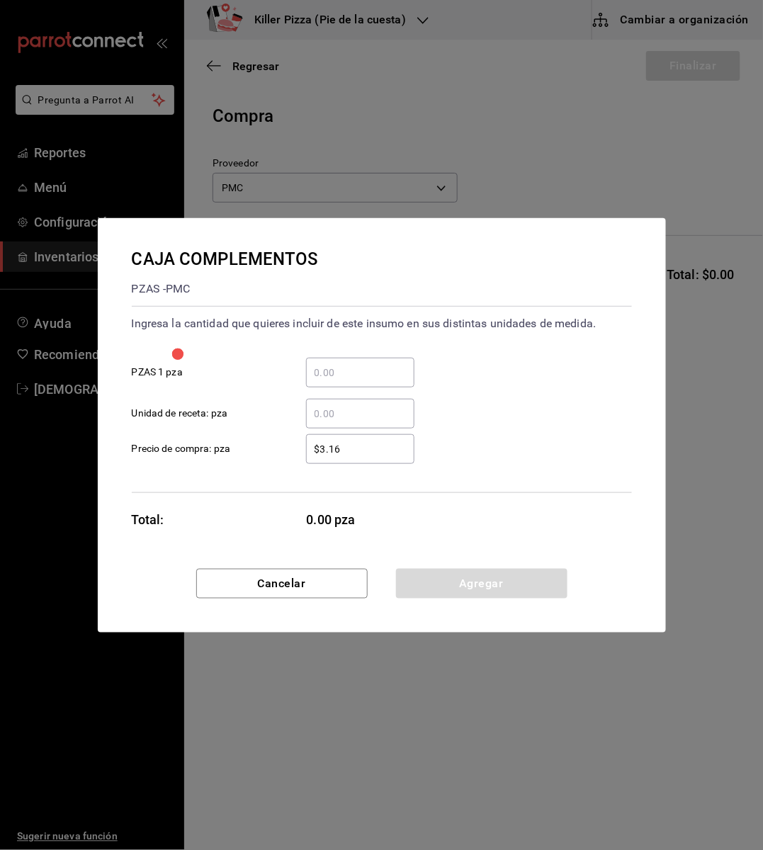
click at [339, 368] on input "​ PZAS 1 pza" at bounding box center [360, 372] width 108 height 17
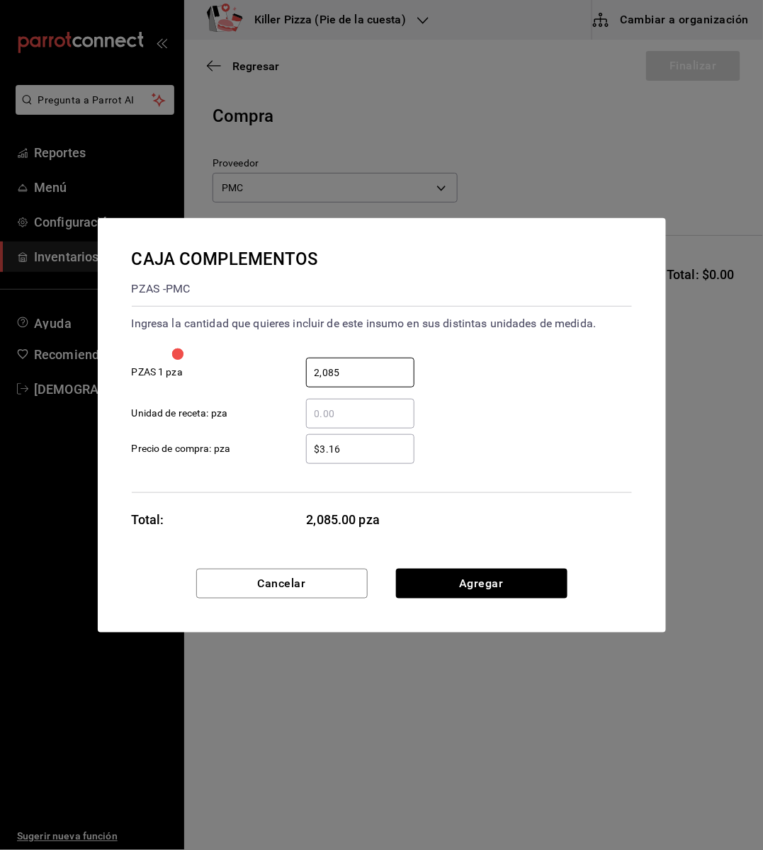
type input "2,085"
click at [528, 457] on div "$3.16 ​ Precio de compra: pza" at bounding box center [375, 443] width 511 height 41
click at [547, 514] on div "CAJA COMPLEMENTOS PZAS - PMC Ingresa la cantidad que quieres incluir de este in…" at bounding box center [382, 393] width 568 height 351
click at [514, 590] on button "Agregar" at bounding box center [481, 584] width 171 height 30
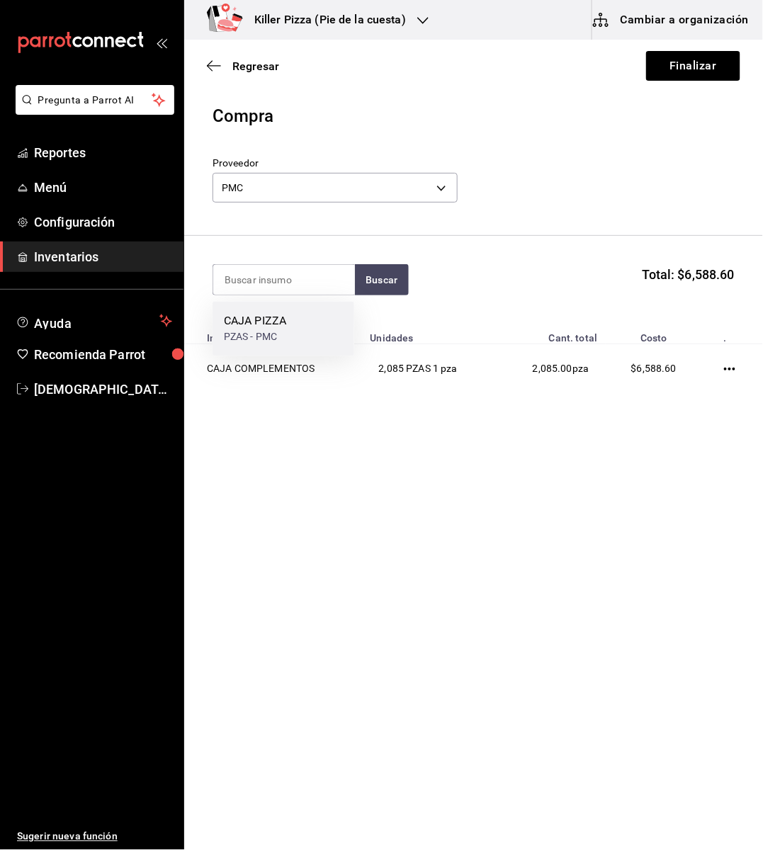
click at [285, 322] on div "CAJA PIZZA" at bounding box center [255, 321] width 62 height 17
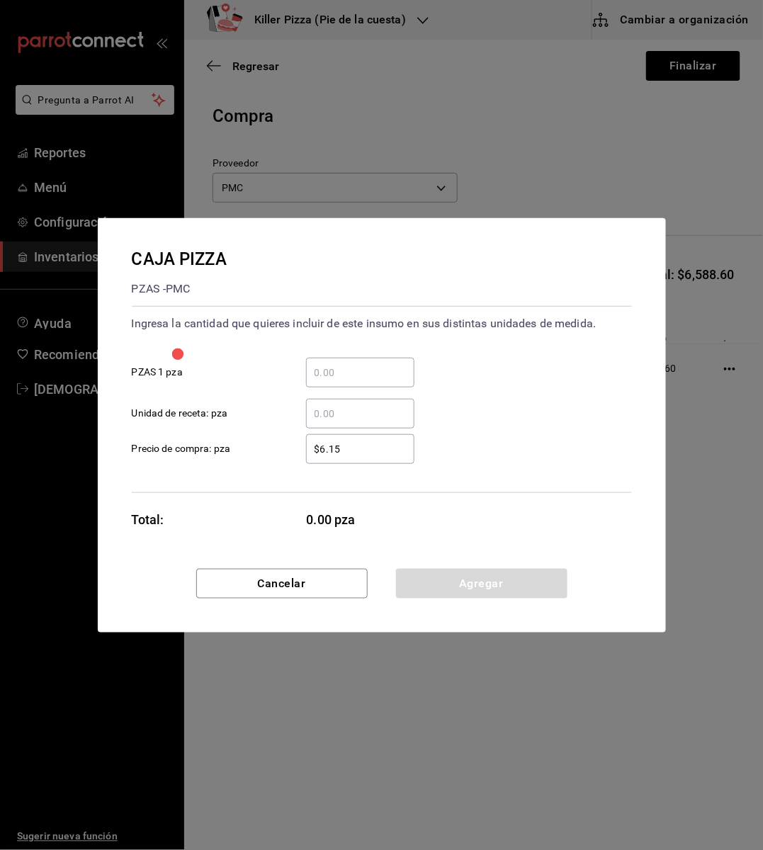
click at [339, 374] on input "​ PZAS 1 pza" at bounding box center [360, 372] width 108 height 17
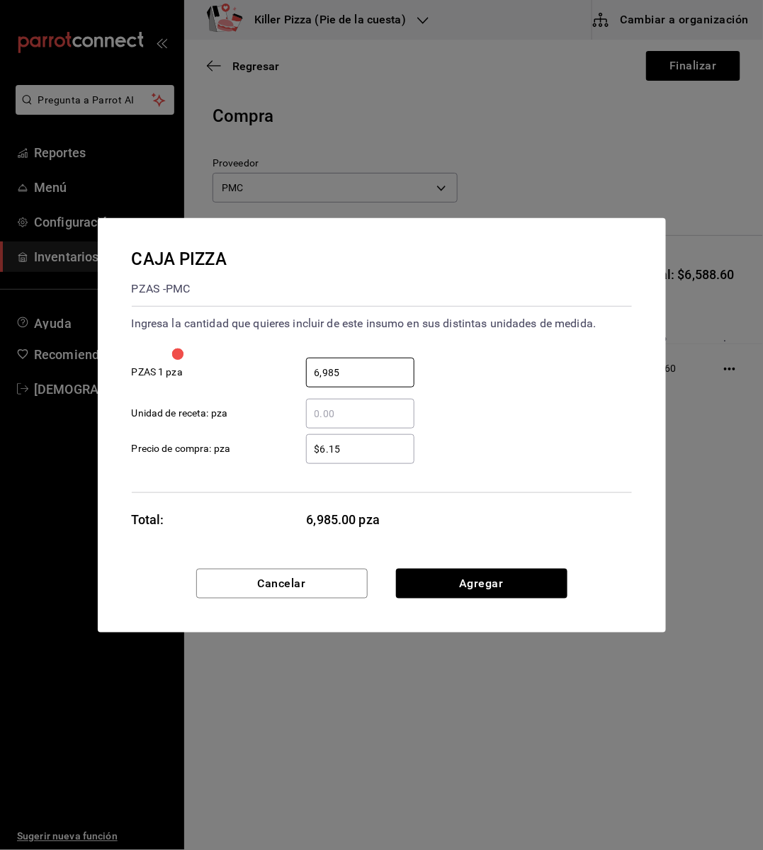
type input "6,985"
click at [432, 411] on div "​ Unidad de receta: pza" at bounding box center [375, 407] width 511 height 41
click at [499, 572] on button "Agregar" at bounding box center [481, 584] width 171 height 30
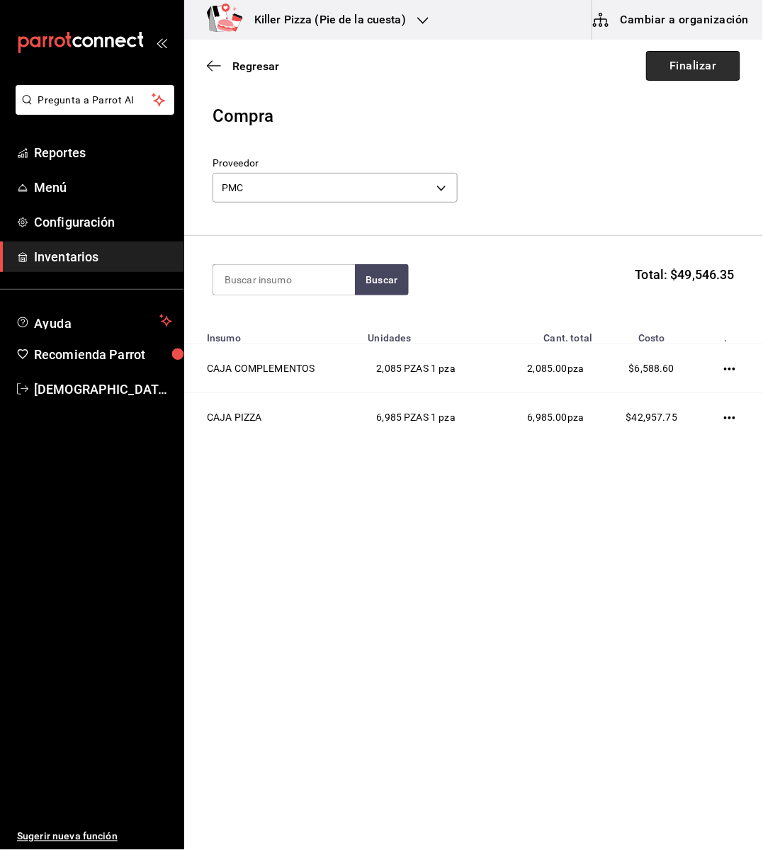
click at [685, 59] on button "Finalizar" at bounding box center [693, 66] width 94 height 30
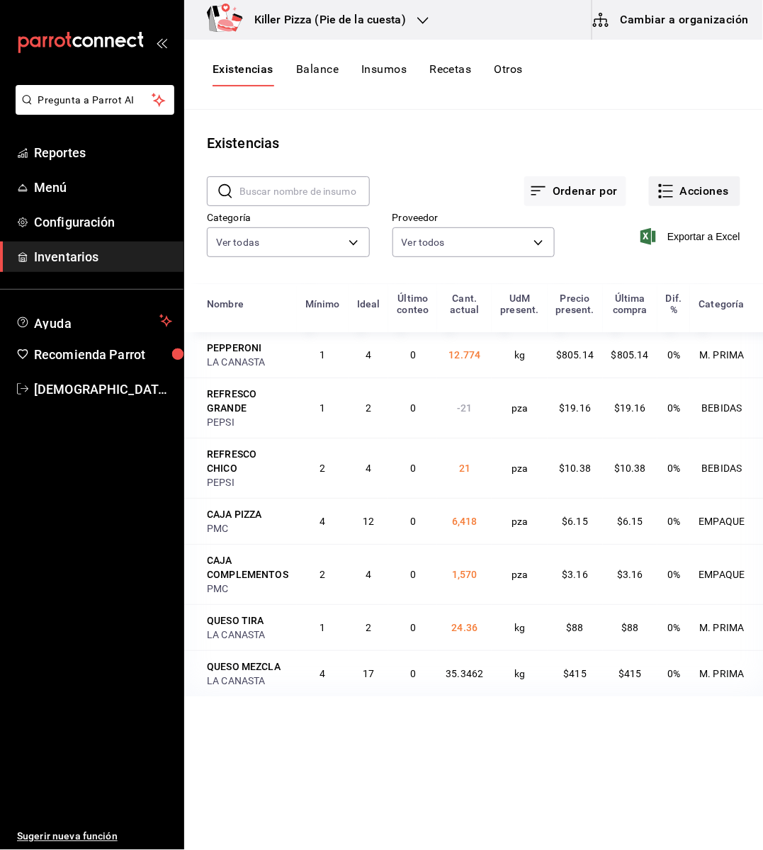
click at [700, 186] on button "Acciones" at bounding box center [694, 191] width 91 height 30
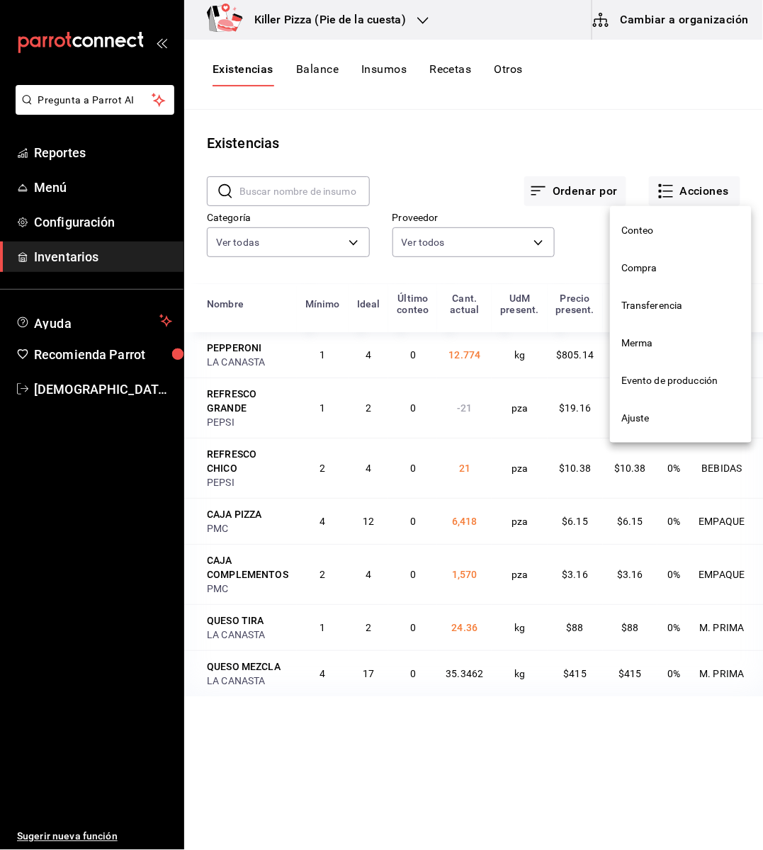
click at [662, 302] on span "Transferencia" at bounding box center [680, 305] width 119 height 15
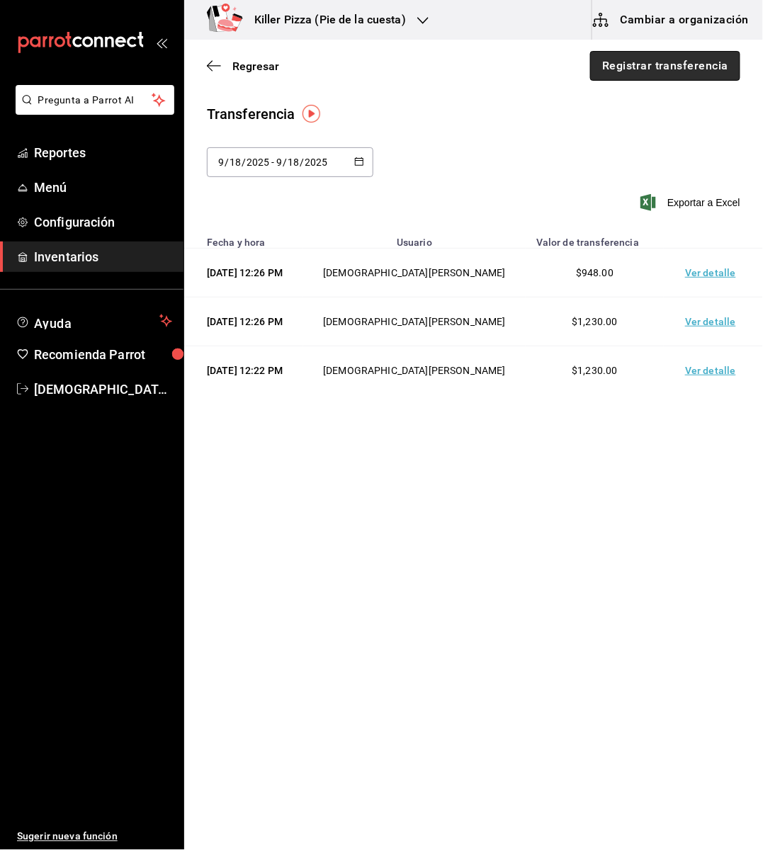
click at [649, 62] on button "Registrar transferencia" at bounding box center [665, 66] width 150 height 30
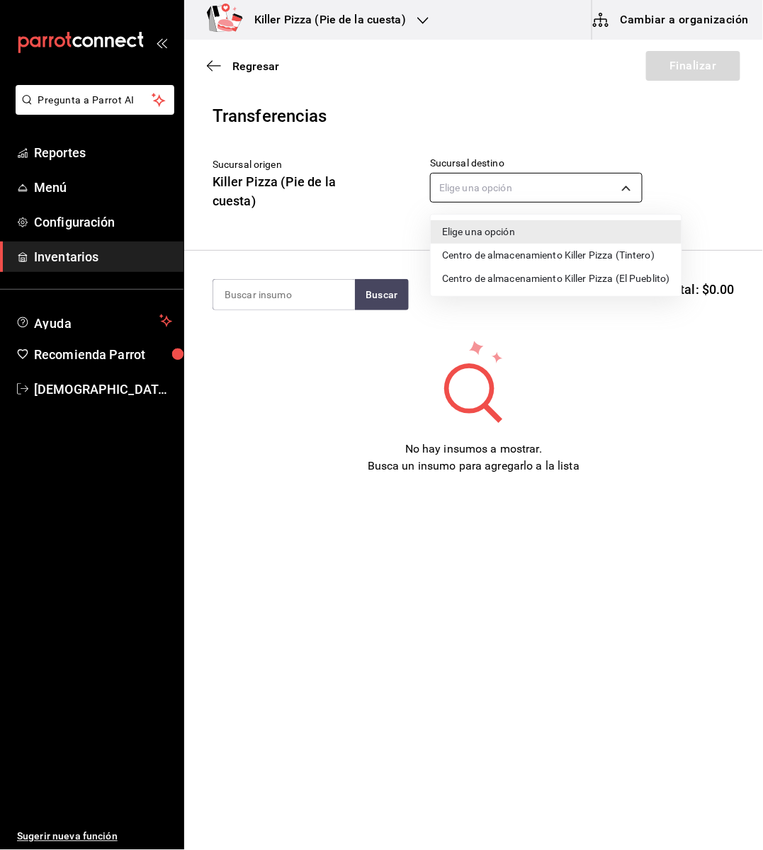
click at [517, 188] on body "Pregunta a Parrot AI Reportes Menú Configuración Inventarios Ayuda Recomienda P…" at bounding box center [381, 385] width 763 height 770
click at [526, 278] on li "Centro de almacenamiento Killer Pizza (El Pueblito)" at bounding box center [556, 278] width 251 height 23
type input "221d56ad-0e3d-49d9-8c73-2f5f4b3c7779"
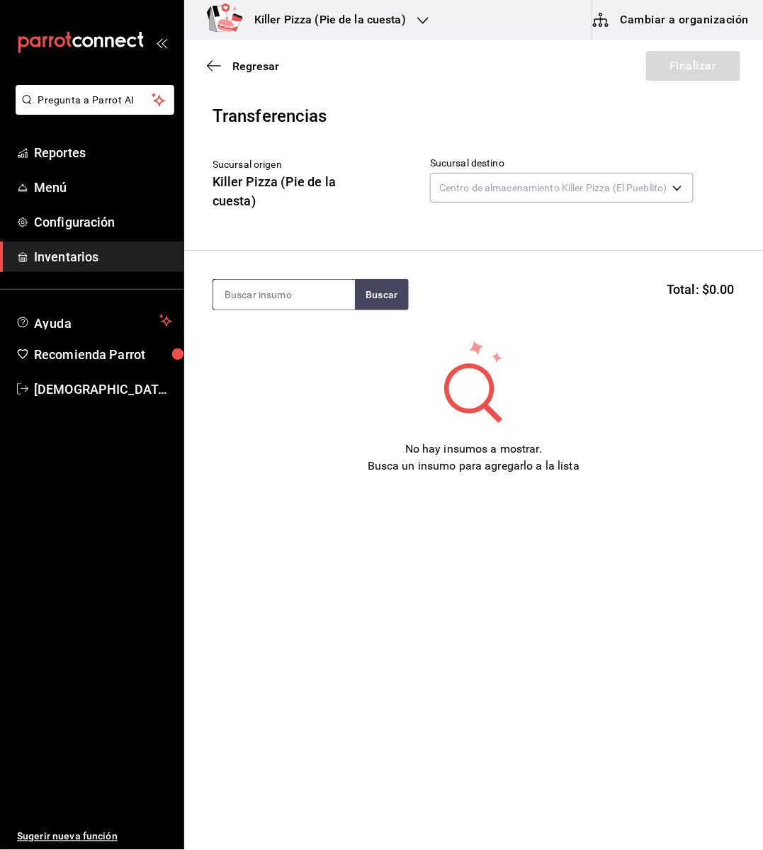
click at [332, 287] on input at bounding box center [284, 295] width 142 height 30
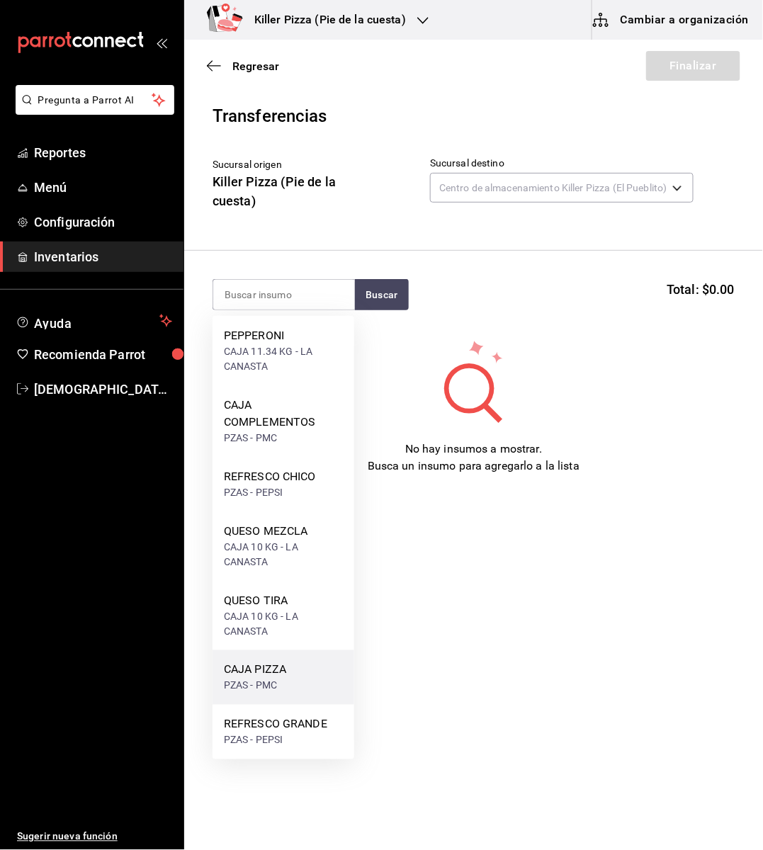
click at [252, 684] on div "PZAS - PMC" at bounding box center [255, 686] width 62 height 15
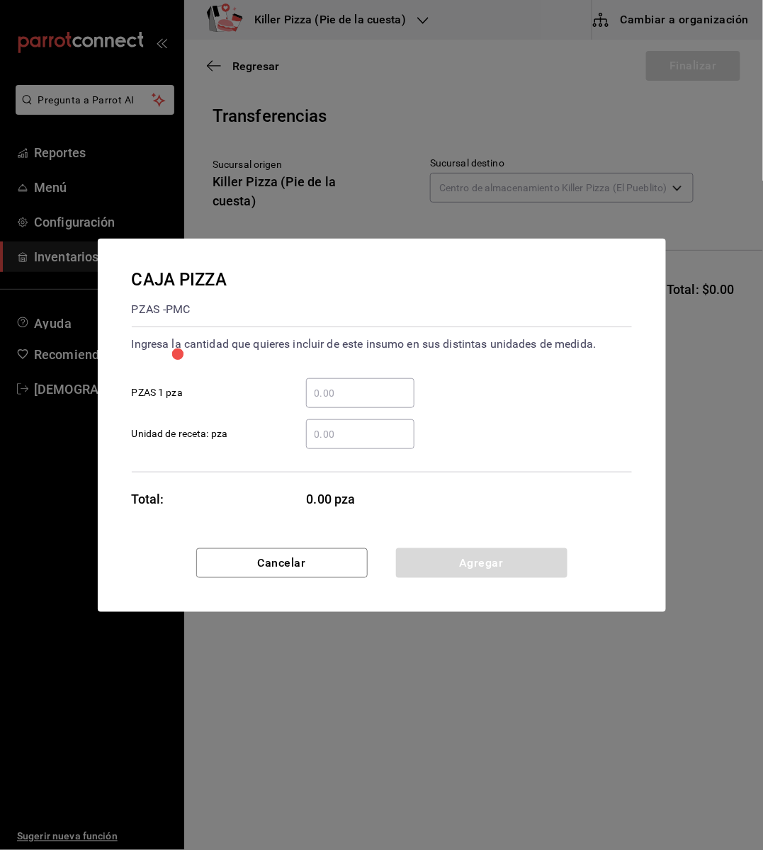
click at [343, 391] on input "​ PZAS 1 pza" at bounding box center [360, 393] width 108 height 17
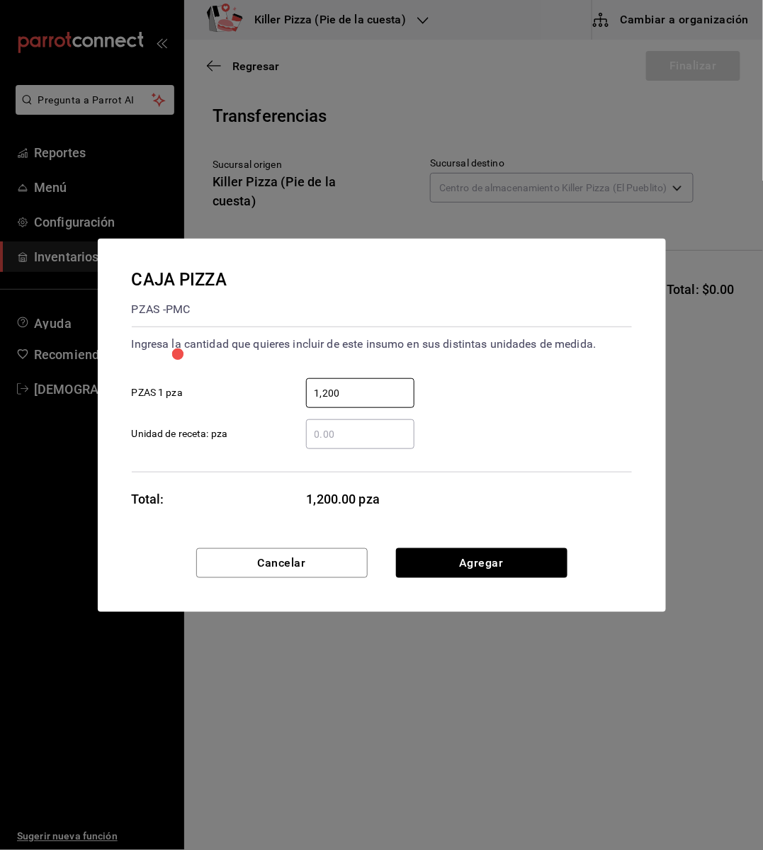
type input "1,200"
click at [532, 499] on div "CAJA PIZZA PZAS - PMC Ingresa la cantidad que quieres incluir de este insumo en…" at bounding box center [382, 394] width 568 height 310
click at [496, 567] on button "Agregar" at bounding box center [481, 563] width 171 height 30
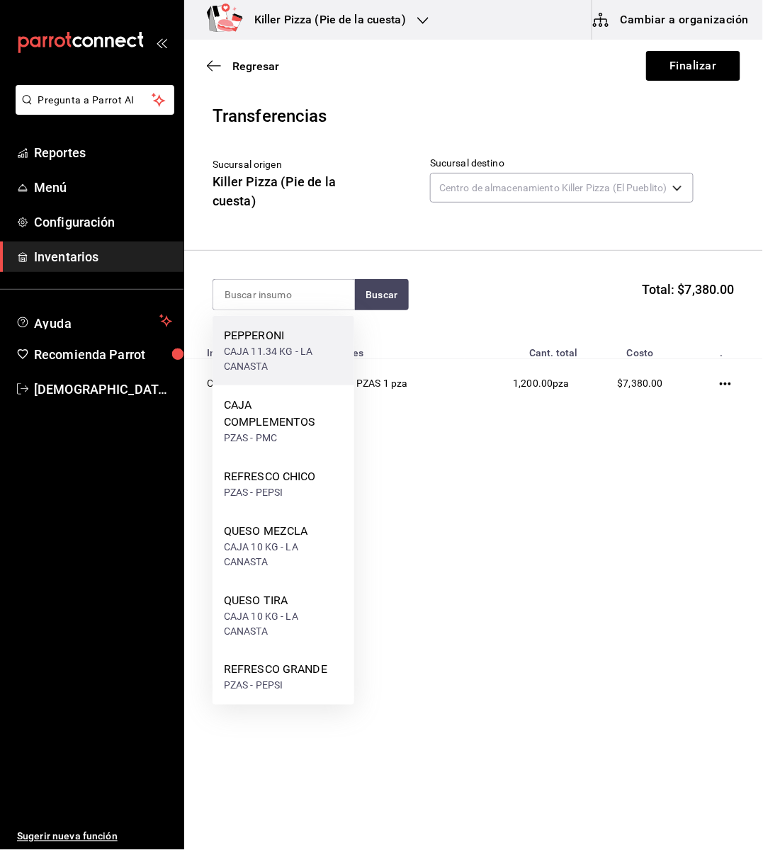
click at [298, 348] on div "CAJA 11.34 KG - LA CANASTA" at bounding box center [283, 359] width 119 height 30
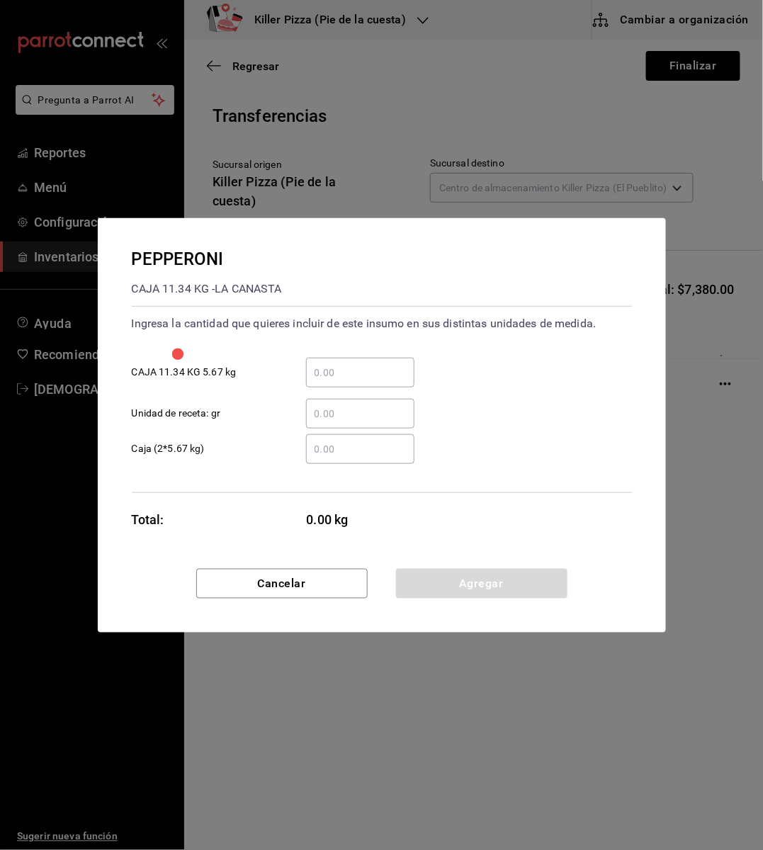
click at [353, 441] on input "​ Caja (2*5.67 kg)" at bounding box center [360, 449] width 108 height 17
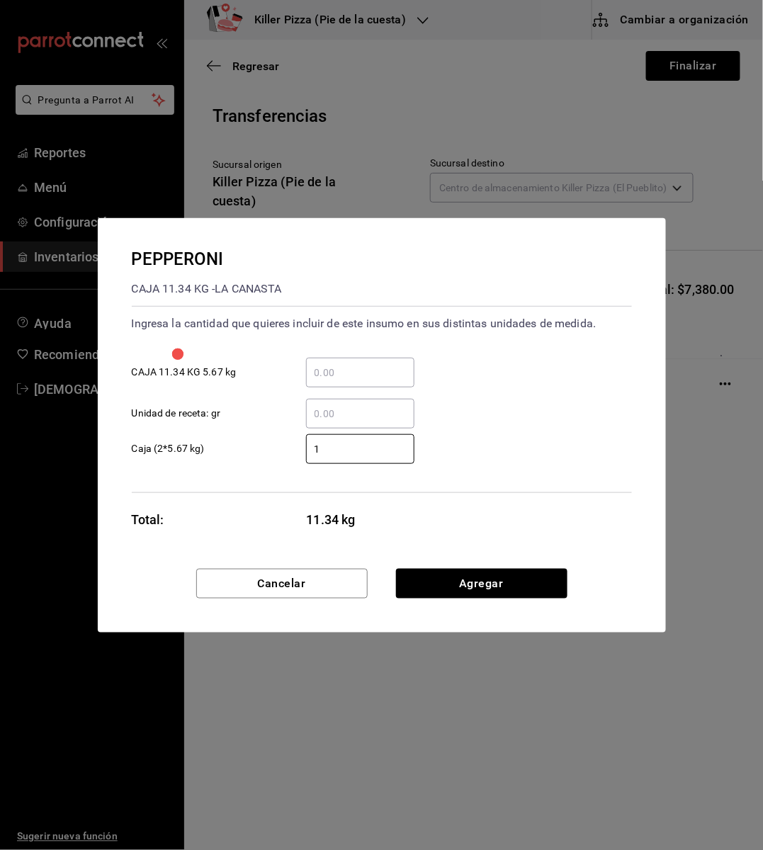
type input "1"
click at [591, 524] on div "PEPPERONI CAJA 11.34 KG - LA CANASTA Ingresa la cantidad que quieres incluir de…" at bounding box center [382, 393] width 568 height 351
click at [511, 586] on button "Agregar" at bounding box center [481, 584] width 171 height 30
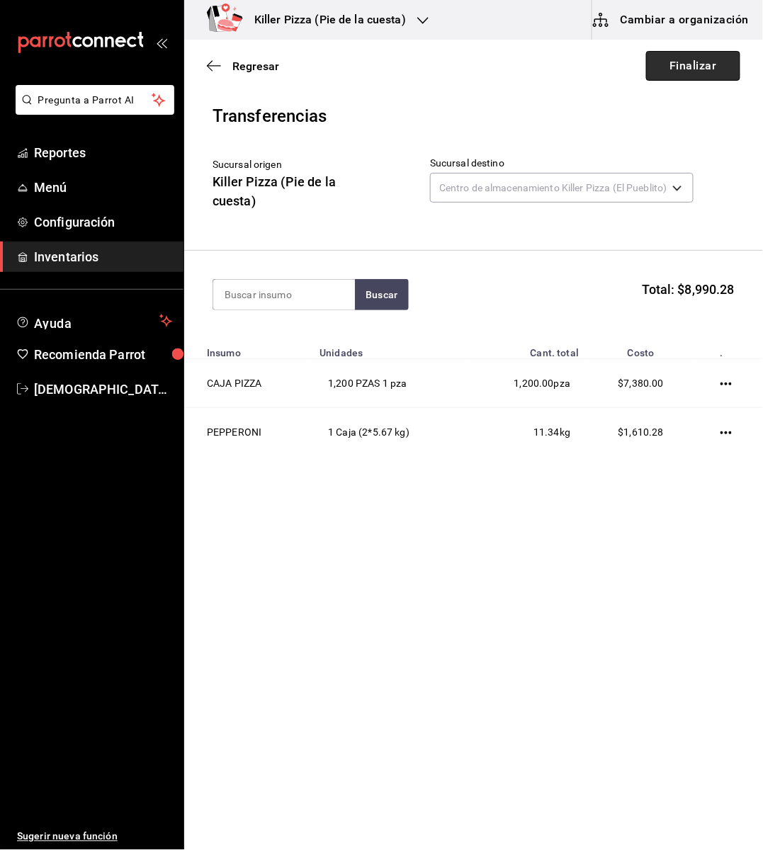
click at [698, 67] on button "Finalizar" at bounding box center [693, 66] width 94 height 30
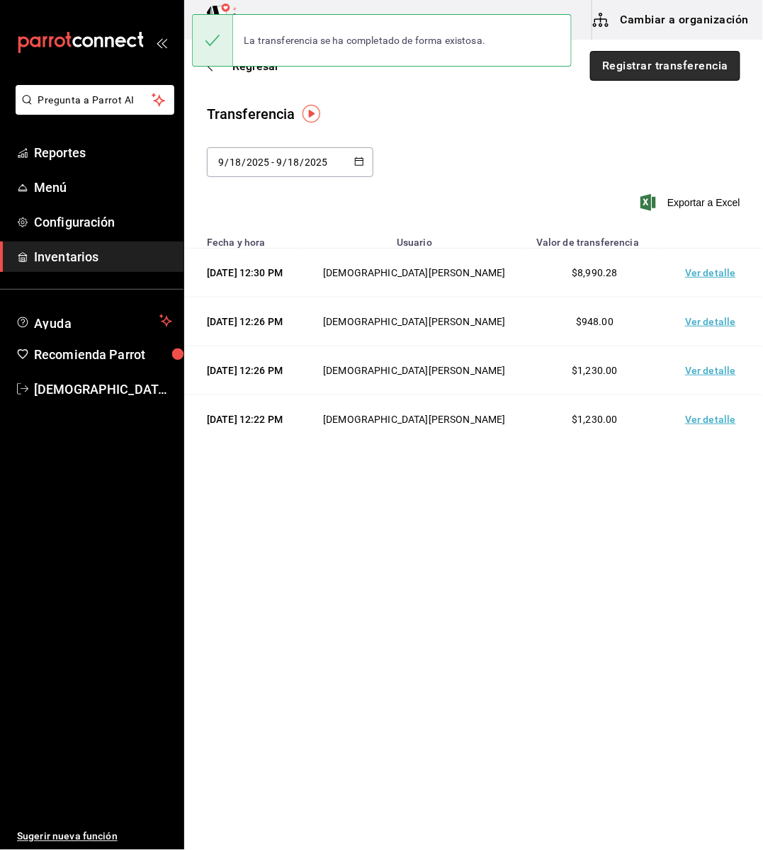
click at [665, 70] on button "Registrar transferencia" at bounding box center [665, 66] width 150 height 30
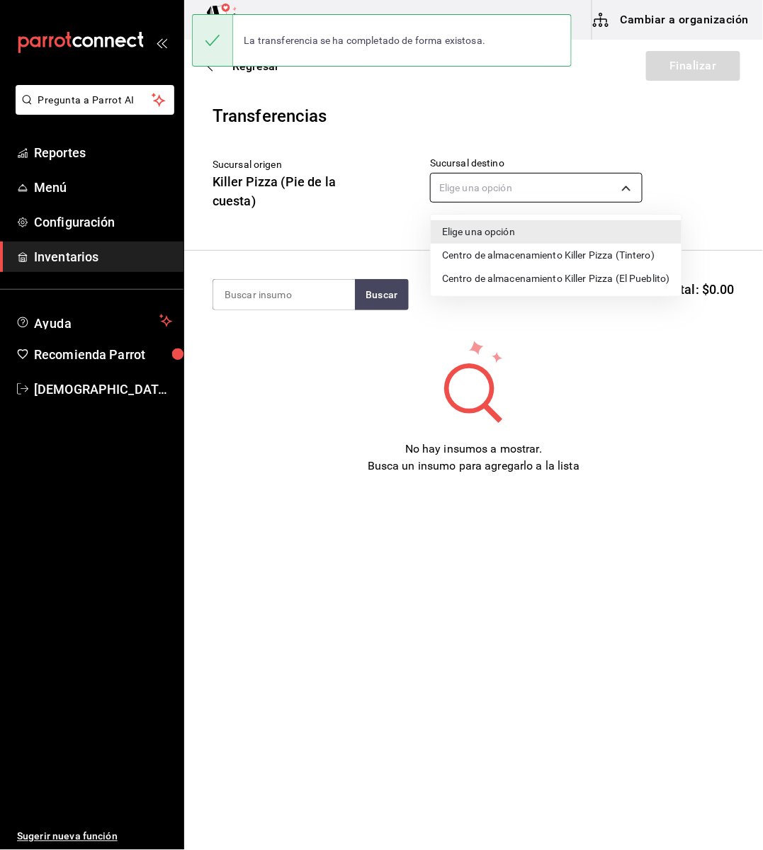
click at [608, 181] on body "Pregunta a Parrot AI Reportes Menú Configuración Inventarios Ayuda Recomienda P…" at bounding box center [381, 385] width 763 height 770
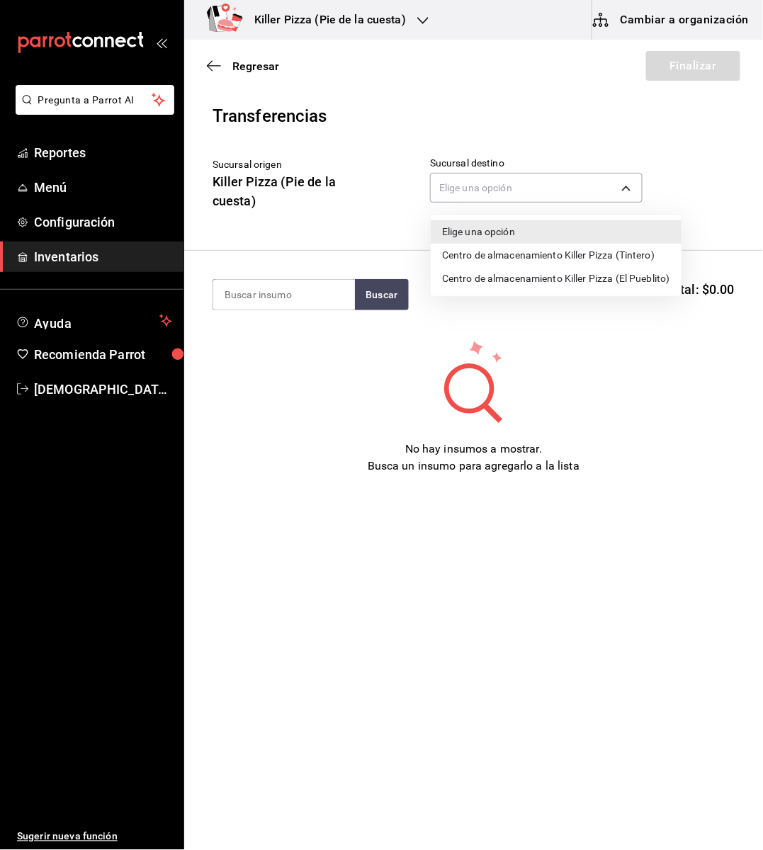
click at [585, 280] on li "Centro de almacenamiento Killer Pizza (El Pueblito)" at bounding box center [556, 278] width 251 height 23
type input "221d56ad-0e3d-49d9-8c73-2f5f4b3c7779"
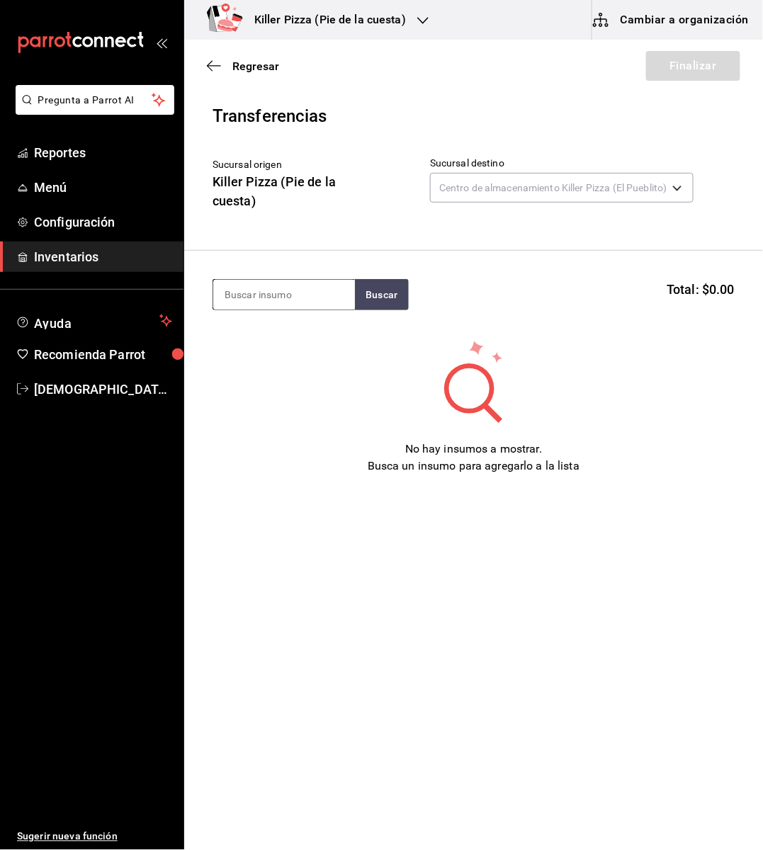
click at [299, 292] on input at bounding box center [284, 295] width 142 height 30
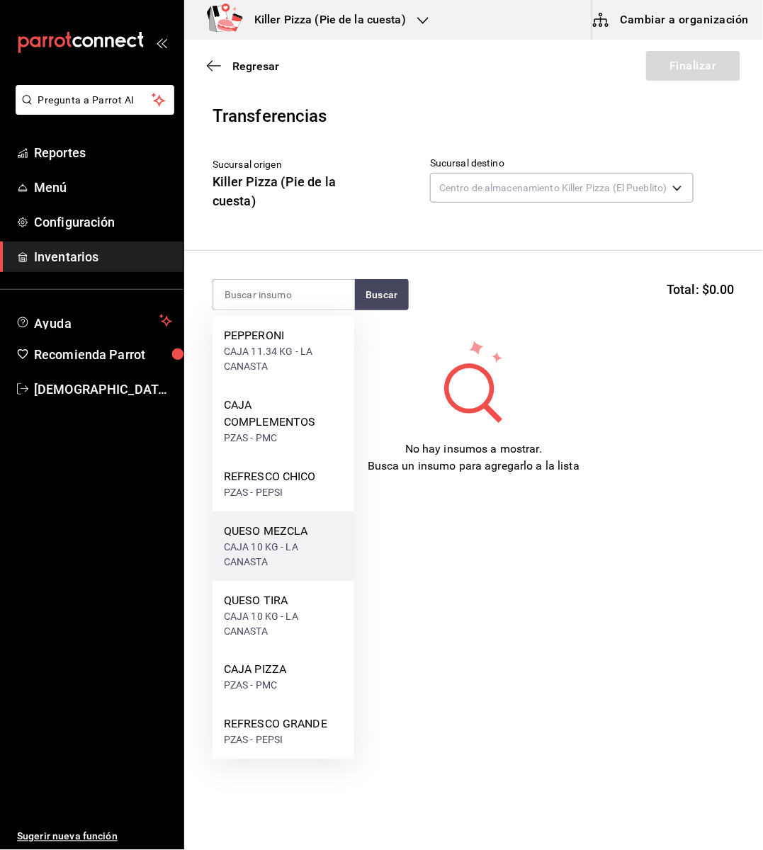
click at [280, 554] on div "CAJA 10 KG - LA CANASTA" at bounding box center [283, 555] width 119 height 30
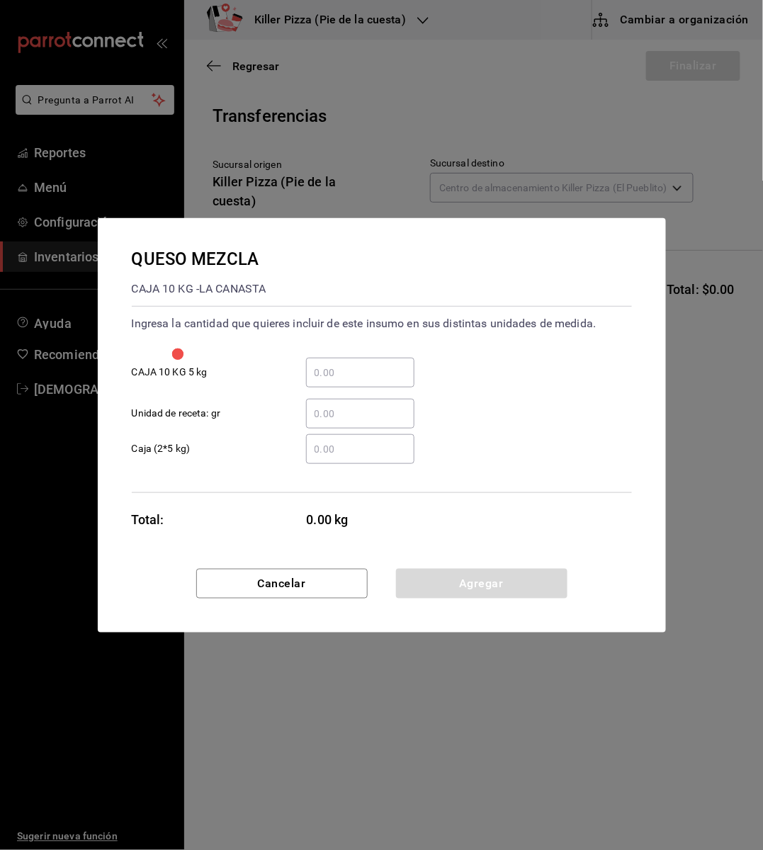
click at [355, 448] on input "​ Caja (2*5 kg)" at bounding box center [360, 449] width 108 height 17
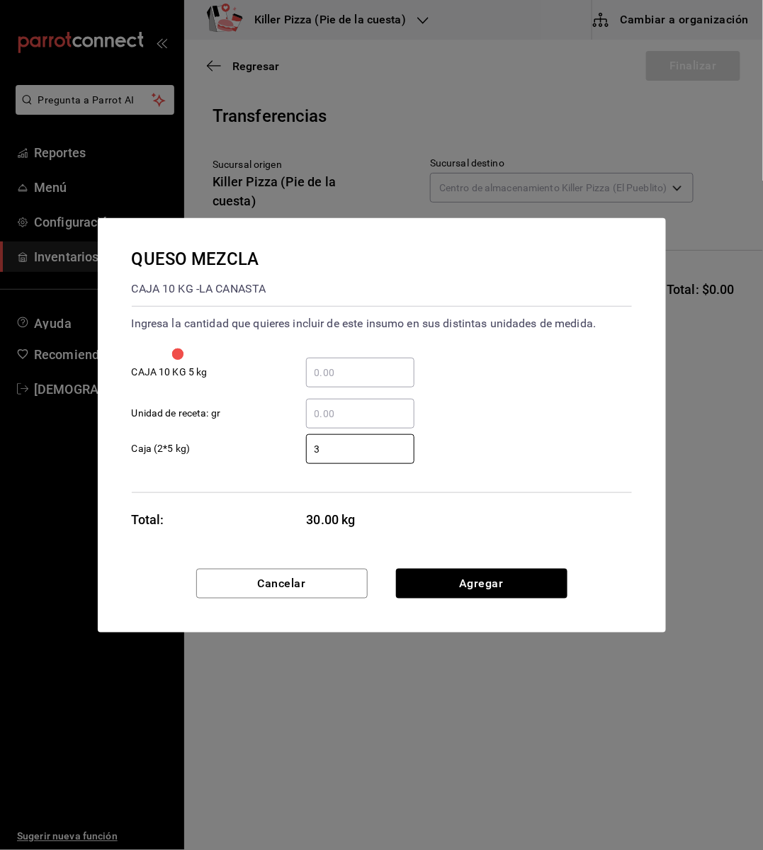
type input "3"
click at [419, 518] on div "QUESO MEZCLA CAJA 10 KG - LA CANASTA Ingresa la cantidad que quieres incluir de…" at bounding box center [382, 393] width 568 height 351
click at [470, 579] on button "Agregar" at bounding box center [481, 584] width 171 height 30
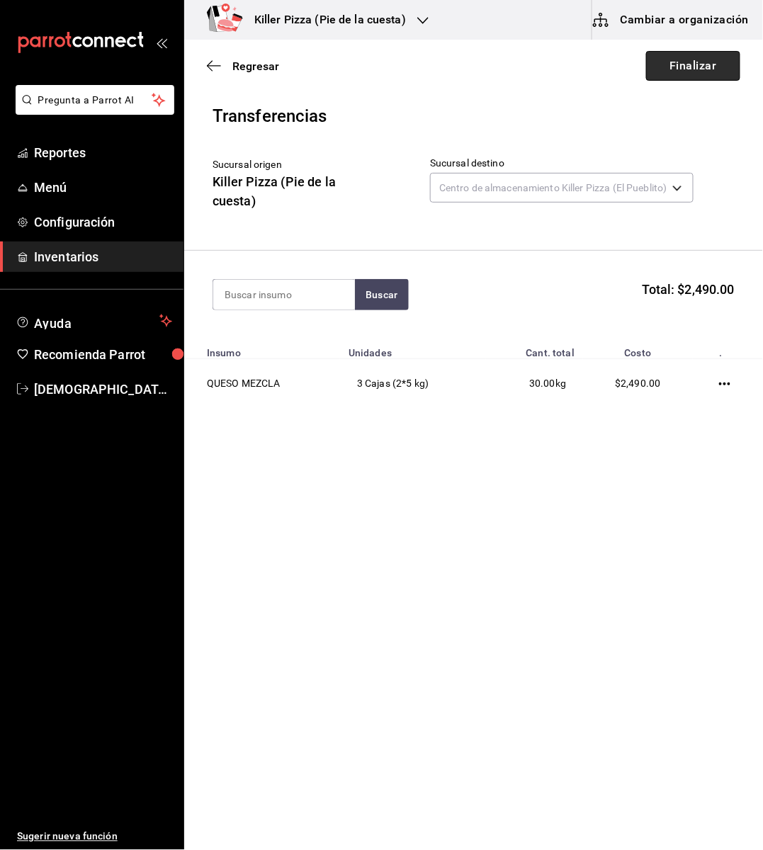
click at [693, 63] on button "Finalizar" at bounding box center [693, 66] width 94 height 30
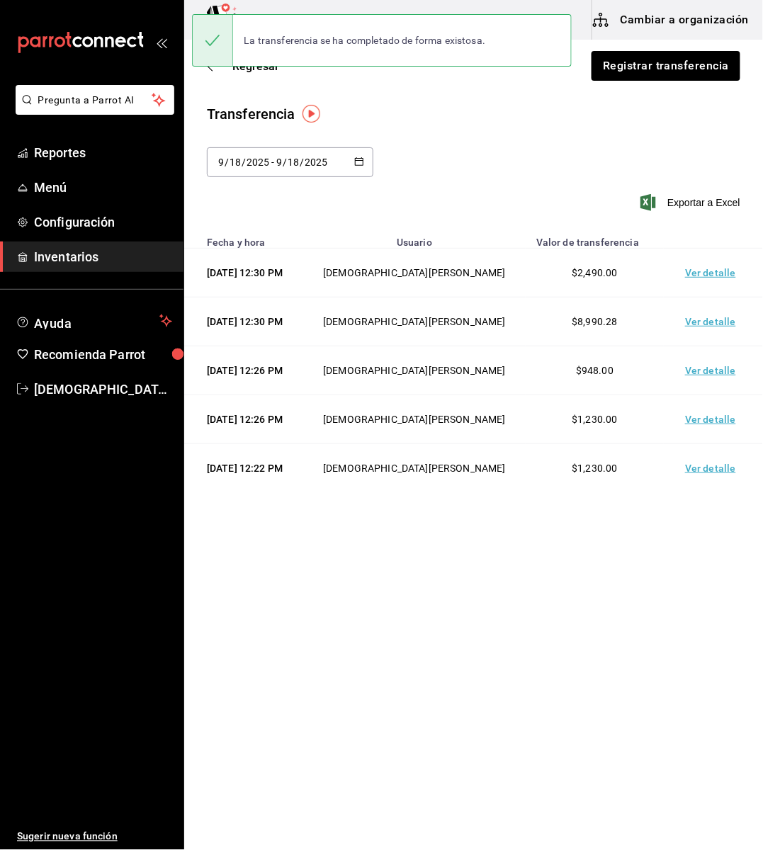
click at [224, 8] on icon at bounding box center [226, 8] width 4 height 4
click at [273, 121] on span "Killer Pizza (El Pueblito)" at bounding box center [247, 125] width 105 height 15
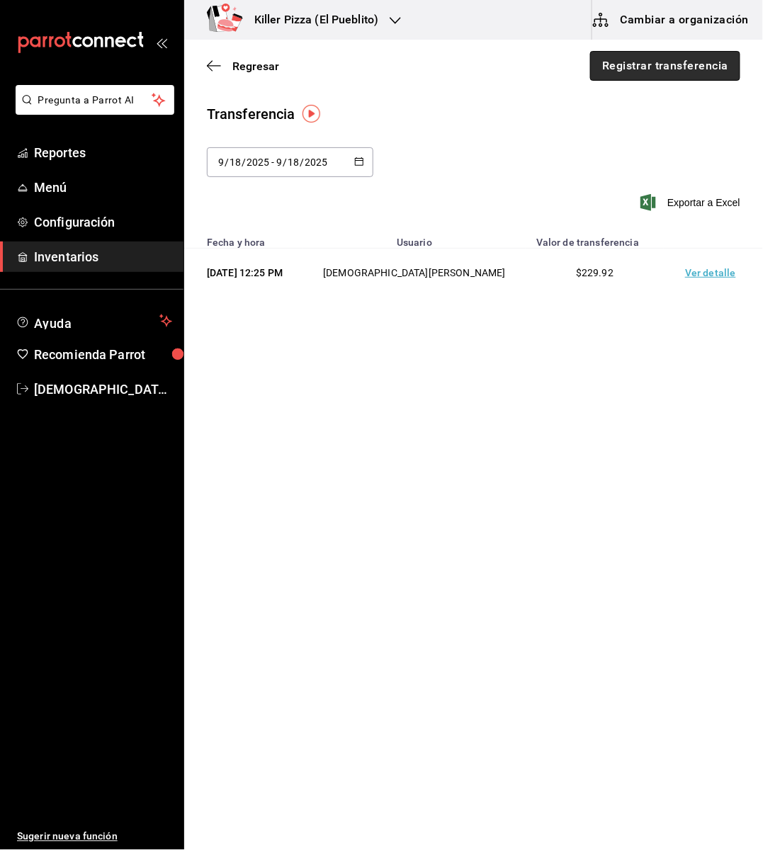
click at [682, 71] on button "Registrar transferencia" at bounding box center [665, 66] width 150 height 30
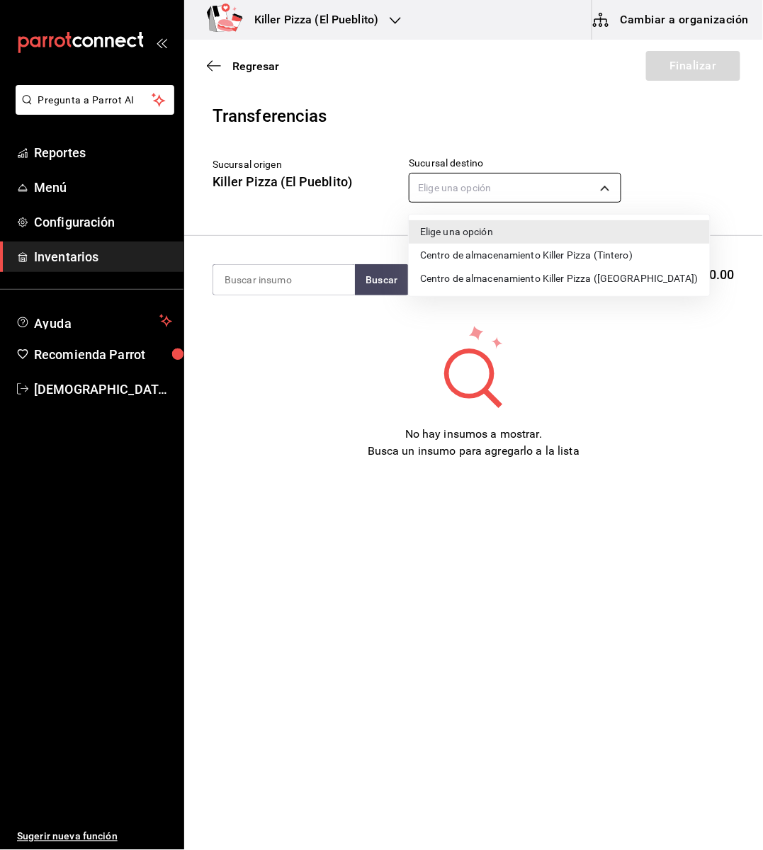
click at [508, 184] on body "Pregunta a Parrot AI Reportes Menú Configuración Inventarios Ayuda Recomienda P…" at bounding box center [381, 385] width 763 height 770
drag, startPoint x: 443, startPoint y: 98, endPoint x: 214, endPoint y: 67, distance: 231.6
click at [214, 67] on div at bounding box center [381, 425] width 763 height 850
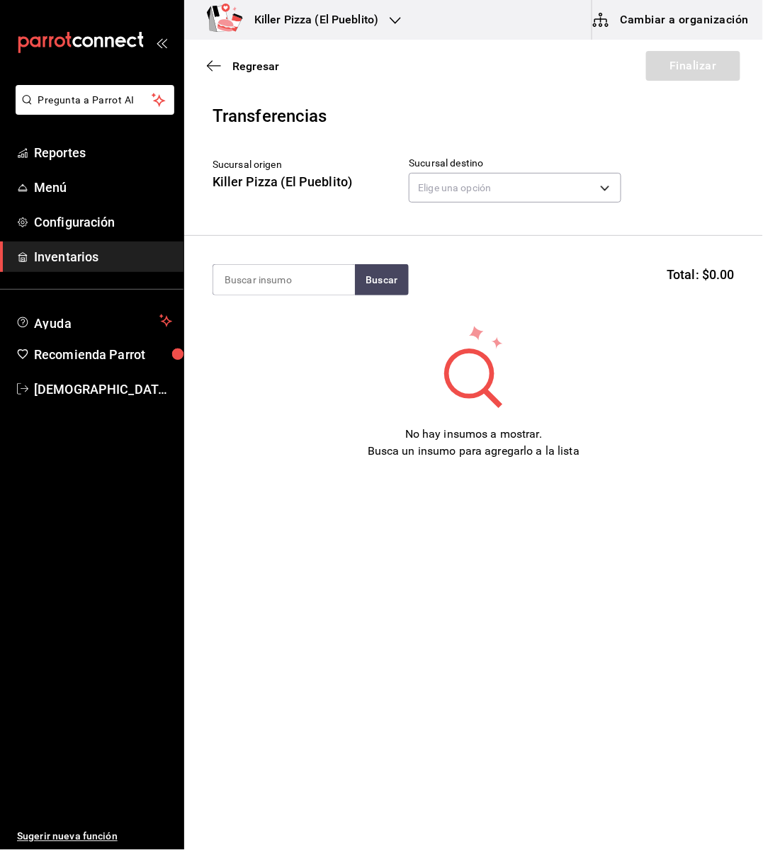
click at [214, 67] on icon "button" at bounding box center [214, 65] width 14 height 13
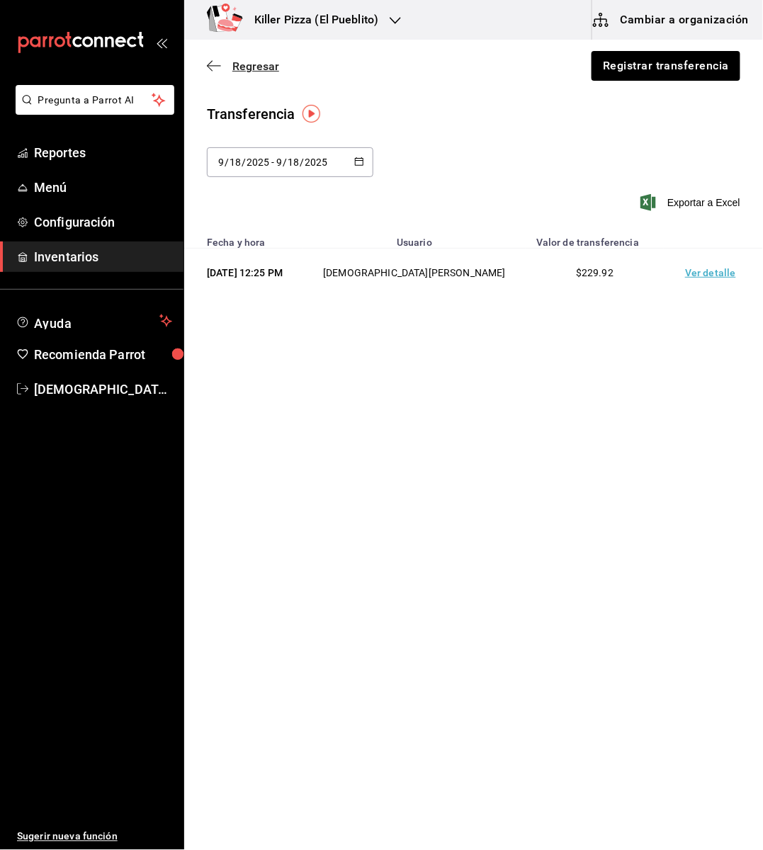
click at [215, 67] on icon "button" at bounding box center [214, 65] width 14 height 13
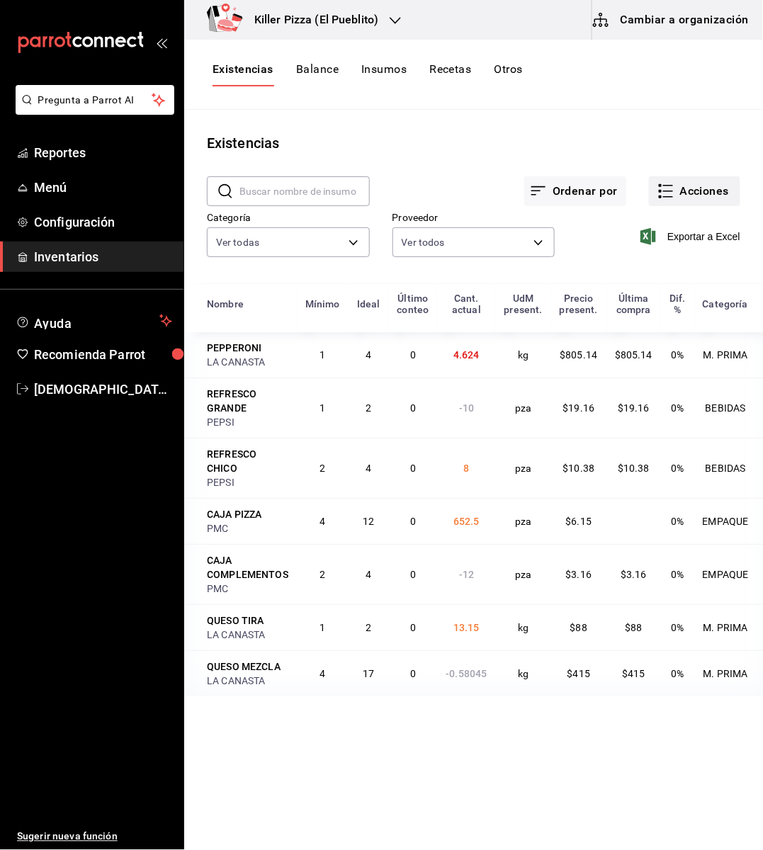
click at [687, 190] on button "Acciones" at bounding box center [694, 191] width 91 height 30
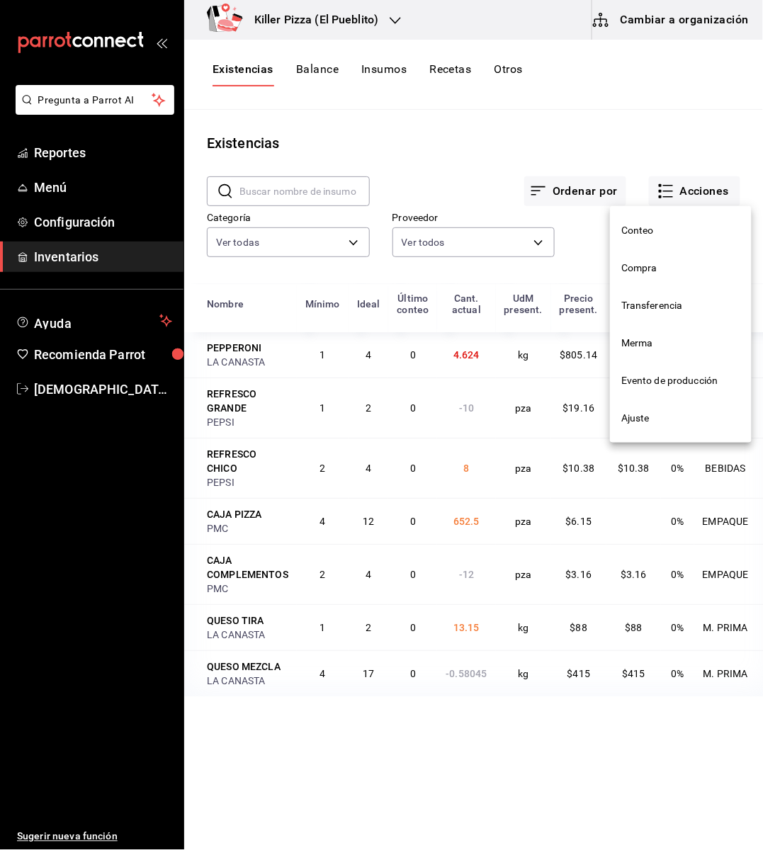
click at [657, 265] on span "Compra" at bounding box center [680, 268] width 119 height 15
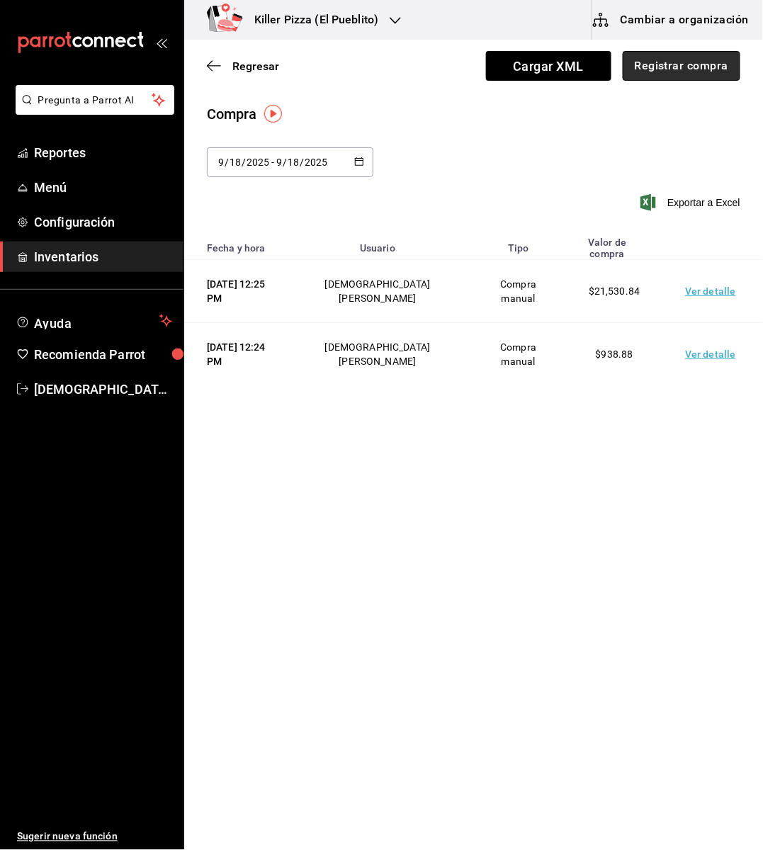
click at [666, 59] on button "Registrar compra" at bounding box center [682, 66] width 118 height 30
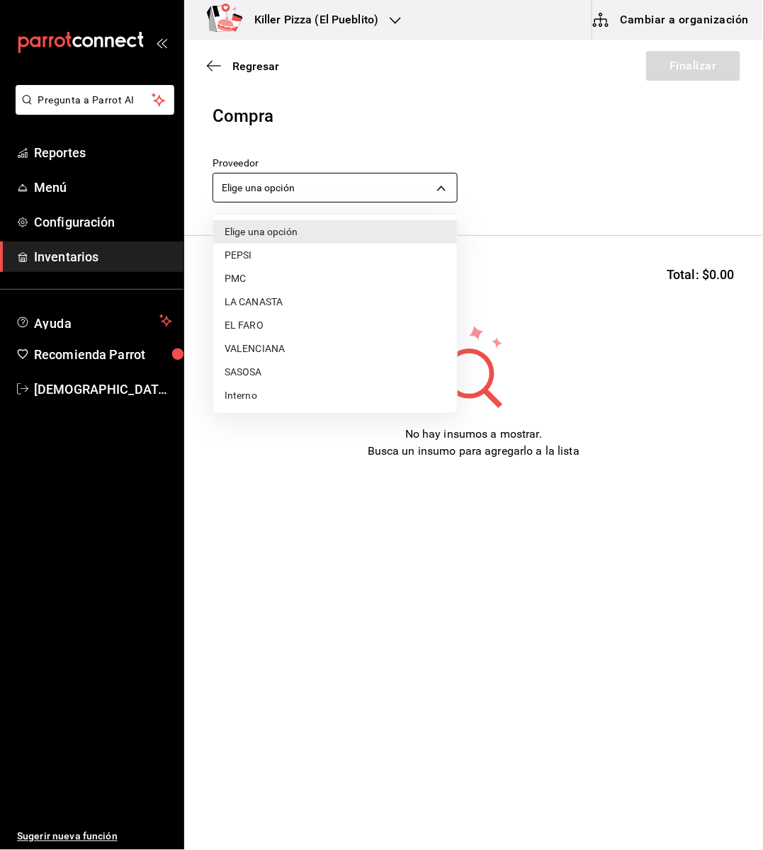
click at [368, 191] on body "Pregunta a Parrot AI Reportes Menú Configuración Inventarios Ayuda Recomienda P…" at bounding box center [381, 385] width 763 height 770
click at [266, 254] on li "PEPSI" at bounding box center [335, 255] width 244 height 23
type input "72e10760-4da9-40c0-bd9a-3c2460720aa1"
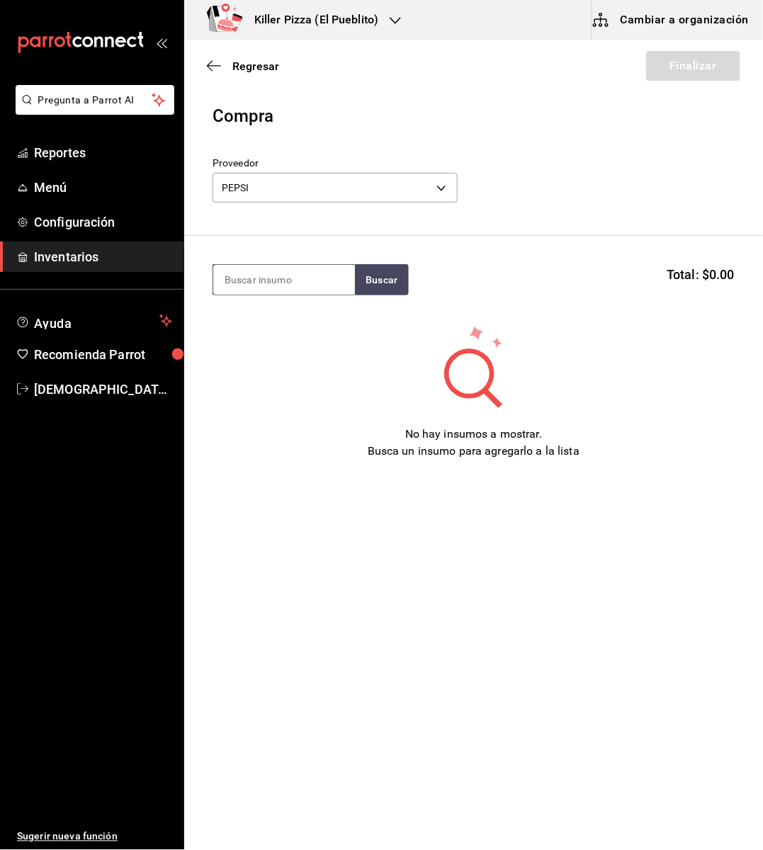
click at [274, 276] on input at bounding box center [284, 280] width 142 height 30
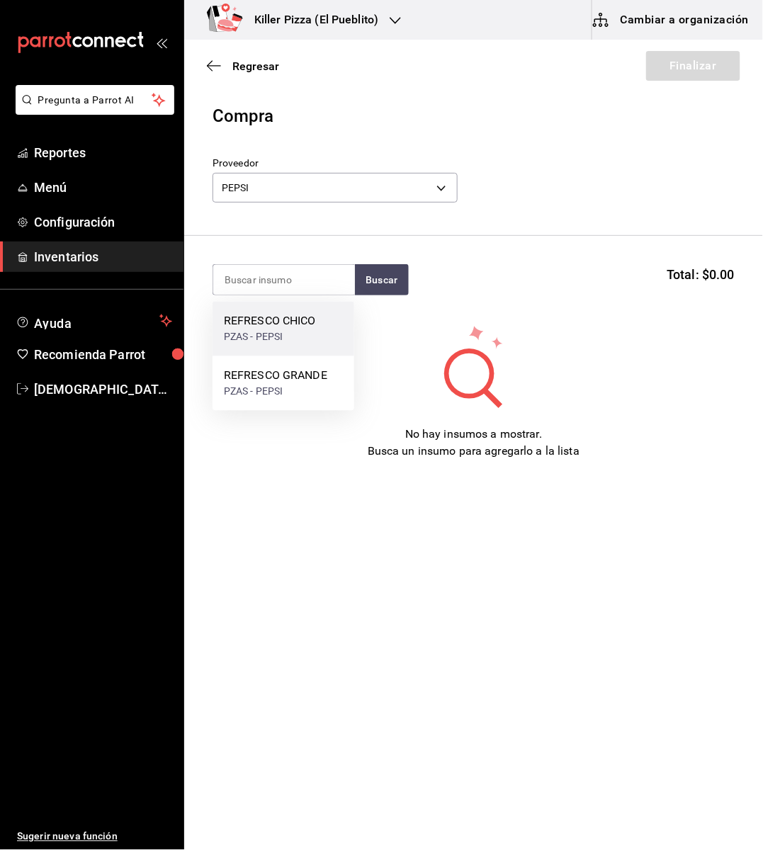
click at [285, 329] on div "REFRESCO CHICO" at bounding box center [270, 321] width 92 height 17
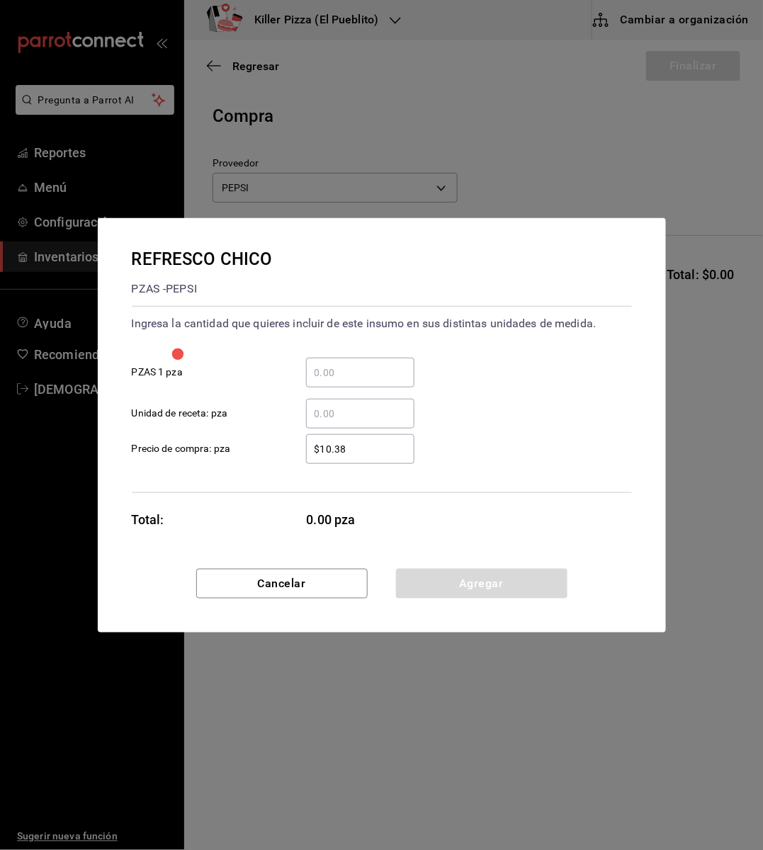
click at [373, 364] on input "​ PZAS 1 pza" at bounding box center [360, 372] width 108 height 17
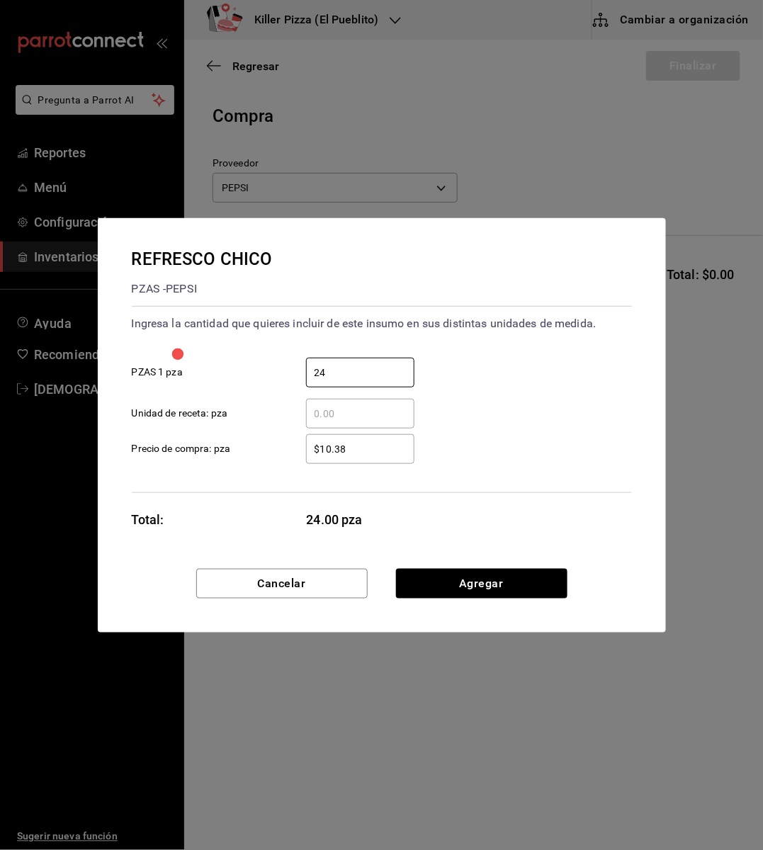
type input "24"
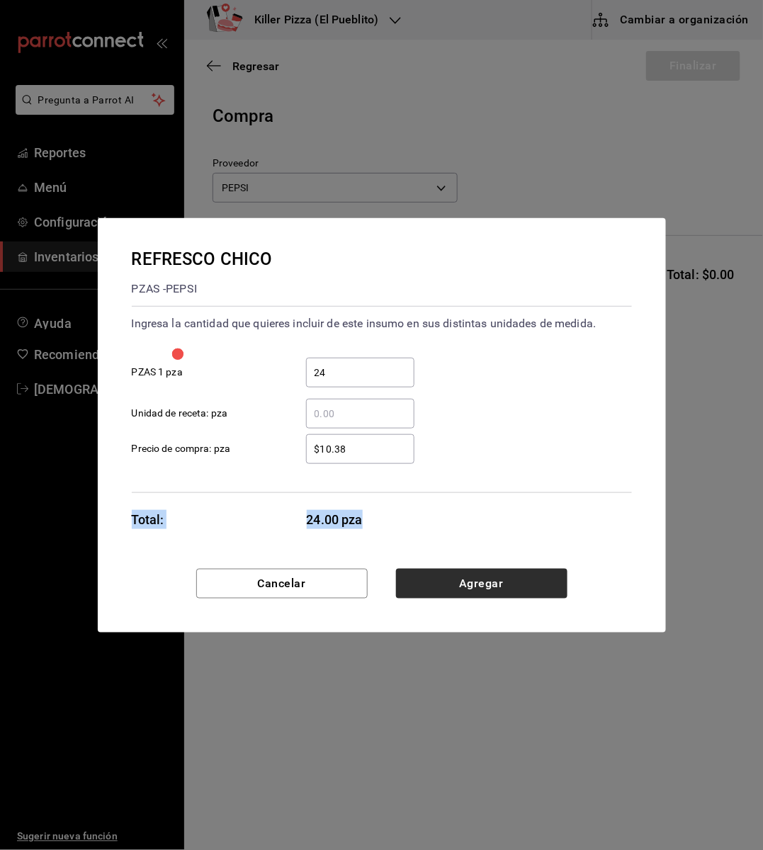
drag, startPoint x: 414, startPoint y: 487, endPoint x: 471, endPoint y: 585, distance: 113.0
click at [471, 585] on div "REFRESCO CHICO PZAS - PEPSI Ingresa la cantidad que quieres incluir de este ins…" at bounding box center [382, 425] width 568 height 414
click at [471, 585] on button "Agregar" at bounding box center [481, 584] width 171 height 30
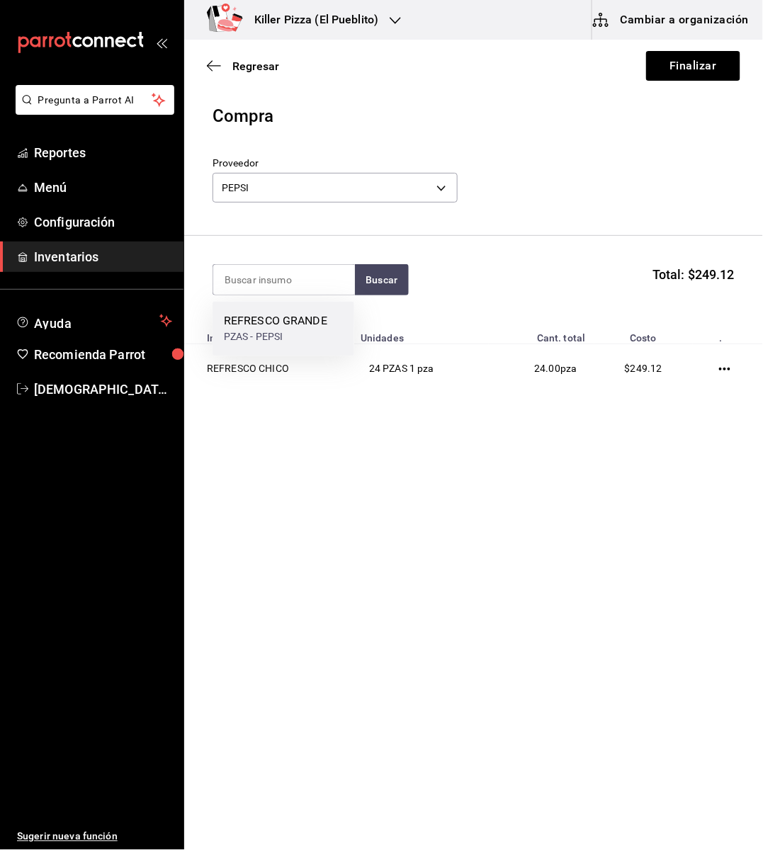
click at [278, 331] on div "PZAS - PEPSI" at bounding box center [275, 337] width 103 height 15
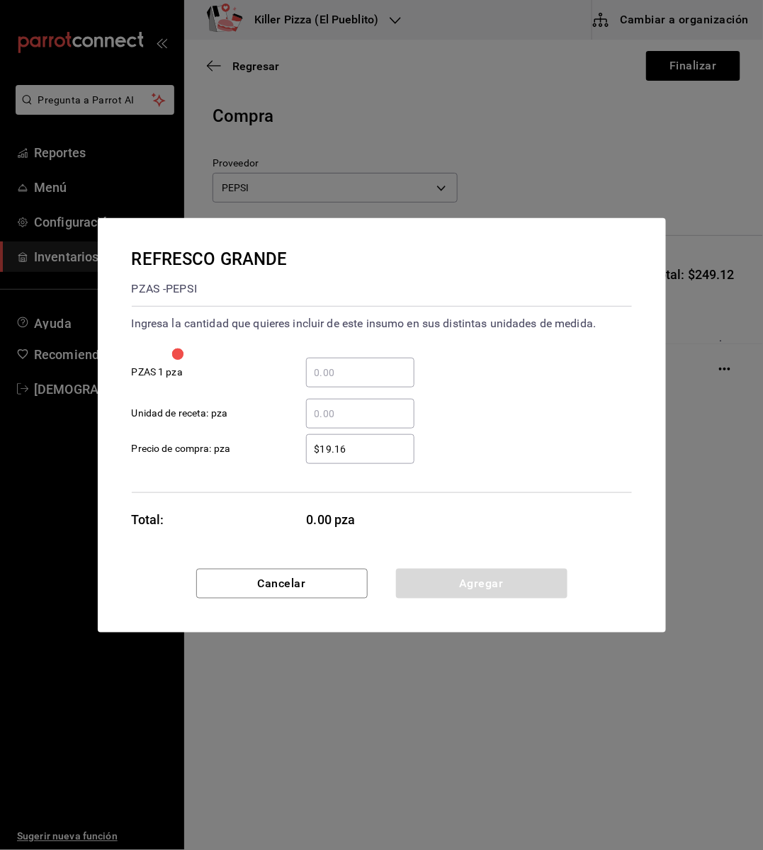
click at [341, 386] on div "​" at bounding box center [360, 373] width 108 height 30
click at [341, 381] on input "​ PZAS 1 pza" at bounding box center [360, 372] width 108 height 17
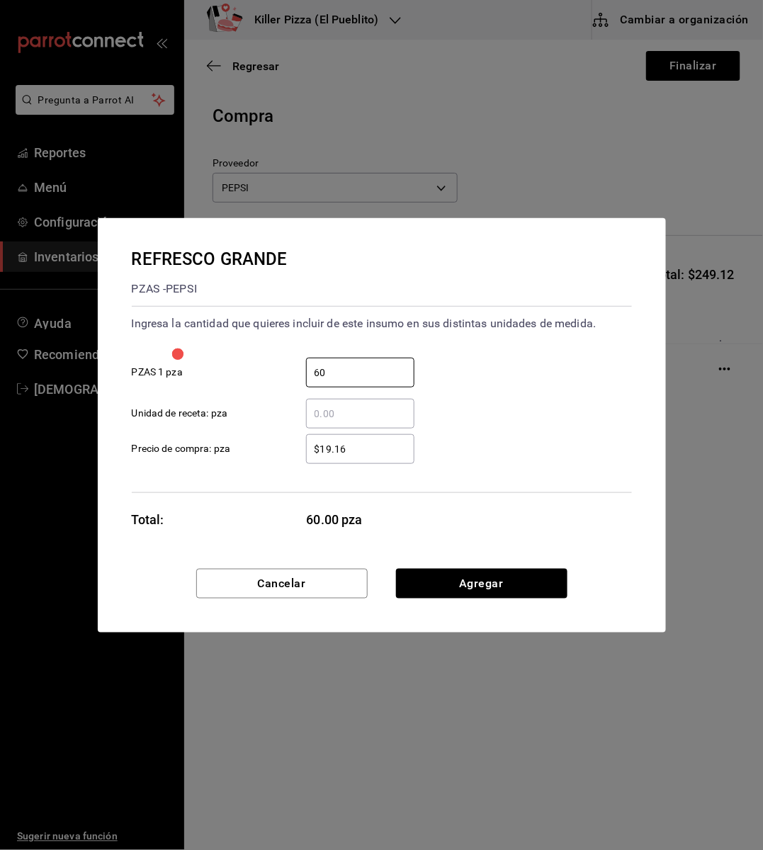
type input "60"
drag, startPoint x: 542, startPoint y: 492, endPoint x: 496, endPoint y: 593, distance: 110.6
click at [496, 593] on div "REFRESCO GRANDE PZAS - PEPSI Ingresa la cantidad que quieres incluir de este in…" at bounding box center [382, 425] width 568 height 414
click at [496, 593] on button "Agregar" at bounding box center [481, 584] width 171 height 30
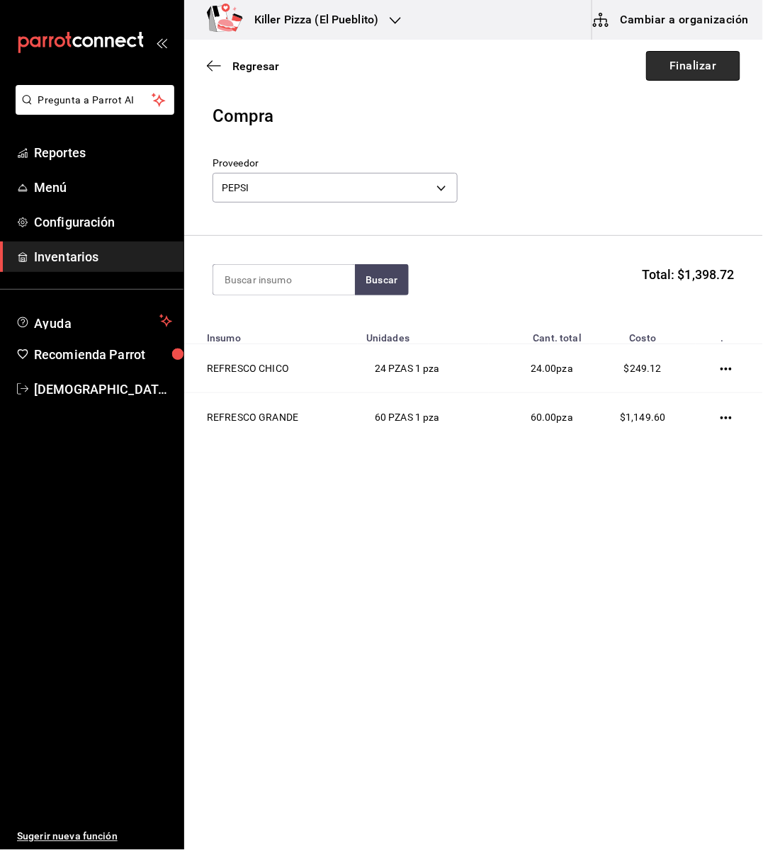
click at [686, 76] on button "Finalizar" at bounding box center [693, 66] width 94 height 30
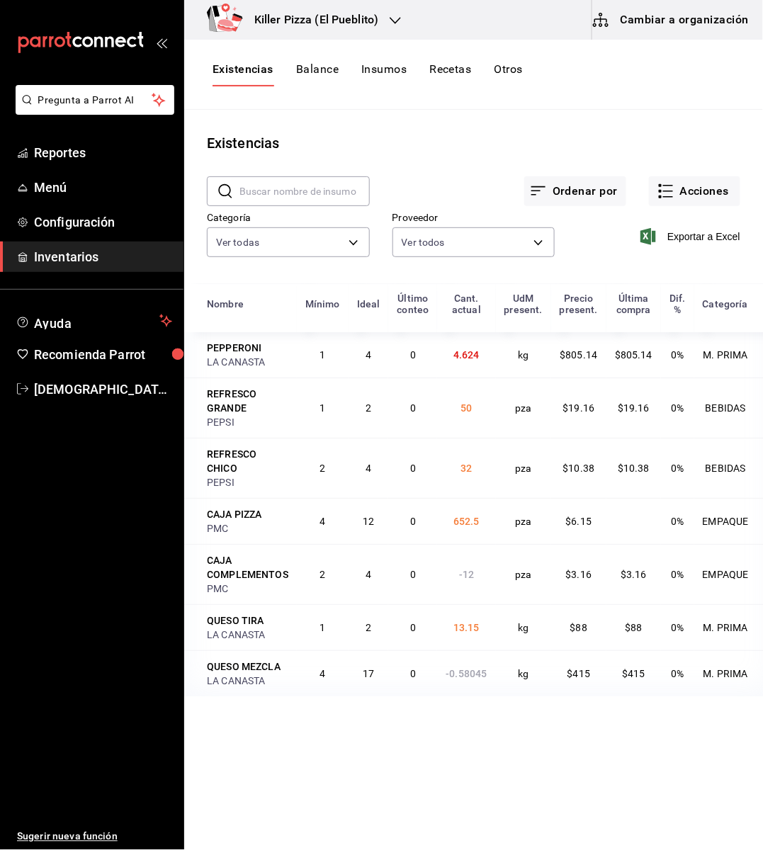
click at [385, 17] on div "Killer Pizza (El Pueblito)" at bounding box center [300, 20] width 211 height 40
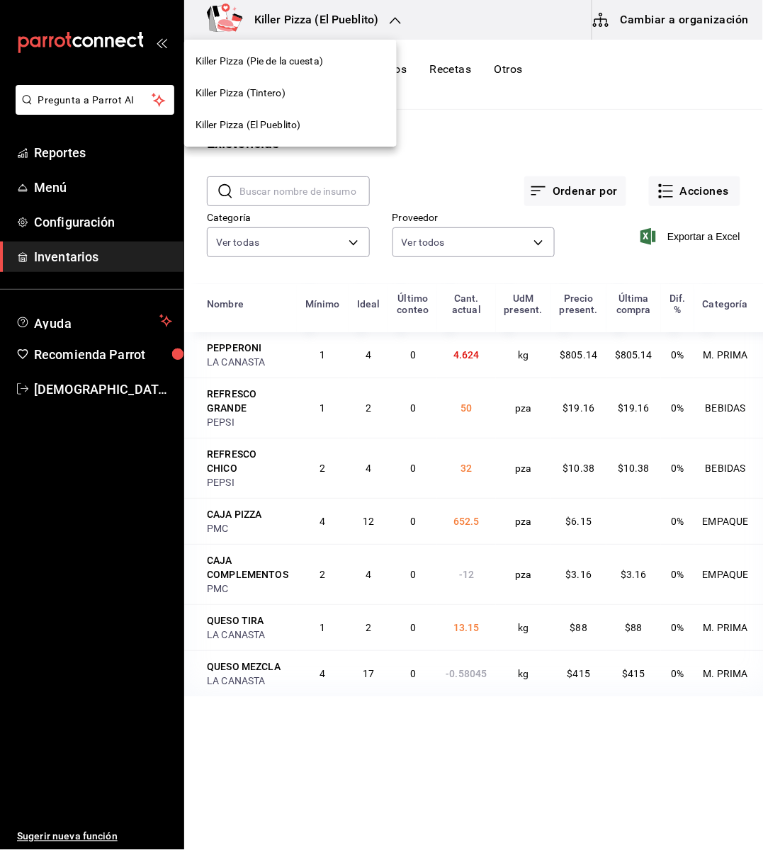
click at [323, 55] on span "Killer Pizza (Pie de la cuesta)" at bounding box center [258, 61] width 127 height 15
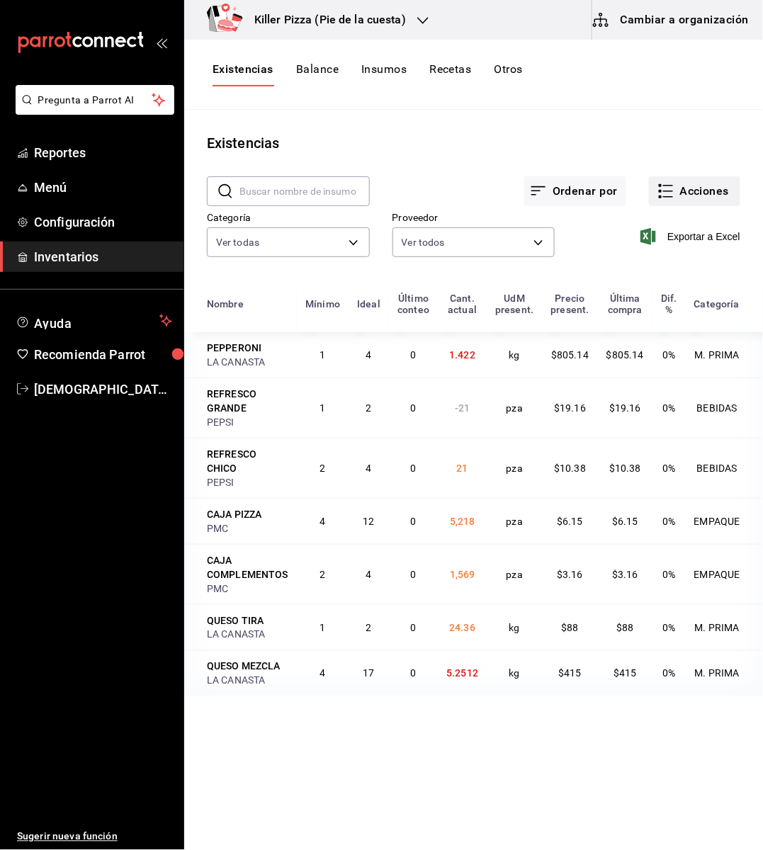
click at [709, 191] on button "Acciones" at bounding box center [694, 191] width 91 height 30
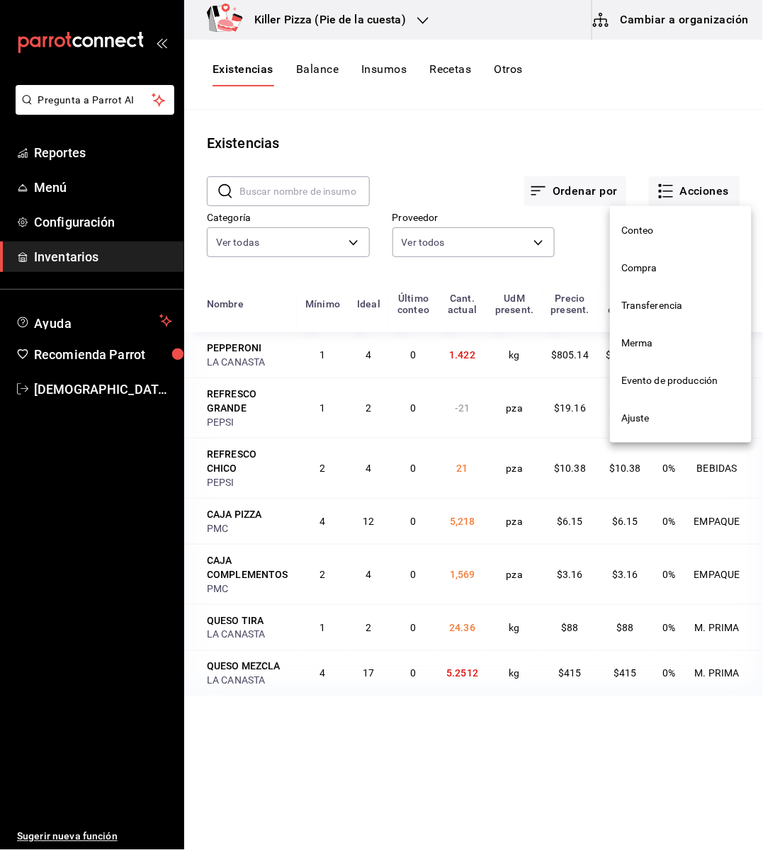
click at [678, 261] on span "Compra" at bounding box center [680, 268] width 119 height 15
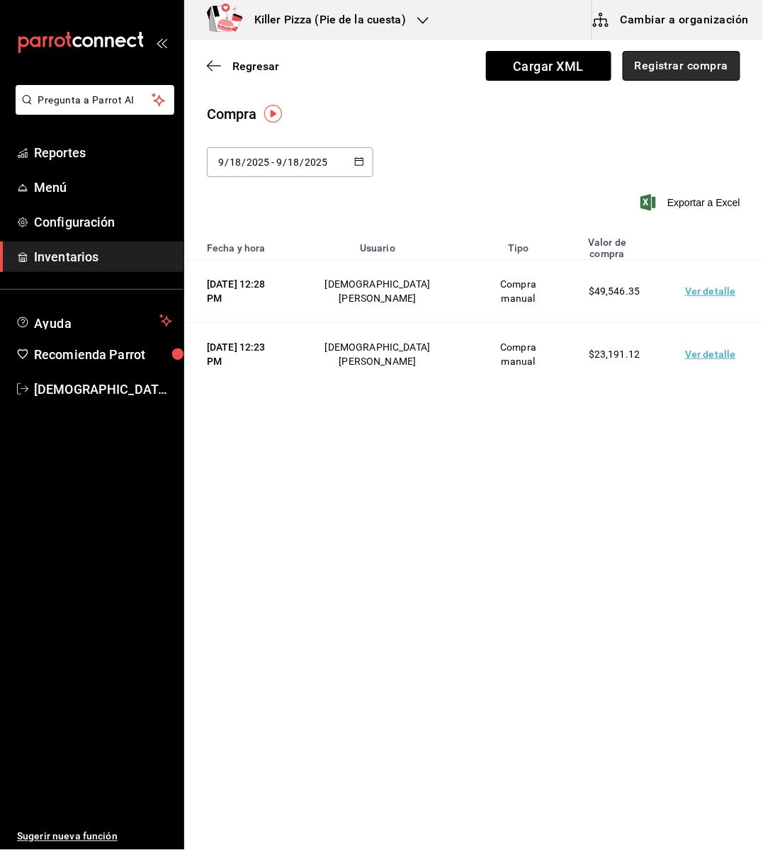
click at [694, 74] on button "Registrar compra" at bounding box center [682, 66] width 118 height 30
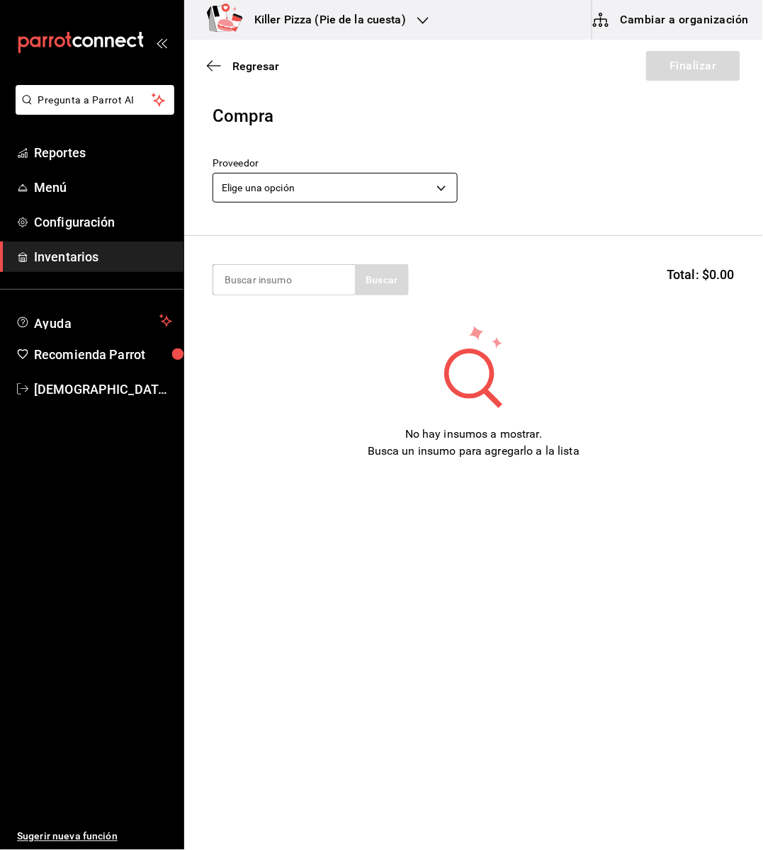
click at [376, 190] on body "Pregunta a Parrot AI Reportes Menú Configuración Inventarios Ayuda Recomienda P…" at bounding box center [381, 385] width 763 height 770
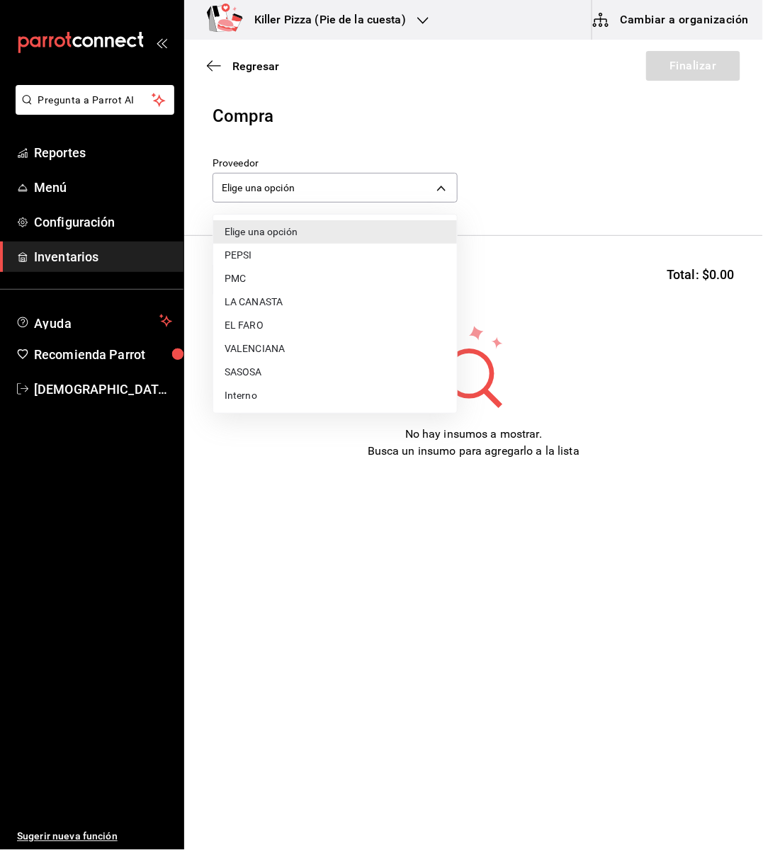
click at [245, 254] on li "PEPSI" at bounding box center [335, 255] width 244 height 23
type input "72e10760-4da9-40c0-bd9a-3c2460720aa1"
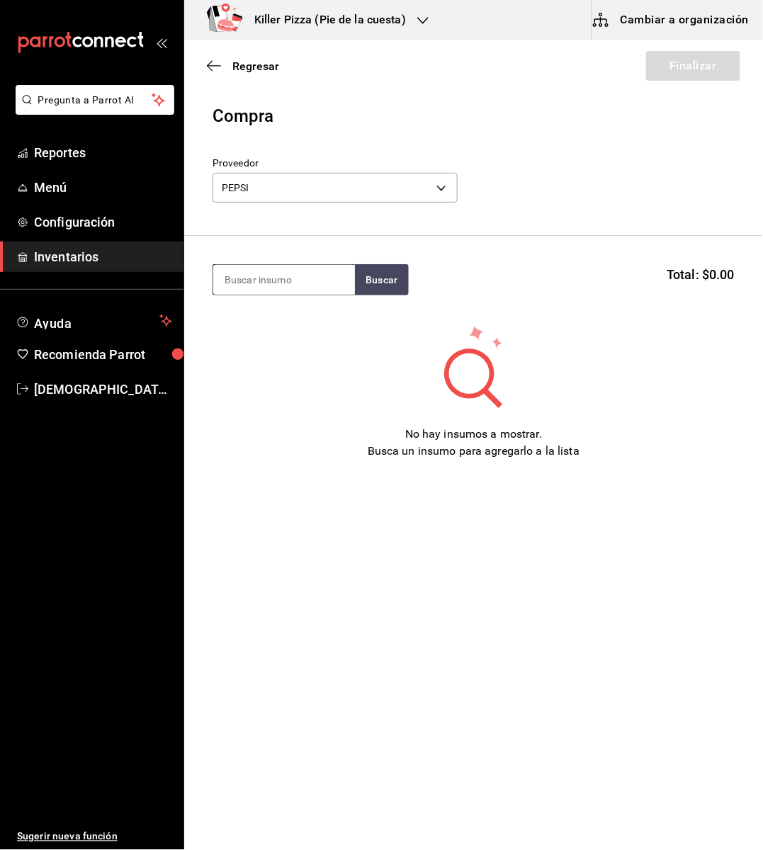
click at [285, 283] on input at bounding box center [284, 280] width 142 height 30
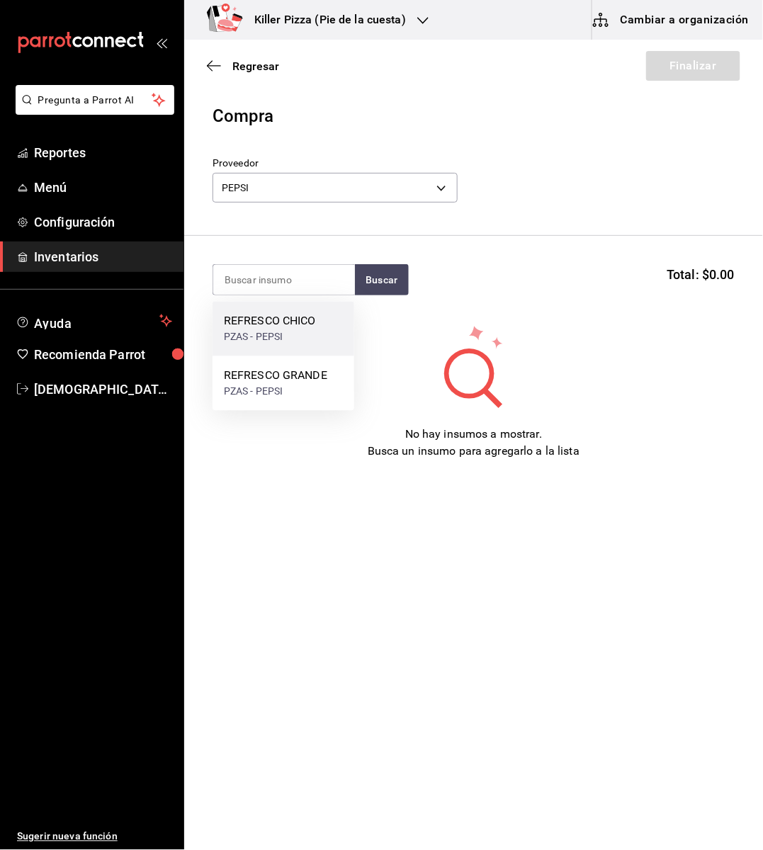
click at [290, 317] on div "REFRESCO CHICO" at bounding box center [270, 321] width 92 height 17
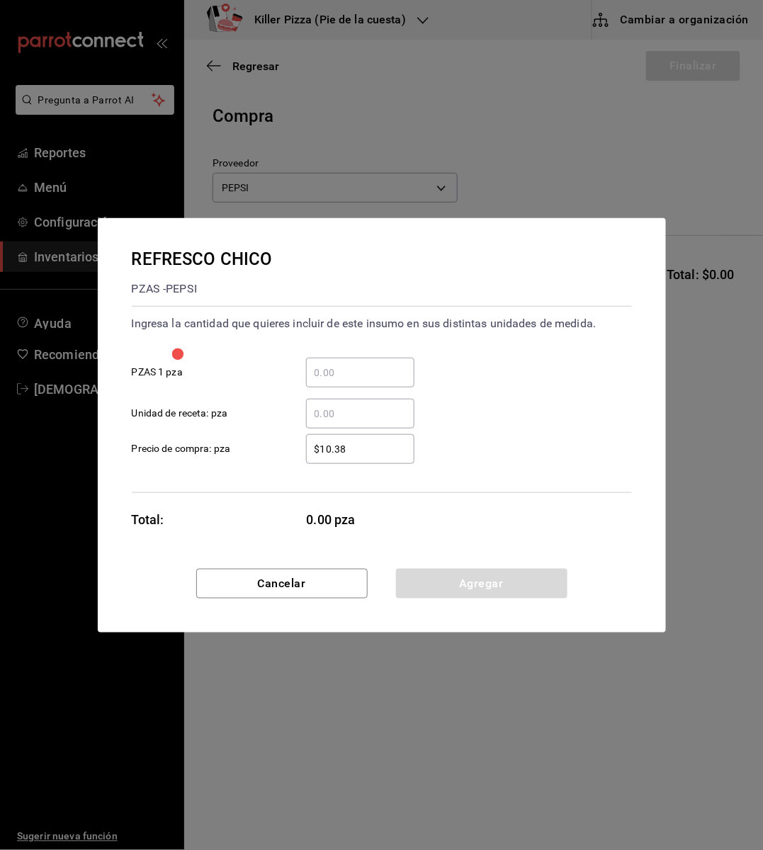
click at [338, 378] on input "​ PZAS 1 pza" at bounding box center [360, 372] width 108 height 17
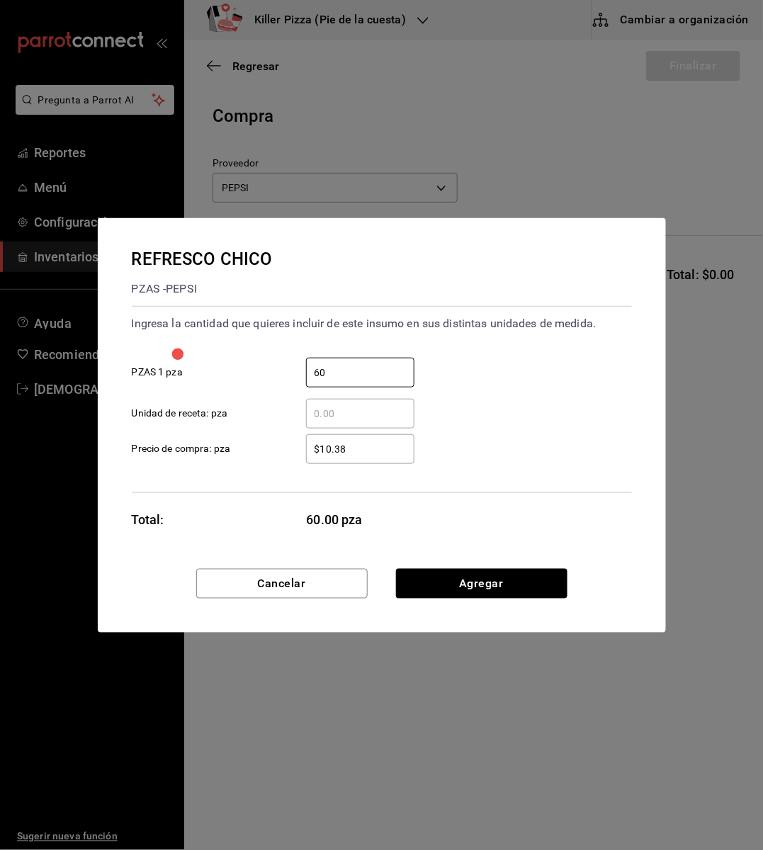
type input "60"
click at [626, 526] on div "REFRESCO CHICO PZAS - PEPSI Ingresa la cantidad que quieres incluir de este ins…" at bounding box center [382, 393] width 568 height 351
click at [503, 574] on button "Agregar" at bounding box center [481, 584] width 171 height 30
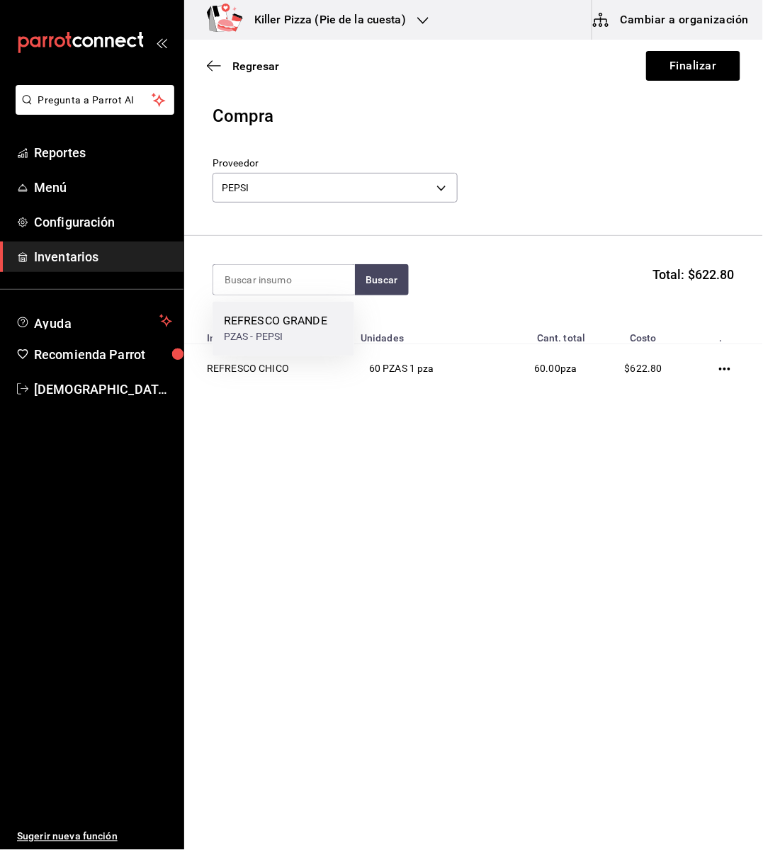
click at [275, 319] on div "REFRESCO GRANDE" at bounding box center [275, 321] width 103 height 17
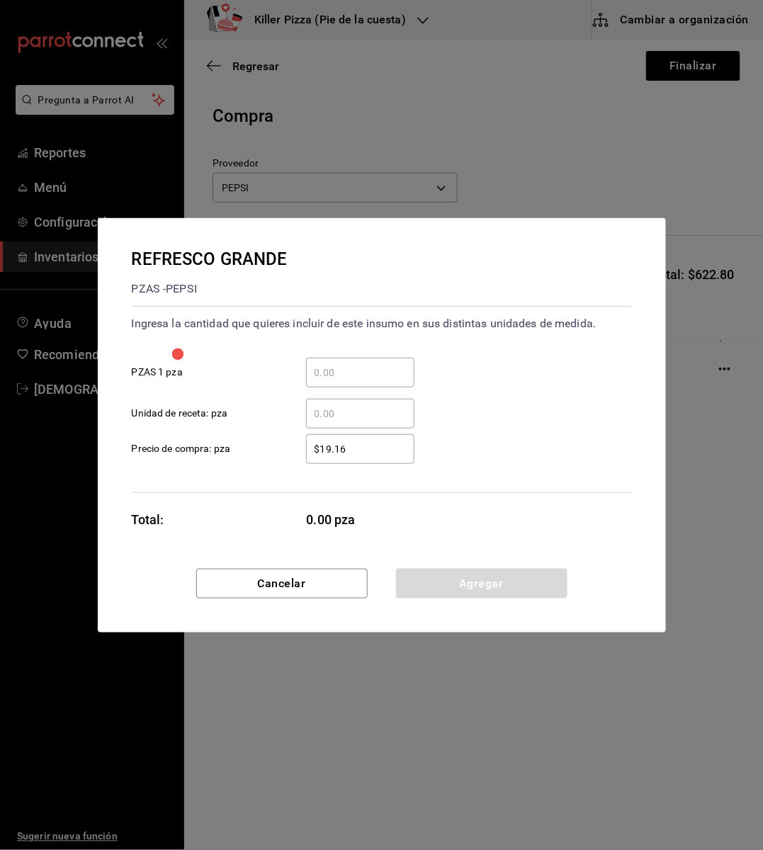
click at [317, 368] on input "​ PZAS 1 pza" at bounding box center [360, 372] width 108 height 17
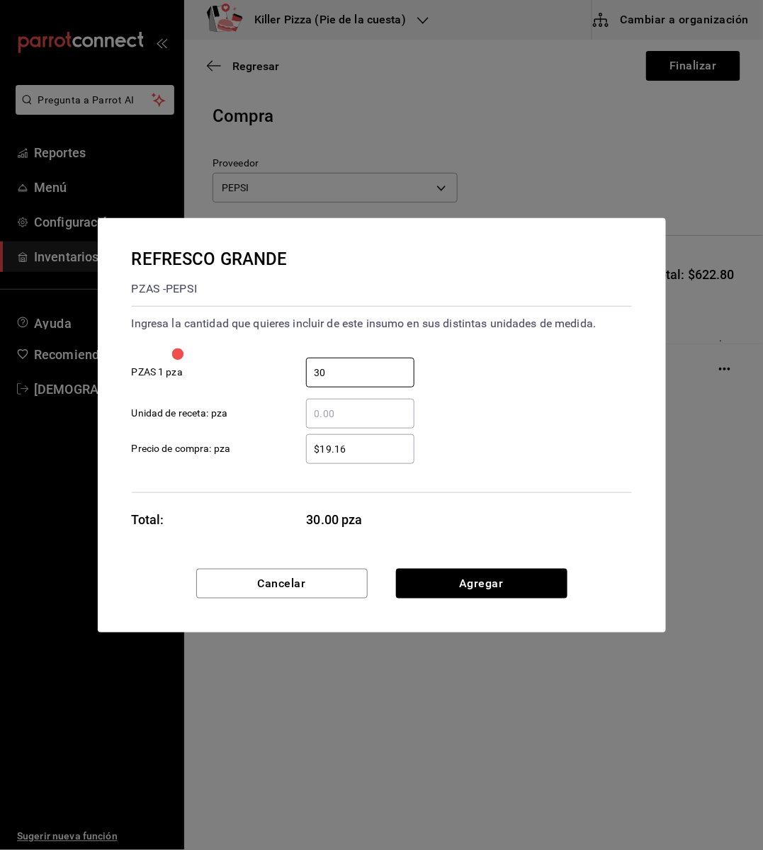
type input "30"
click at [555, 421] on div "​ Unidad de receta: pza" at bounding box center [375, 407] width 511 height 41
click at [511, 579] on button "Agregar" at bounding box center [481, 584] width 171 height 30
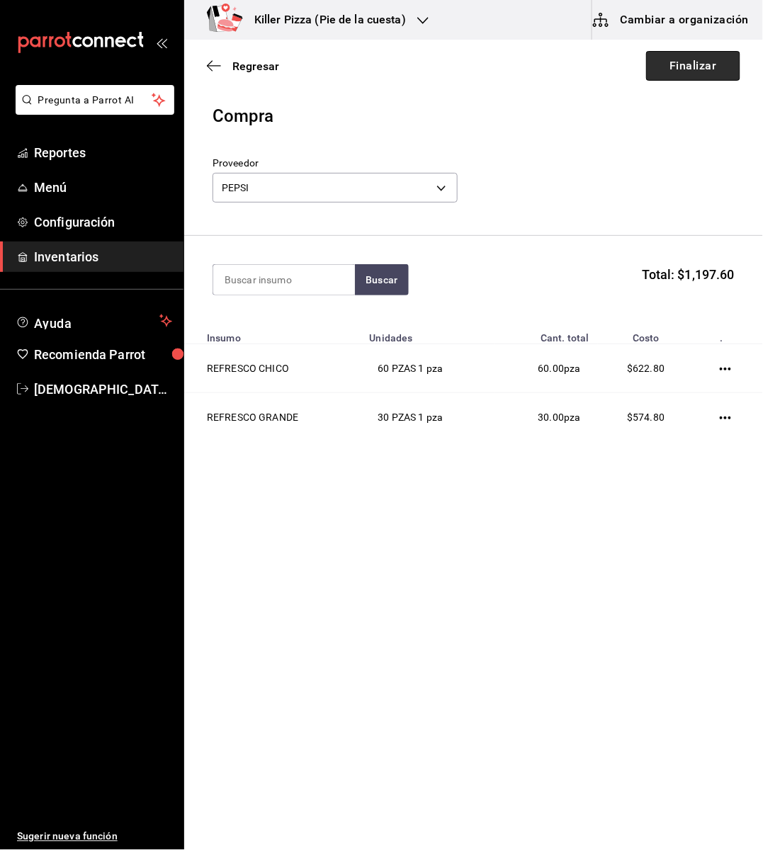
click at [674, 66] on button "Finalizar" at bounding box center [693, 66] width 94 height 30
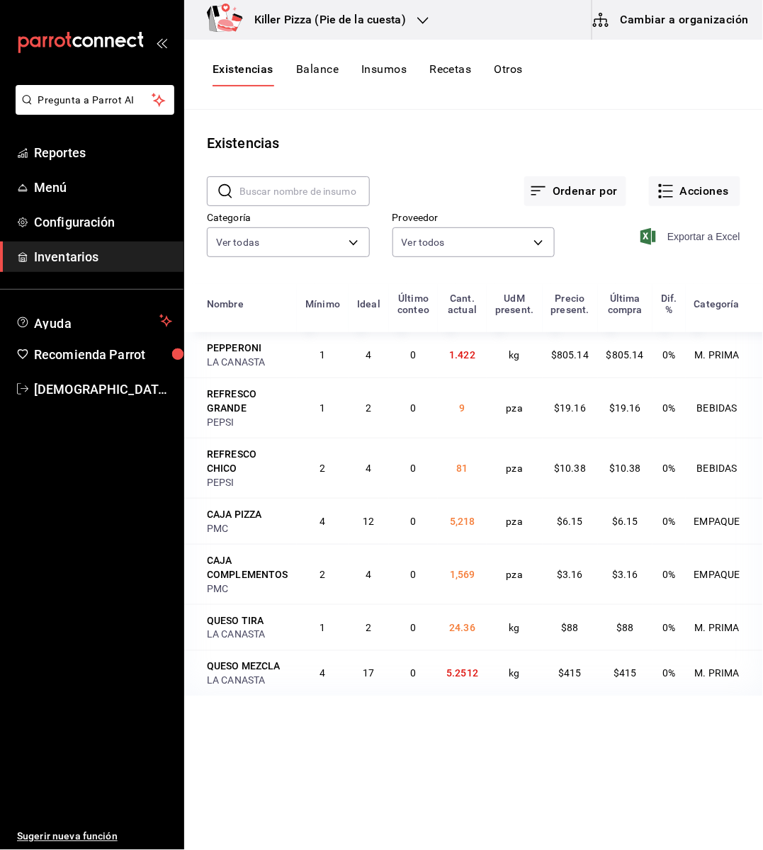
click at [703, 236] on span "Exportar a Excel" at bounding box center [691, 236] width 97 height 17
click at [409, 16] on div "Killer Pizza (Pie de la cuesta)" at bounding box center [314, 20] width 239 height 40
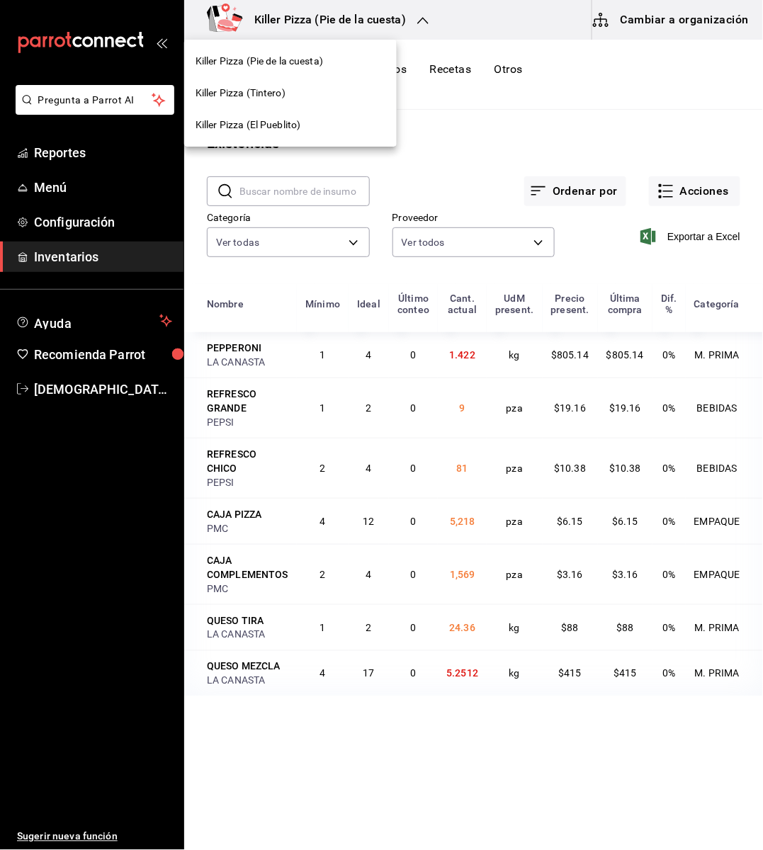
click at [336, 138] on div "Killer Pizza (El Pueblito)" at bounding box center [290, 125] width 212 height 32
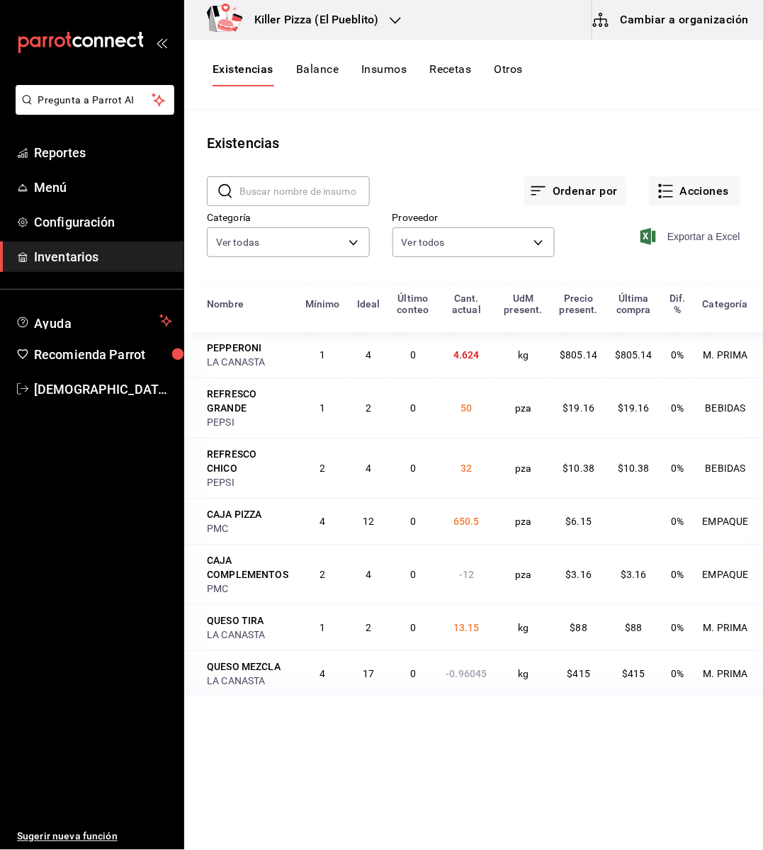
click at [711, 232] on span "Exportar a Excel" at bounding box center [691, 236] width 97 height 17
click at [388, 28] on div "Killer Pizza (El Pueblito)" at bounding box center [300, 20] width 211 height 40
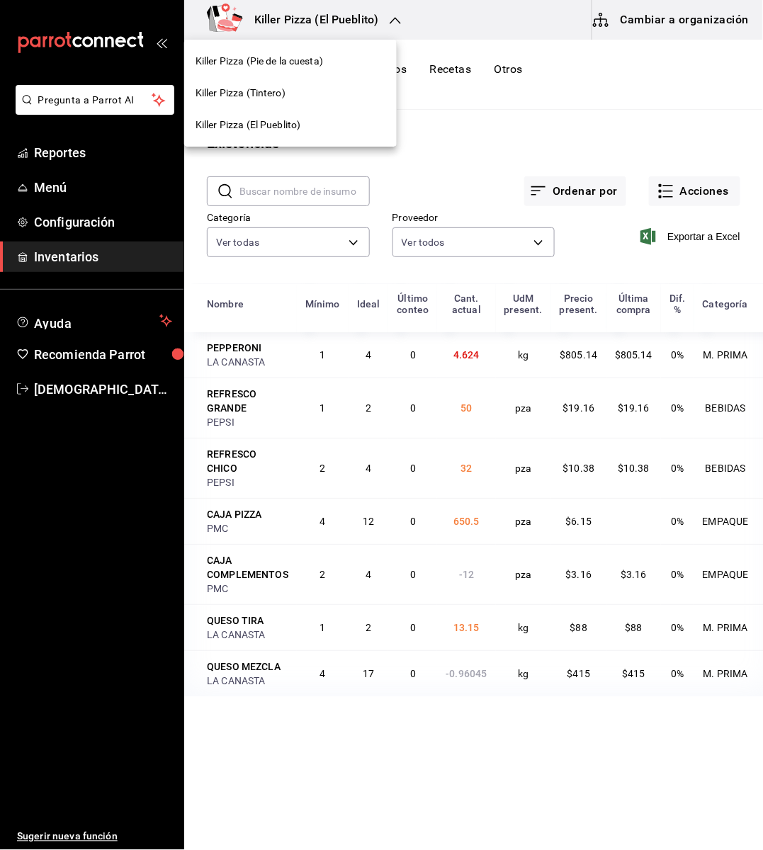
click at [286, 70] on div "Killer Pizza (Pie de la cuesta)" at bounding box center [290, 61] width 212 height 32
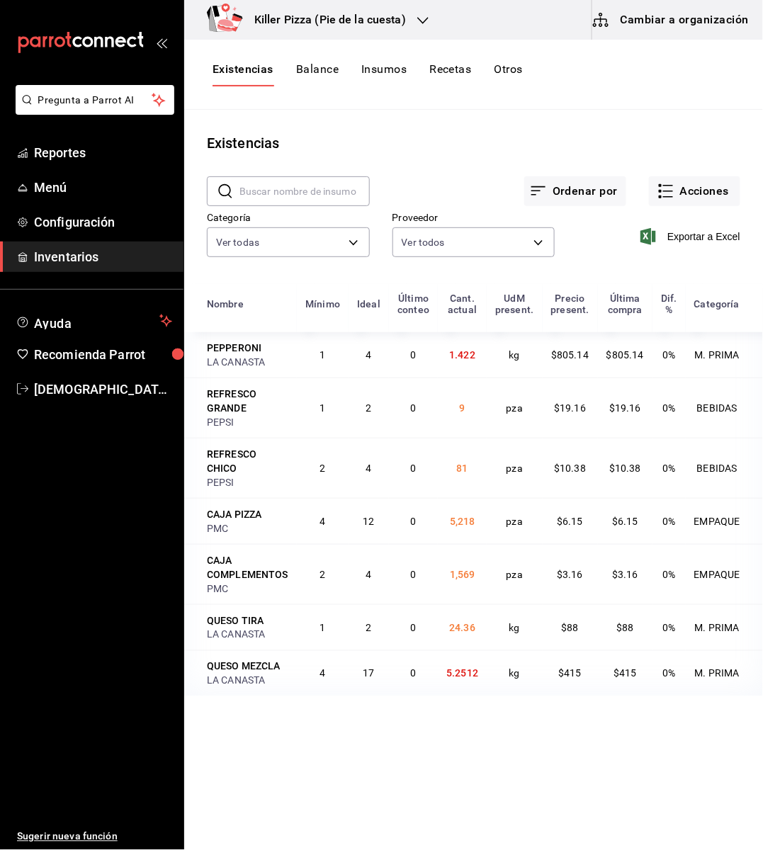
click at [417, 13] on div at bounding box center [422, 20] width 11 height 15
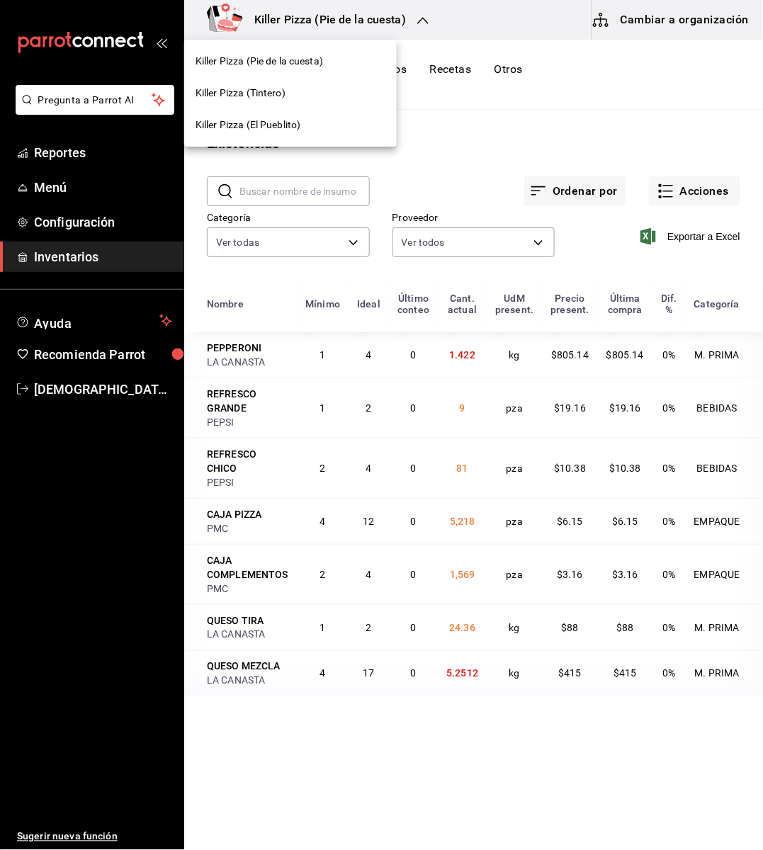
click at [294, 112] on div "Killer Pizza (El Pueblito)" at bounding box center [290, 125] width 212 height 32
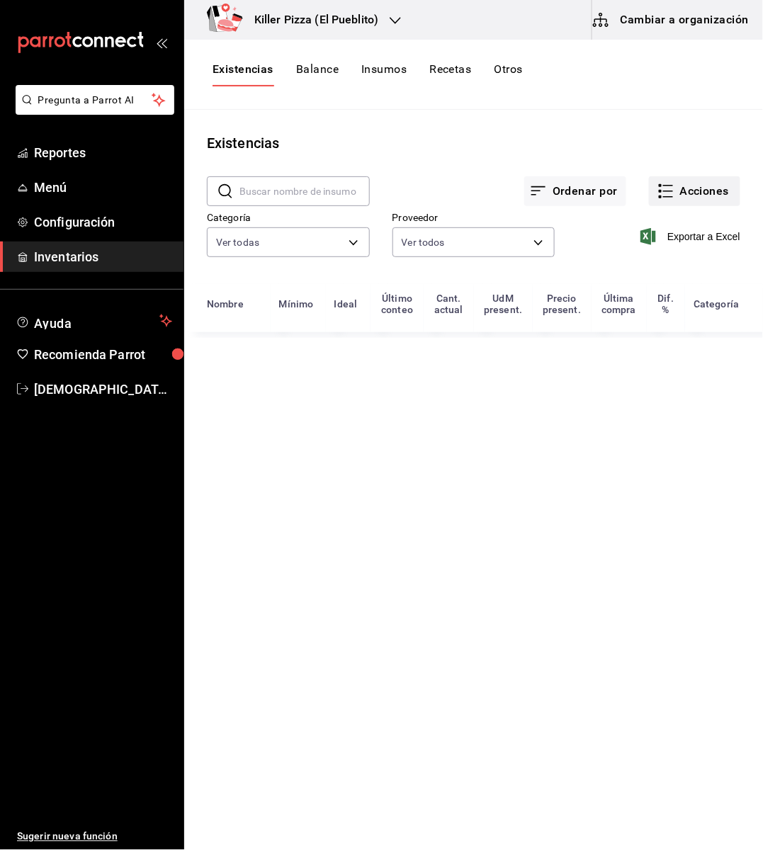
click at [704, 189] on button "Acciones" at bounding box center [694, 191] width 91 height 30
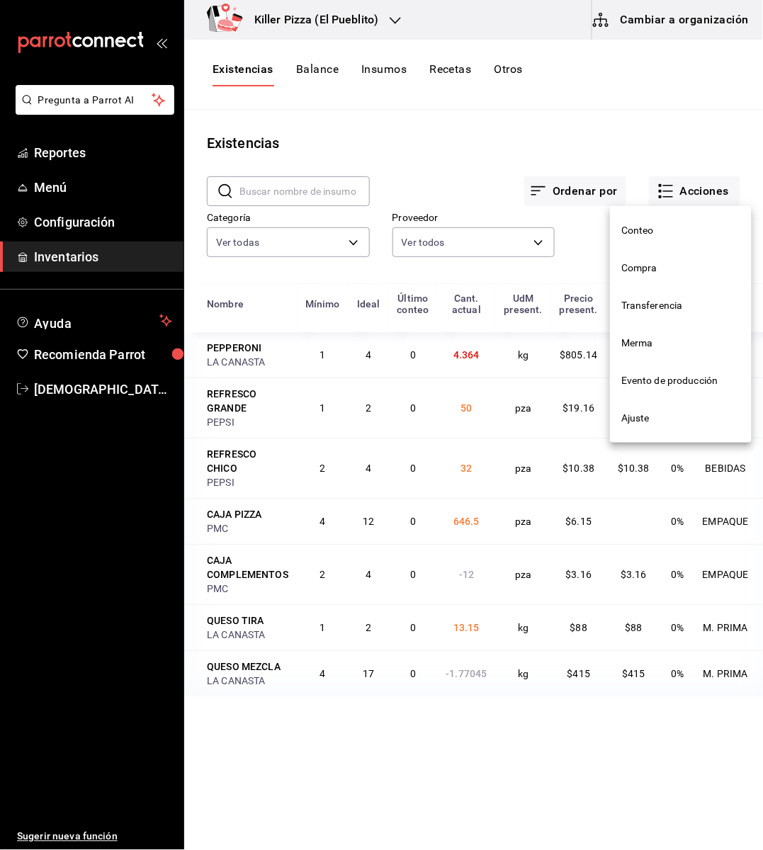
click at [676, 271] on span "Compra" at bounding box center [680, 268] width 119 height 15
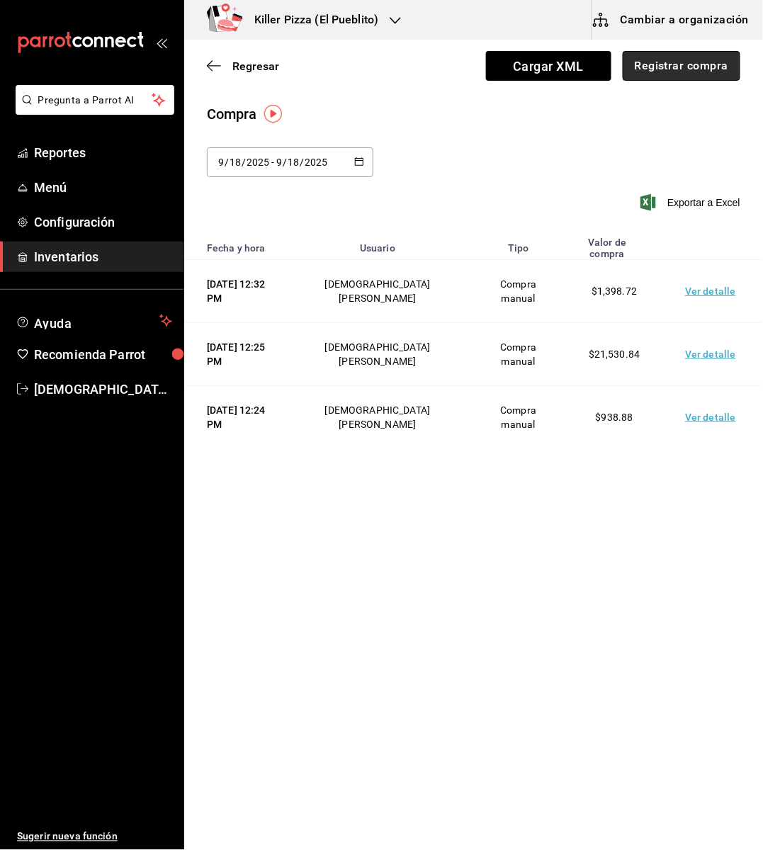
click at [643, 72] on button "Registrar compra" at bounding box center [682, 66] width 118 height 30
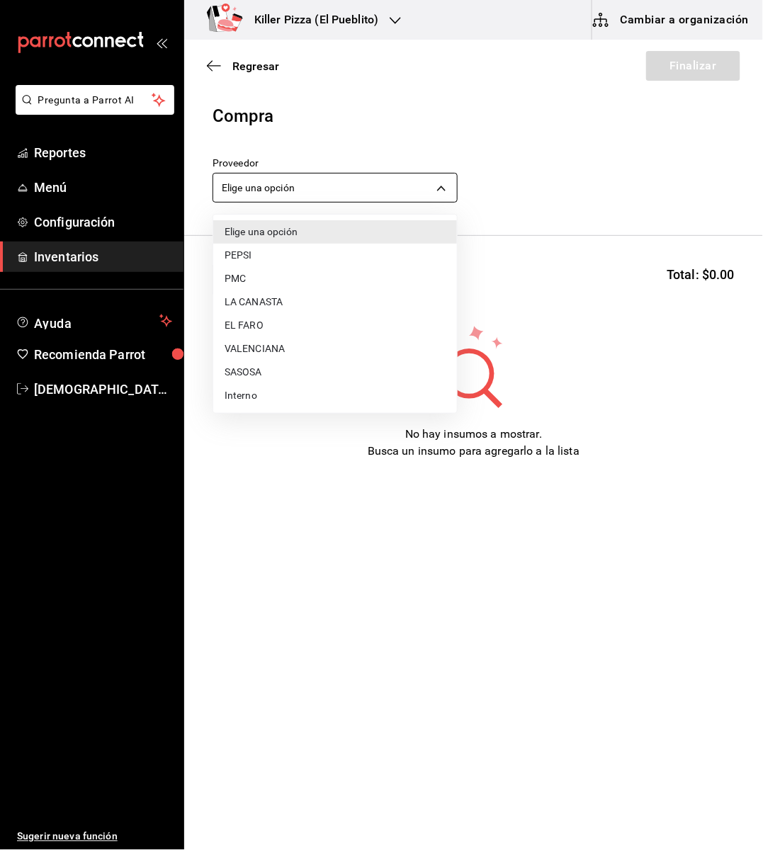
click at [413, 189] on body "Pregunta a Parrot AI Reportes Menú Configuración Inventarios Ayuda Recomienda P…" at bounding box center [381, 385] width 763 height 770
click at [275, 274] on li "PMC" at bounding box center [335, 278] width 244 height 23
type input "b89e2025-32e5-4bad-afa7-dd9c489ec5d4"
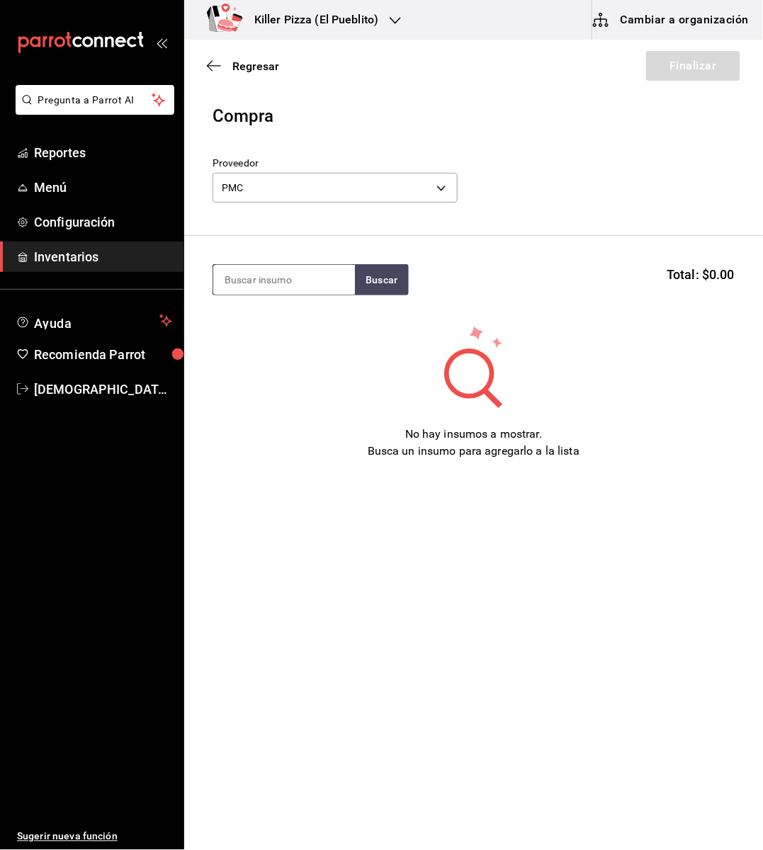
click at [285, 288] on input at bounding box center [284, 280] width 142 height 30
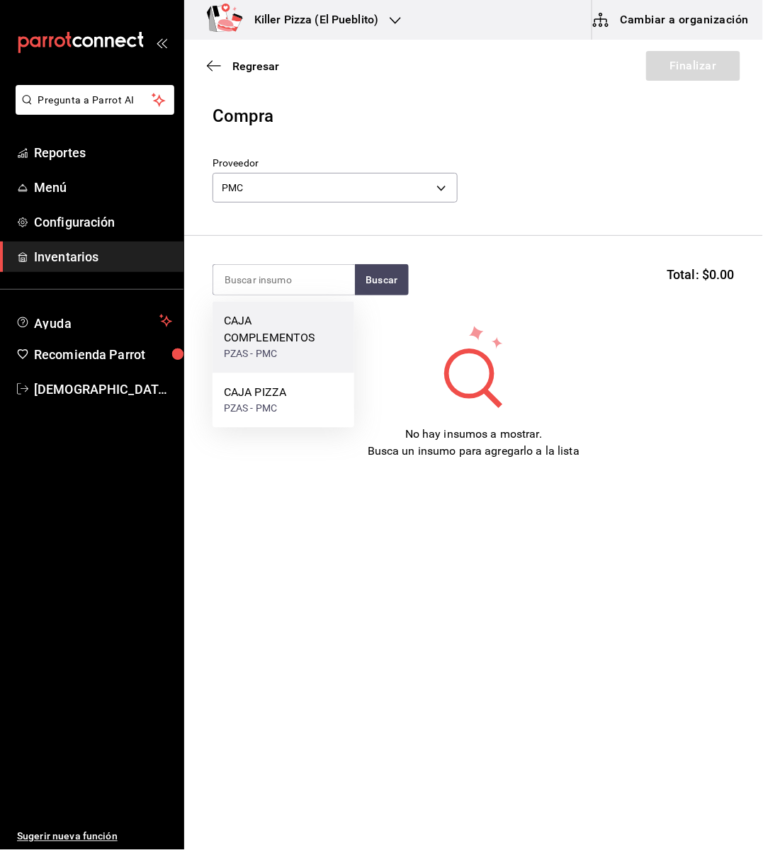
click at [276, 339] on div "CAJA COMPLEMENTOS" at bounding box center [283, 330] width 119 height 34
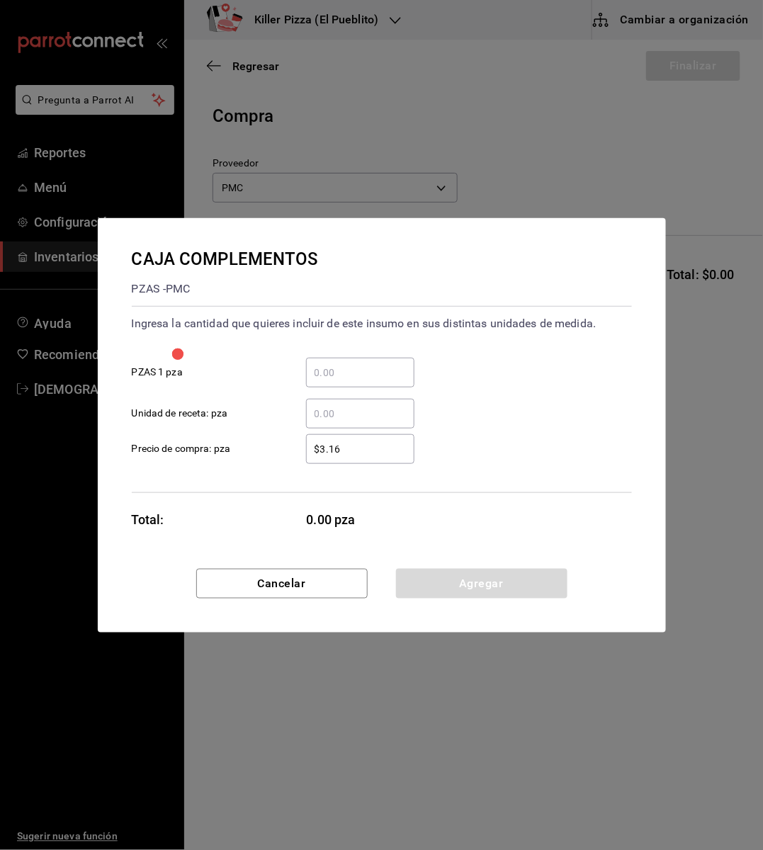
click at [322, 368] on input "​ PZAS 1 pza" at bounding box center [360, 372] width 108 height 17
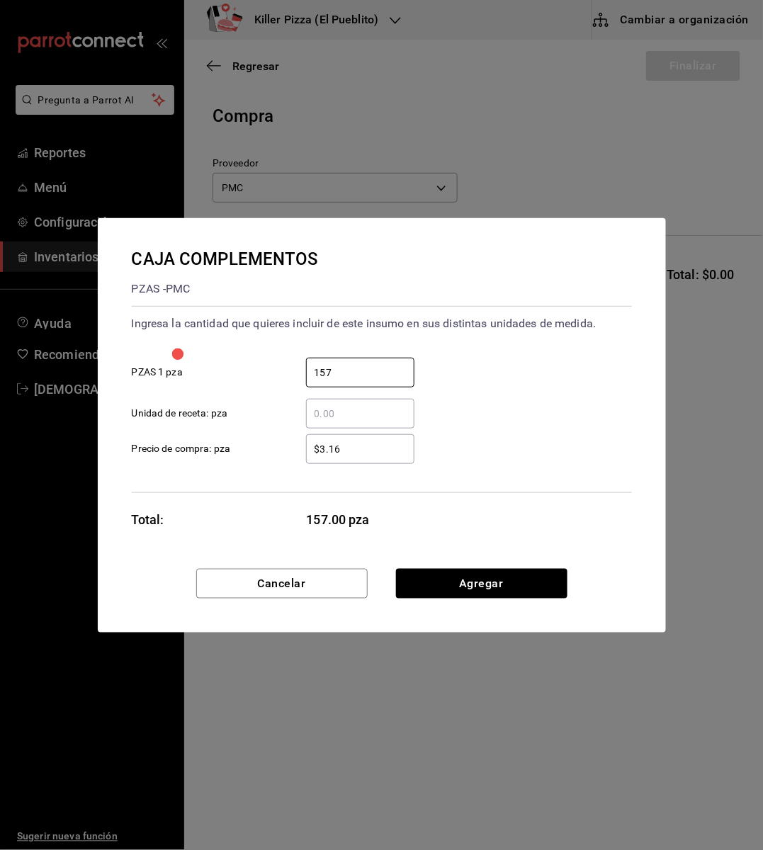
type input "157"
drag, startPoint x: 500, startPoint y: 525, endPoint x: 499, endPoint y: 577, distance: 51.7
click at [499, 577] on div "CAJA COMPLEMENTOS PZAS - PMC Ingresa la cantidad que quieres incluir de este in…" at bounding box center [382, 425] width 568 height 414
click at [499, 577] on button "Agregar" at bounding box center [481, 584] width 171 height 30
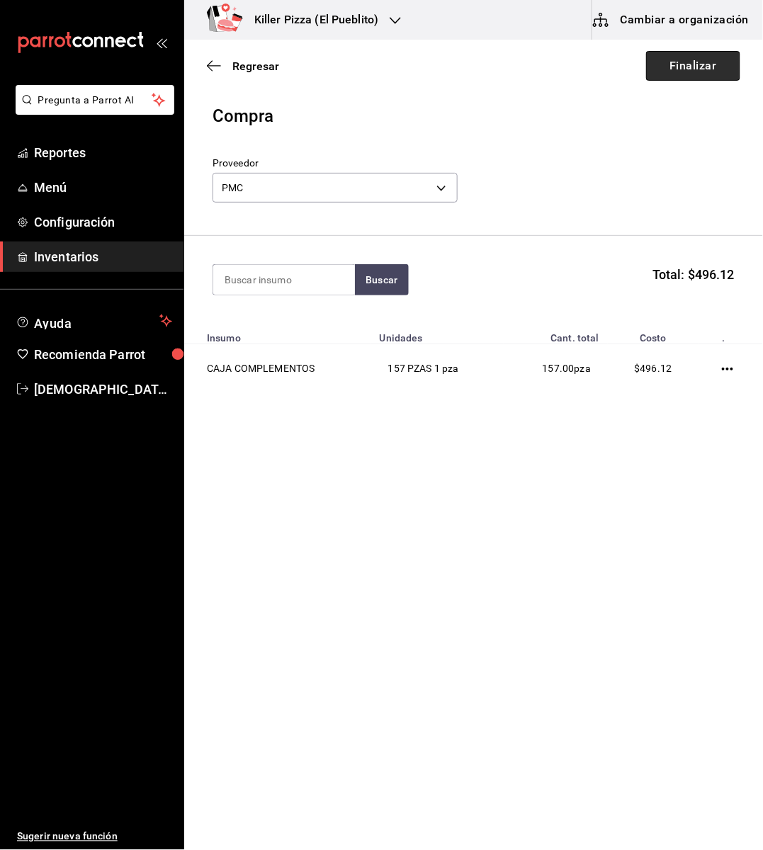
click at [694, 63] on button "Finalizar" at bounding box center [693, 66] width 94 height 30
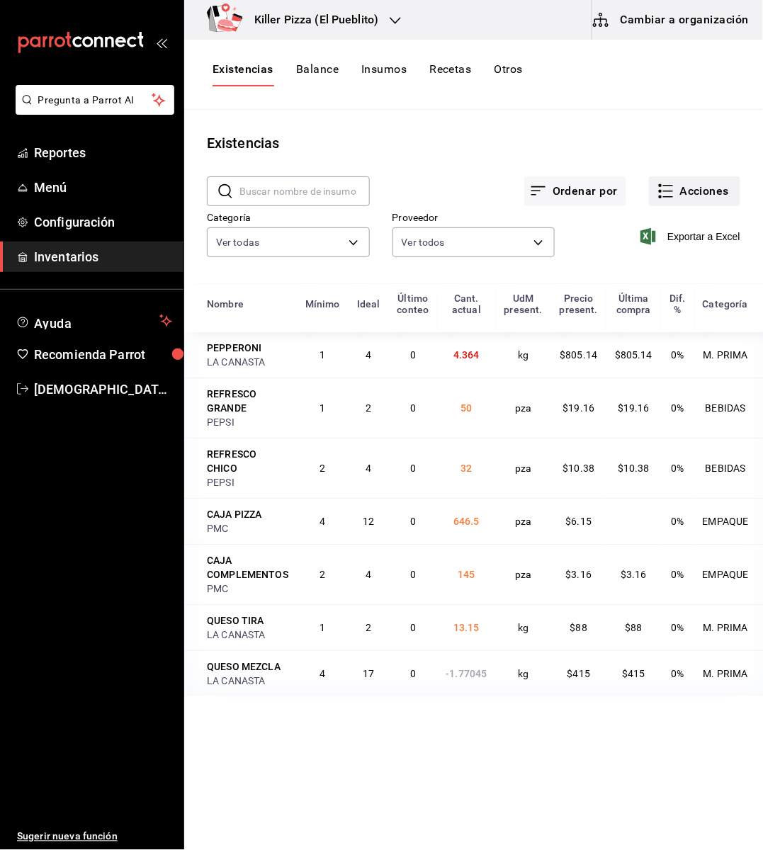
click at [687, 186] on button "Acciones" at bounding box center [694, 191] width 91 height 30
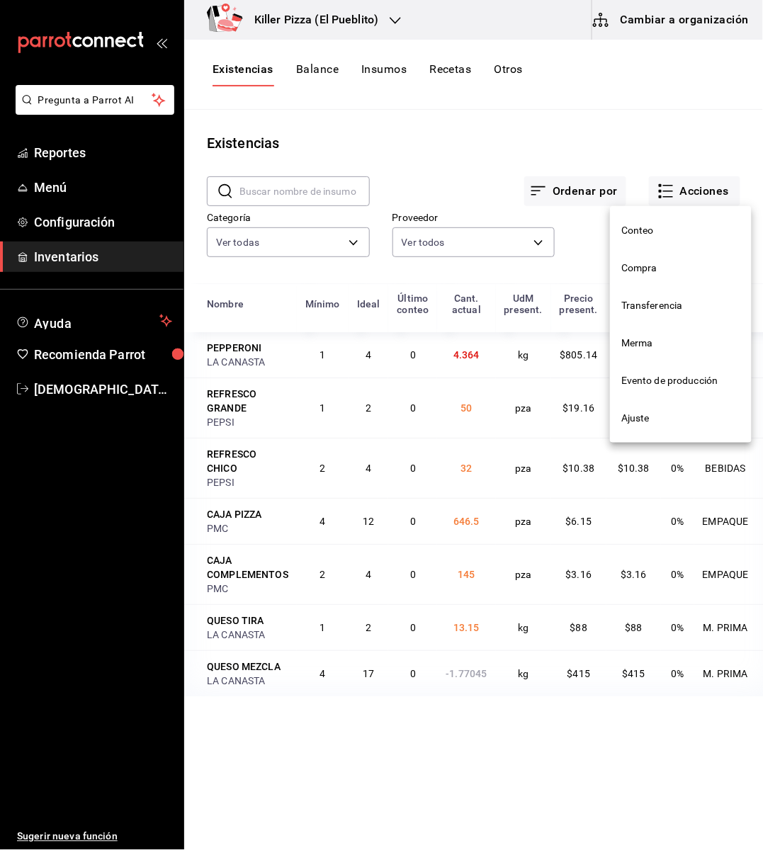
click at [655, 342] on span "Merma" at bounding box center [680, 343] width 119 height 15
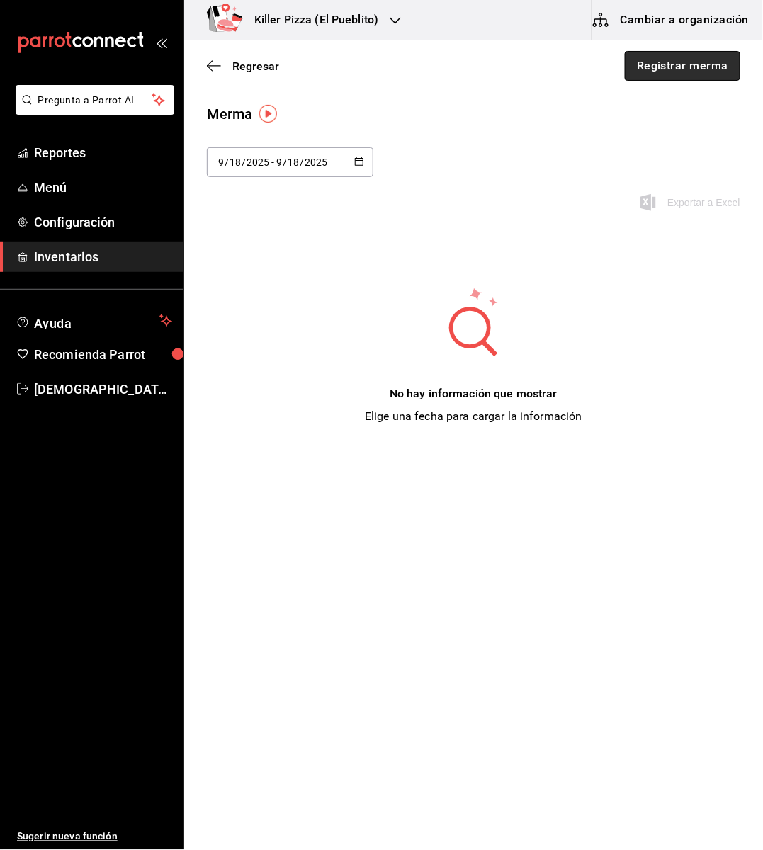
click at [652, 71] on button "Registrar merma" at bounding box center [682, 66] width 115 height 30
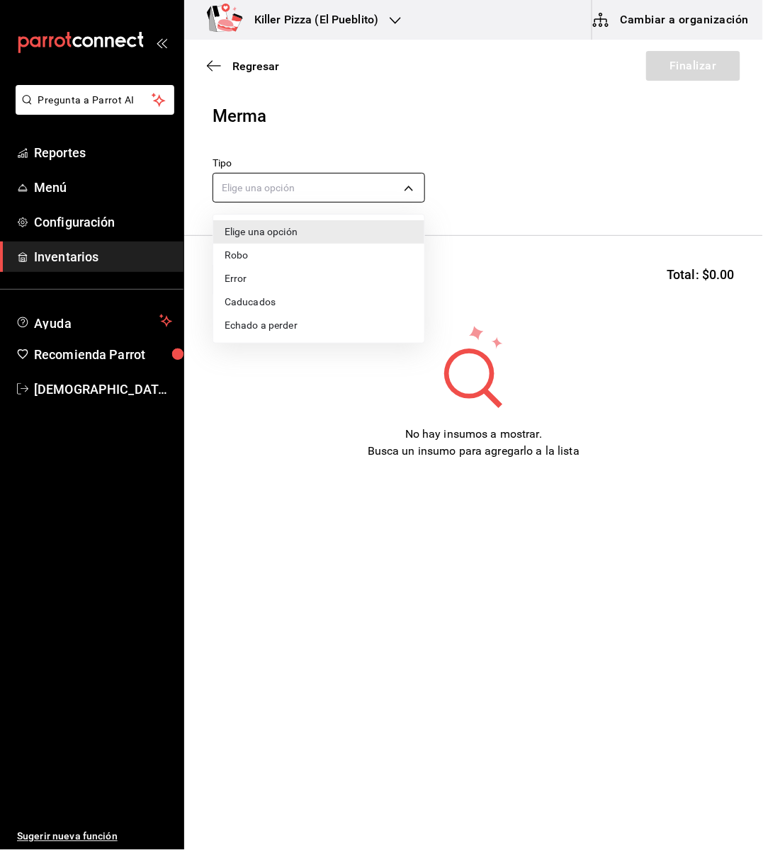
click at [373, 178] on body "Pregunta a Parrot AI Reportes Menú Configuración Inventarios Ayuda Recomienda P…" at bounding box center [381, 385] width 763 height 770
click at [271, 304] on li "Caducados" at bounding box center [318, 301] width 211 height 23
type input "EXPIRED"
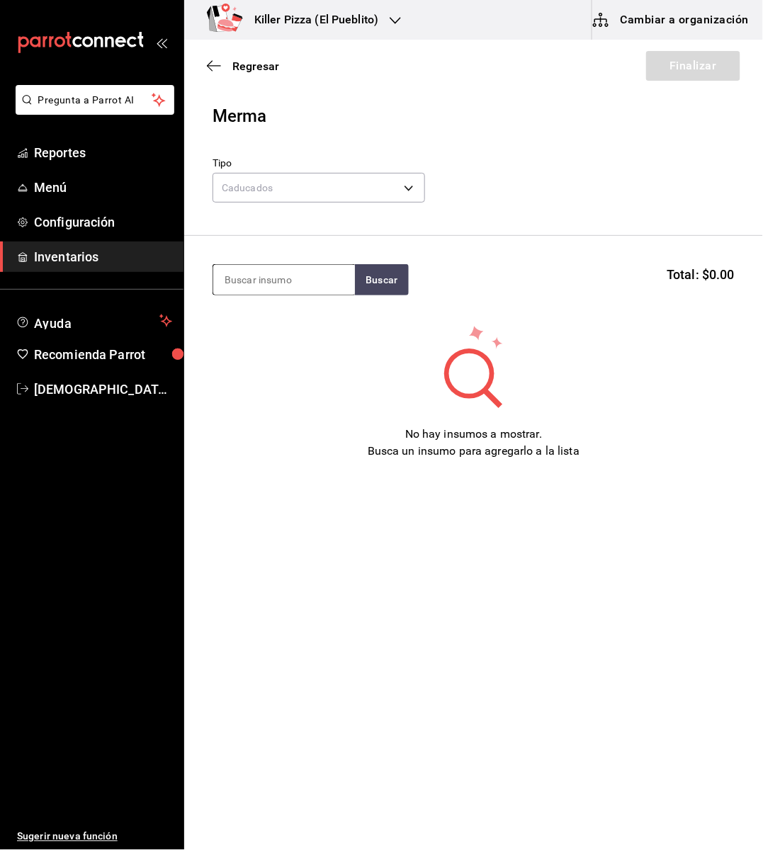
click at [302, 278] on input at bounding box center [284, 280] width 142 height 30
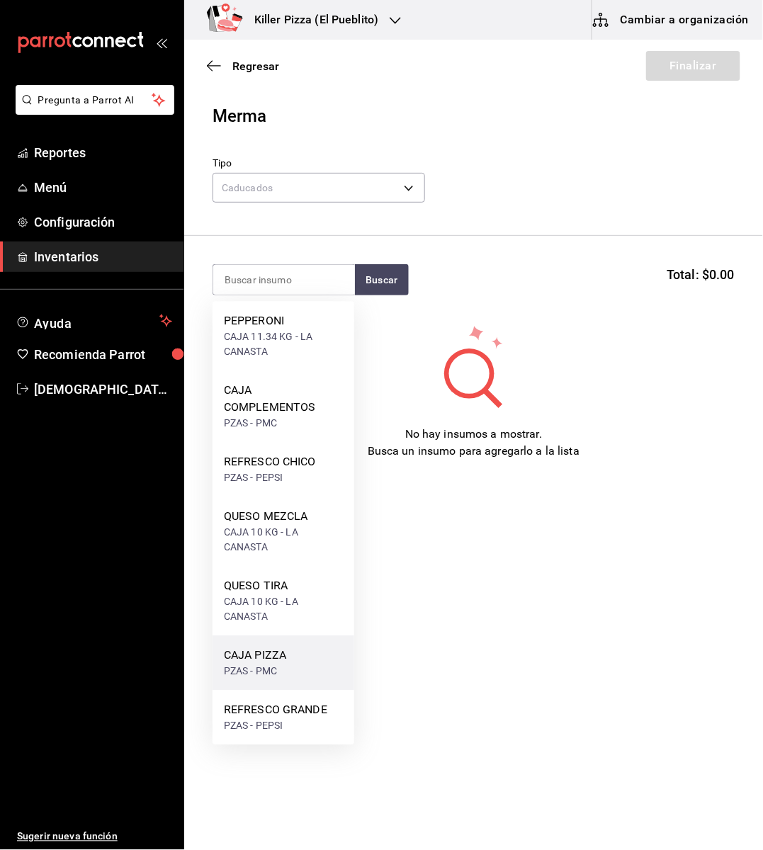
click at [277, 662] on div "CAJA PIZZA" at bounding box center [255, 655] width 62 height 17
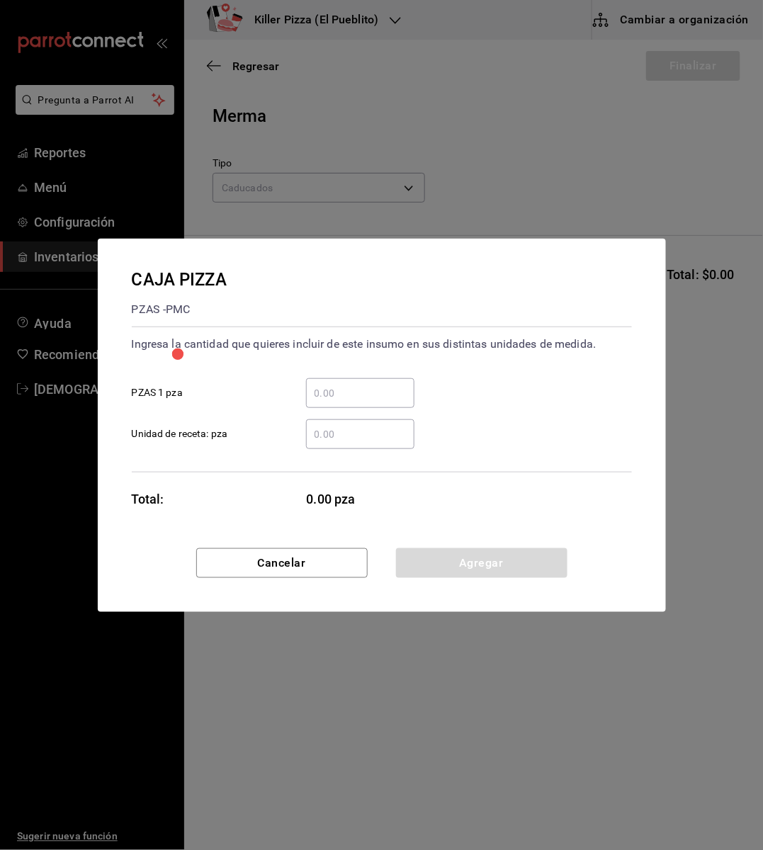
click at [343, 399] on input "​ PZAS 1 pza" at bounding box center [360, 393] width 108 height 17
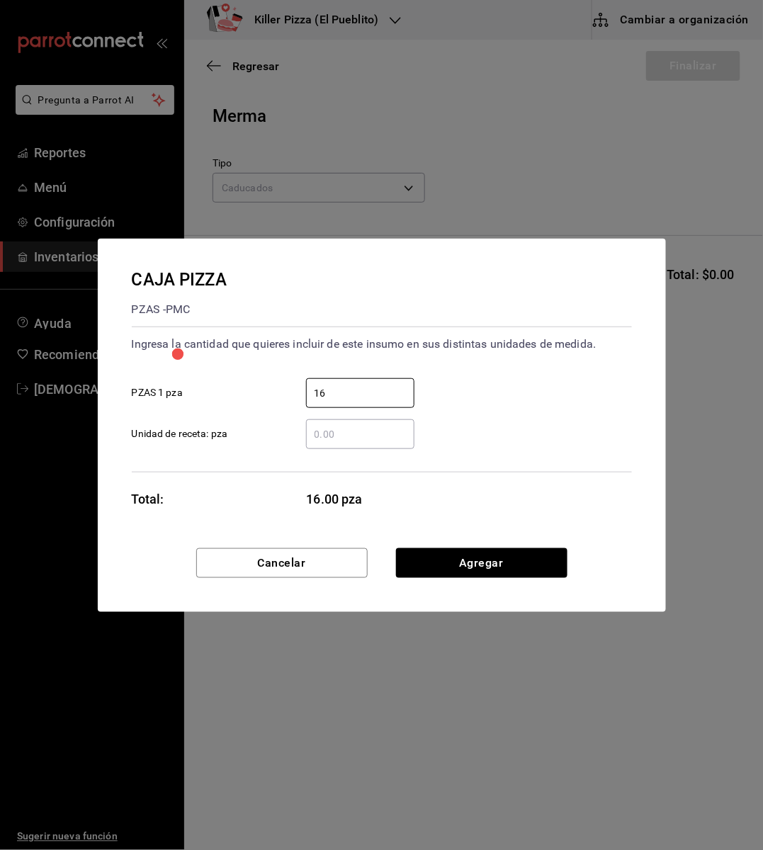
type input "16"
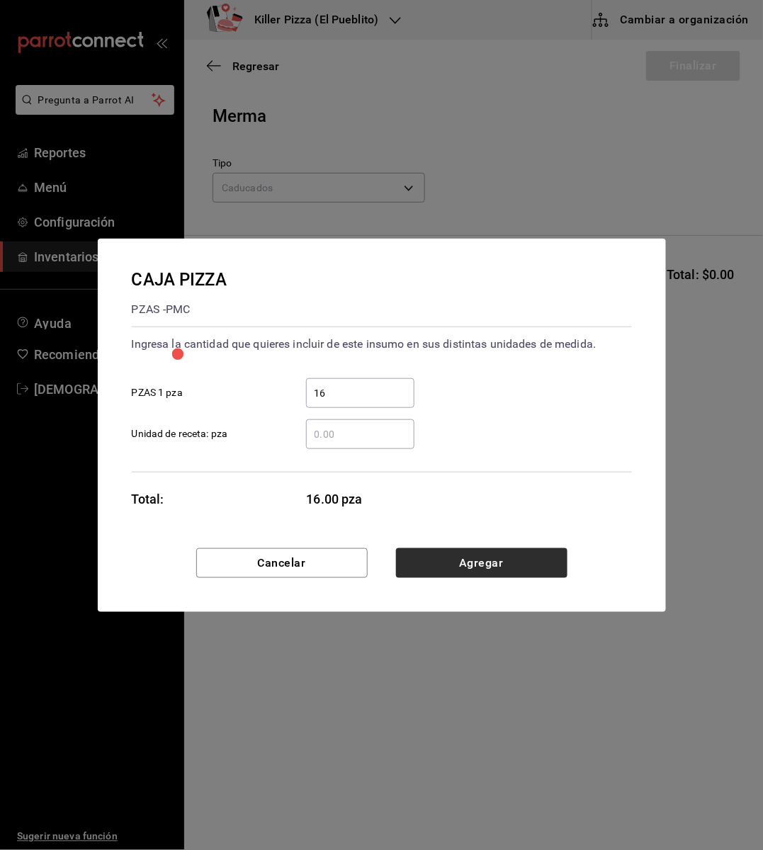
drag, startPoint x: 588, startPoint y: 504, endPoint x: 487, endPoint y: 556, distance: 113.1
click at [487, 556] on div "CAJA PIZZA PZAS - PMC Ingresa la cantidad que quieres incluir de este insumo en…" at bounding box center [382, 425] width 568 height 373
click at [487, 556] on button "Agregar" at bounding box center [481, 563] width 171 height 30
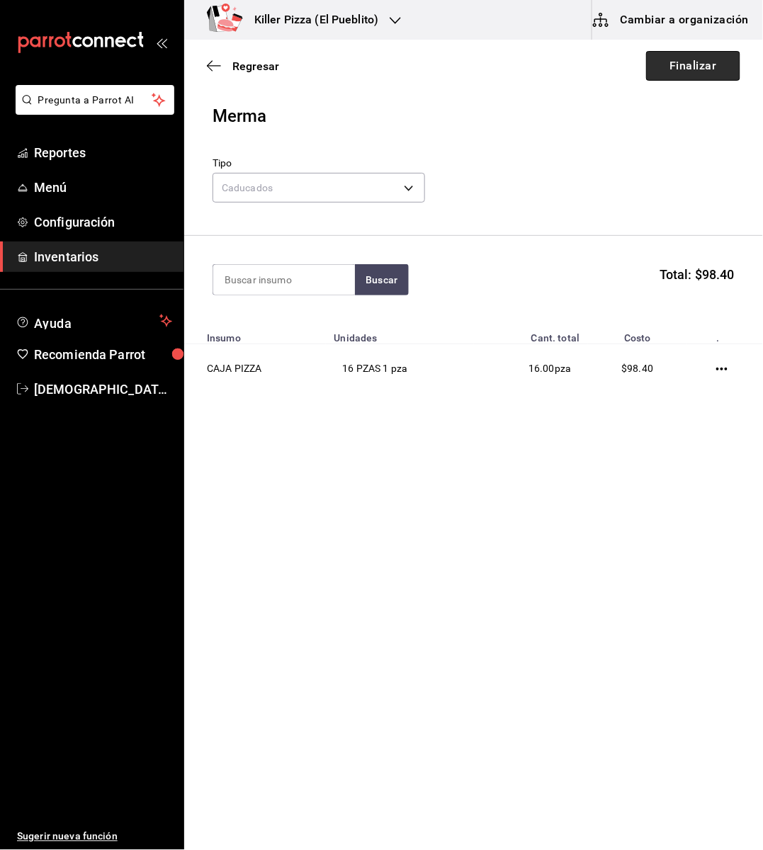
click at [682, 69] on button "Finalizar" at bounding box center [693, 66] width 94 height 30
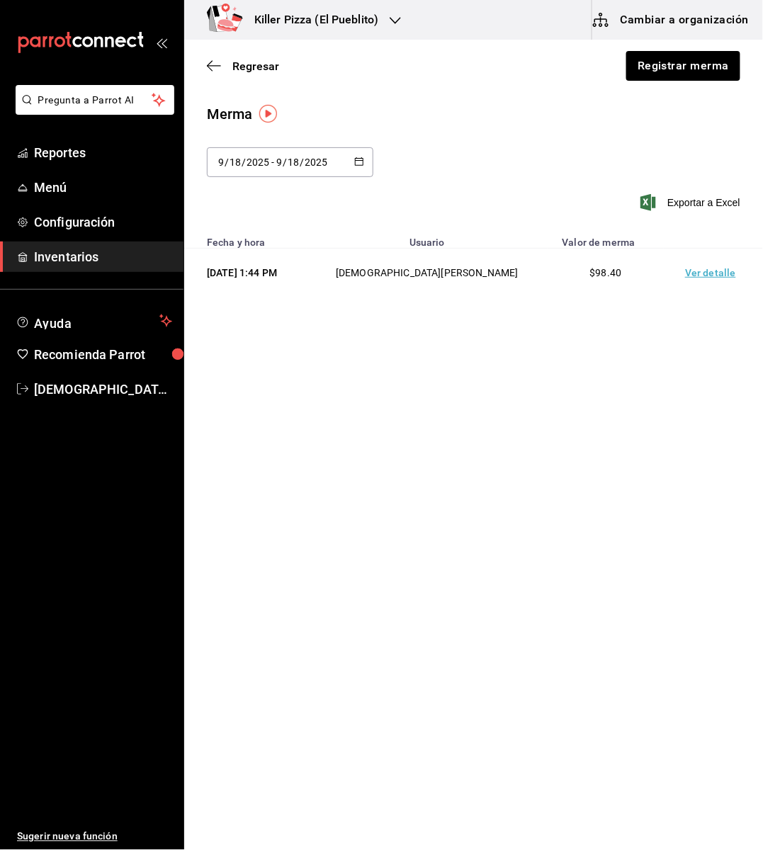
click at [375, 23] on h3 "Killer Pizza (El Pueblito)" at bounding box center [310, 19] width 135 height 17
click at [311, 69] on div "Killer Pizza (Pie de la cuesta)" at bounding box center [290, 61] width 212 height 32
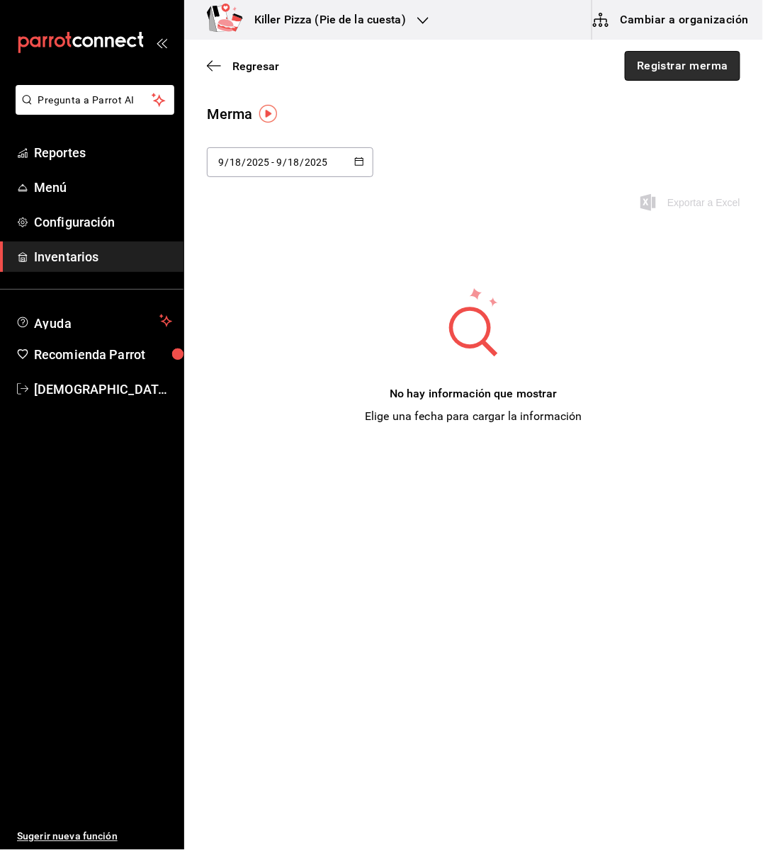
click at [674, 64] on button "Registrar merma" at bounding box center [682, 66] width 115 height 30
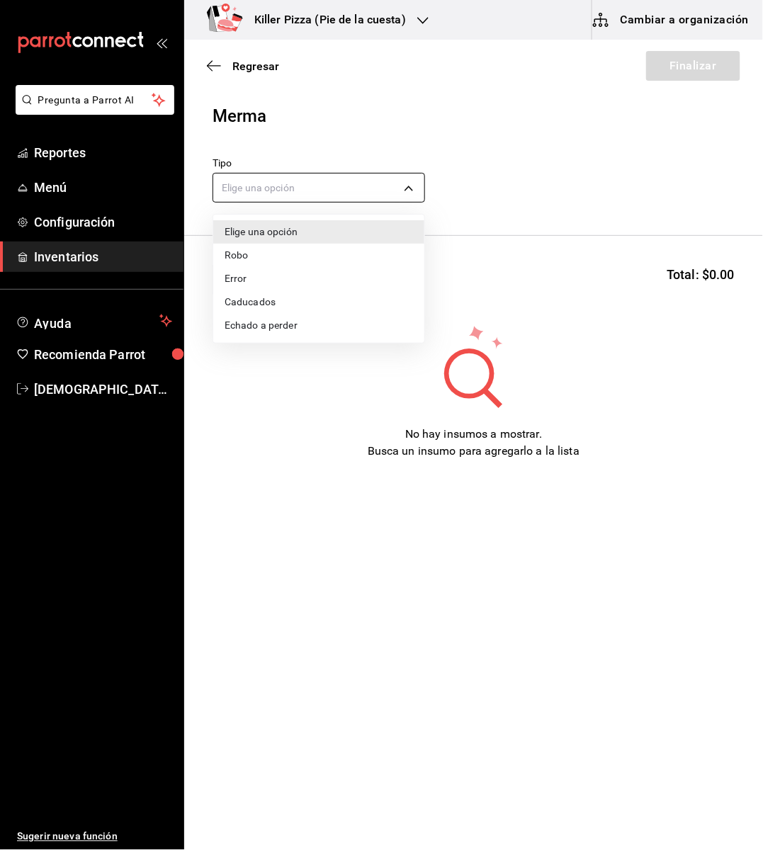
click at [394, 198] on body "Pregunta a Parrot AI Reportes Menú Configuración Inventarios Ayuda Recomienda P…" at bounding box center [381, 385] width 763 height 770
click at [283, 300] on li "Caducados" at bounding box center [318, 301] width 211 height 23
type input "EXPIRED"
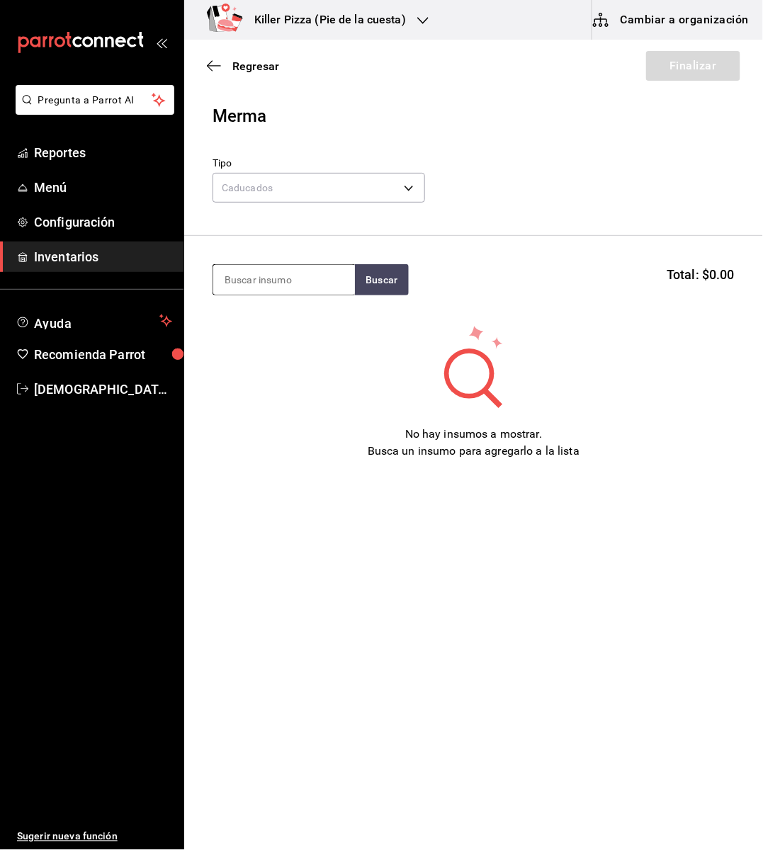
click at [265, 286] on input at bounding box center [284, 280] width 142 height 30
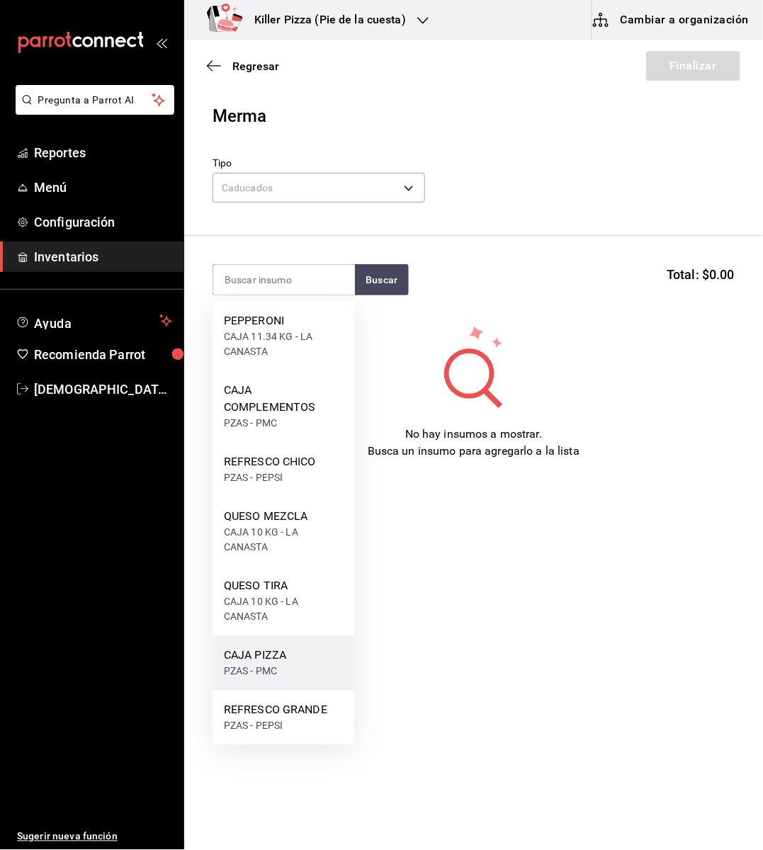
click at [256, 660] on div "CAJA PIZZA" at bounding box center [255, 655] width 62 height 17
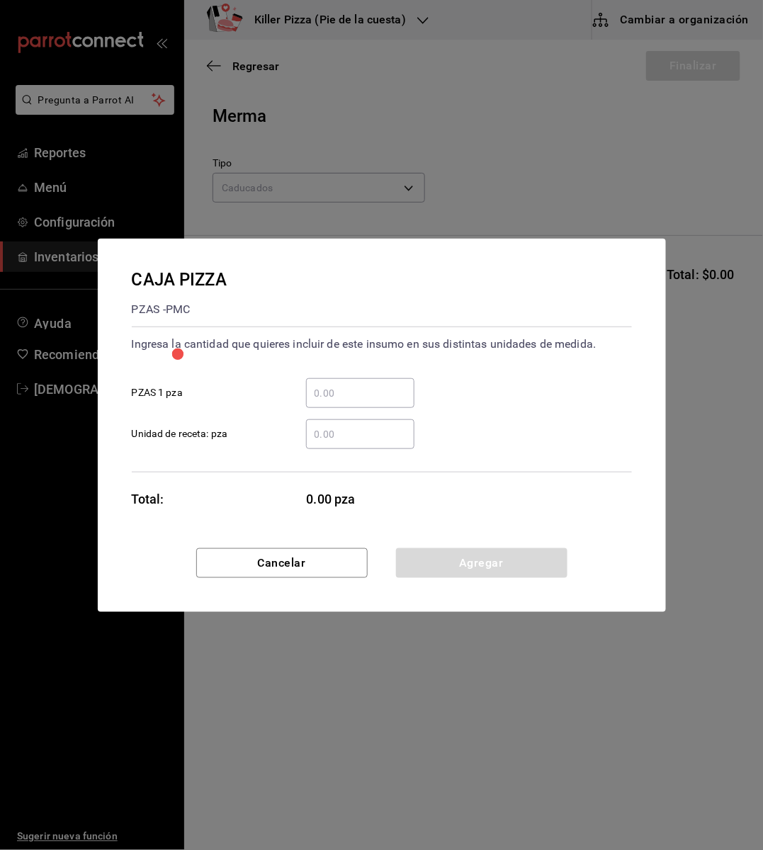
click at [334, 397] on input "​ PZAS 1 pza" at bounding box center [360, 393] width 108 height 17
type input "15"
click at [528, 552] on button "Agregar" at bounding box center [481, 563] width 171 height 30
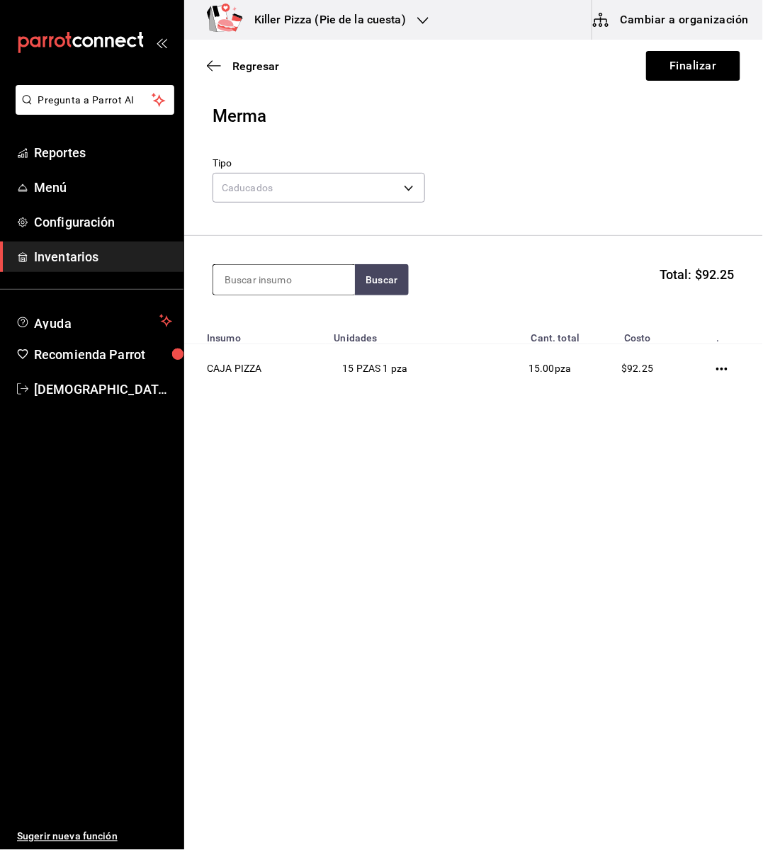
click at [287, 287] on input at bounding box center [284, 280] width 142 height 30
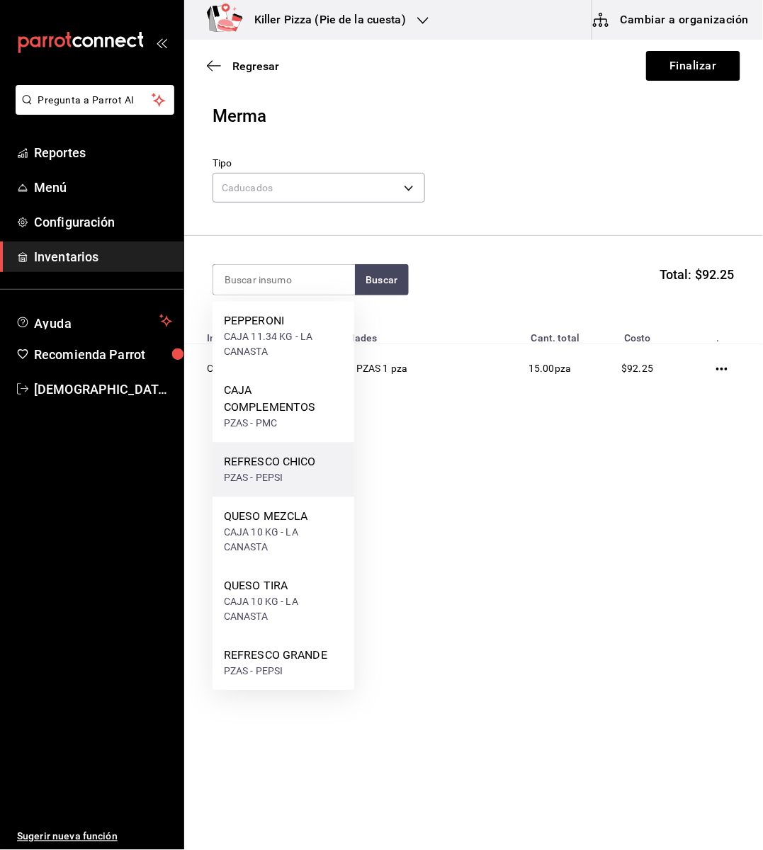
click at [282, 484] on div "PZAS - PEPSI" at bounding box center [270, 478] width 92 height 15
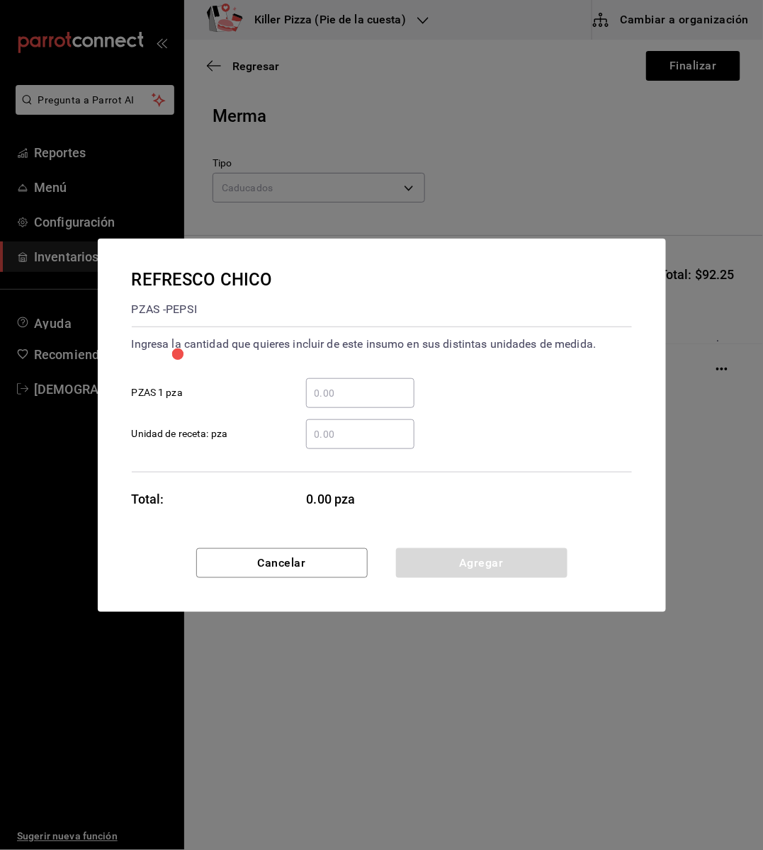
click at [338, 393] on input "​ PZAS 1 pza" at bounding box center [360, 393] width 108 height 17
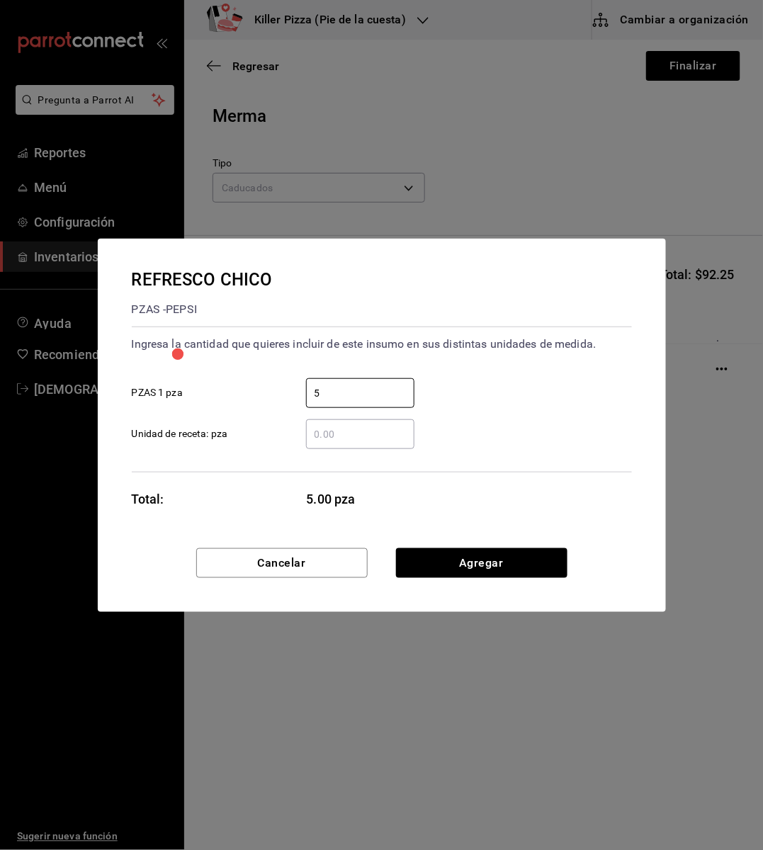
type input "5"
click at [635, 514] on div "REFRESCO CHICO PZAS - PEPSI Ingresa la cantidad que quieres incluir de este ins…" at bounding box center [382, 394] width 568 height 310
click at [516, 557] on button "Agregar" at bounding box center [481, 563] width 171 height 30
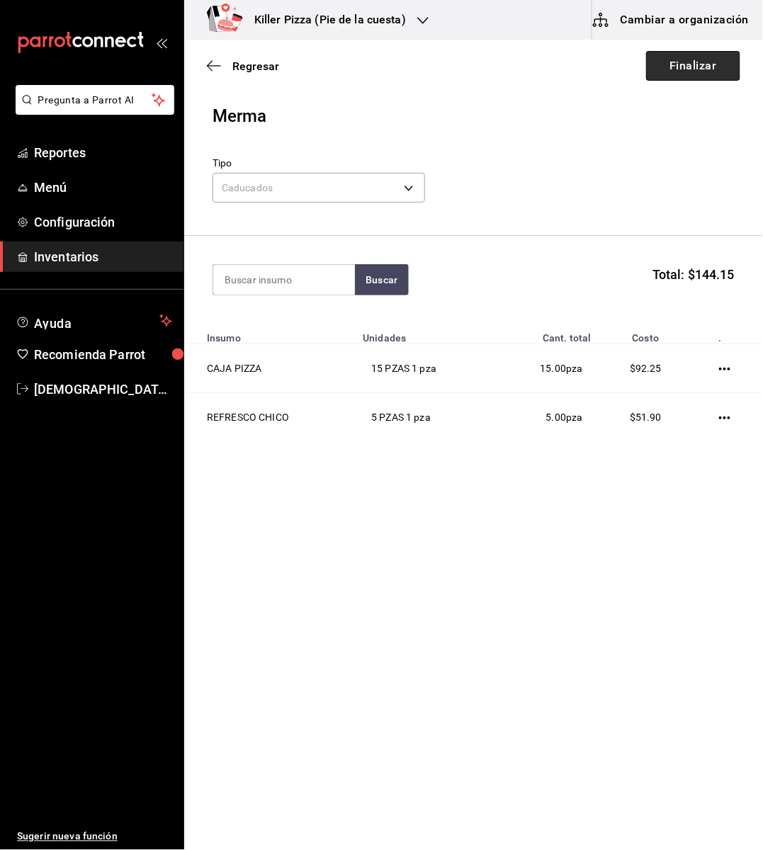
click at [691, 74] on button "Finalizar" at bounding box center [693, 66] width 94 height 30
